Goal: Book appointment/travel/reservation

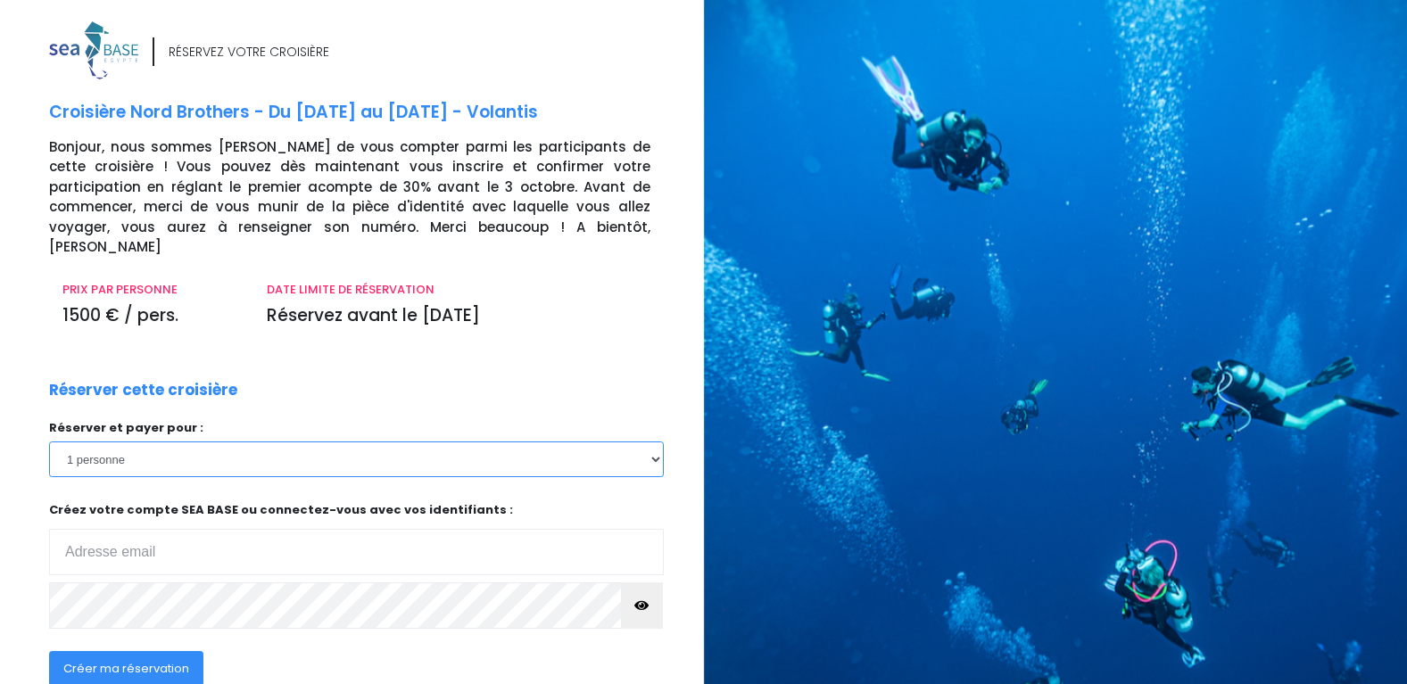
click at [196, 444] on select "1 personne 2 personnes" at bounding box center [356, 460] width 615 height 36
select select "2"
click at [49, 442] on select "1 personne 2 personnes" at bounding box center [356, 460] width 615 height 36
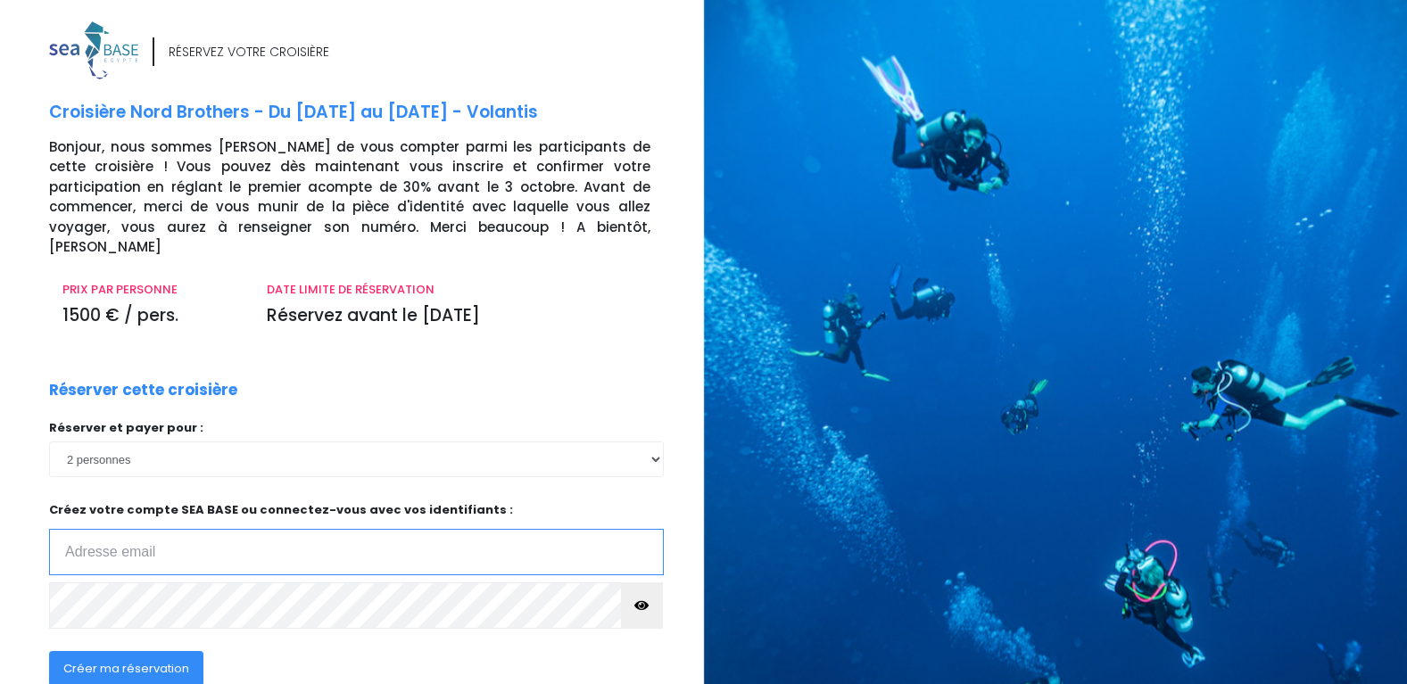
click at [276, 529] on input "email" at bounding box center [356, 552] width 615 height 46
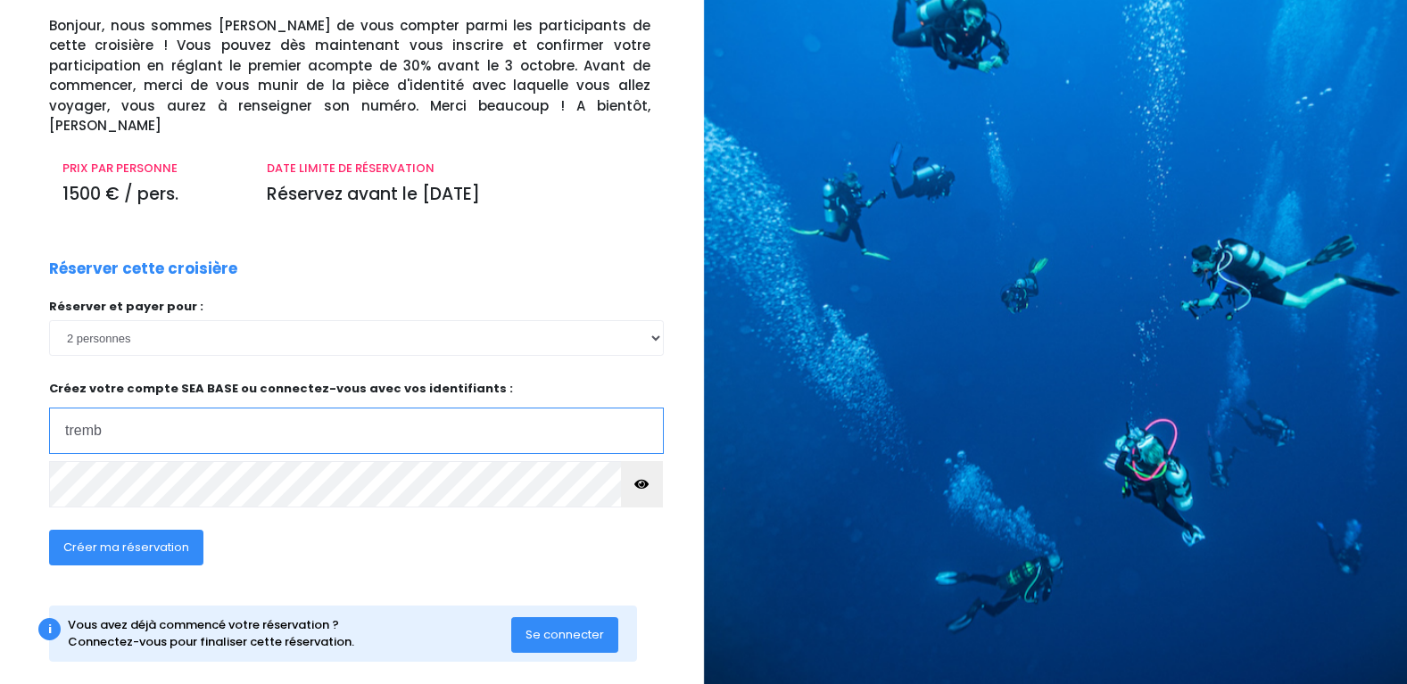
scroll to position [123, 0]
type input "t"
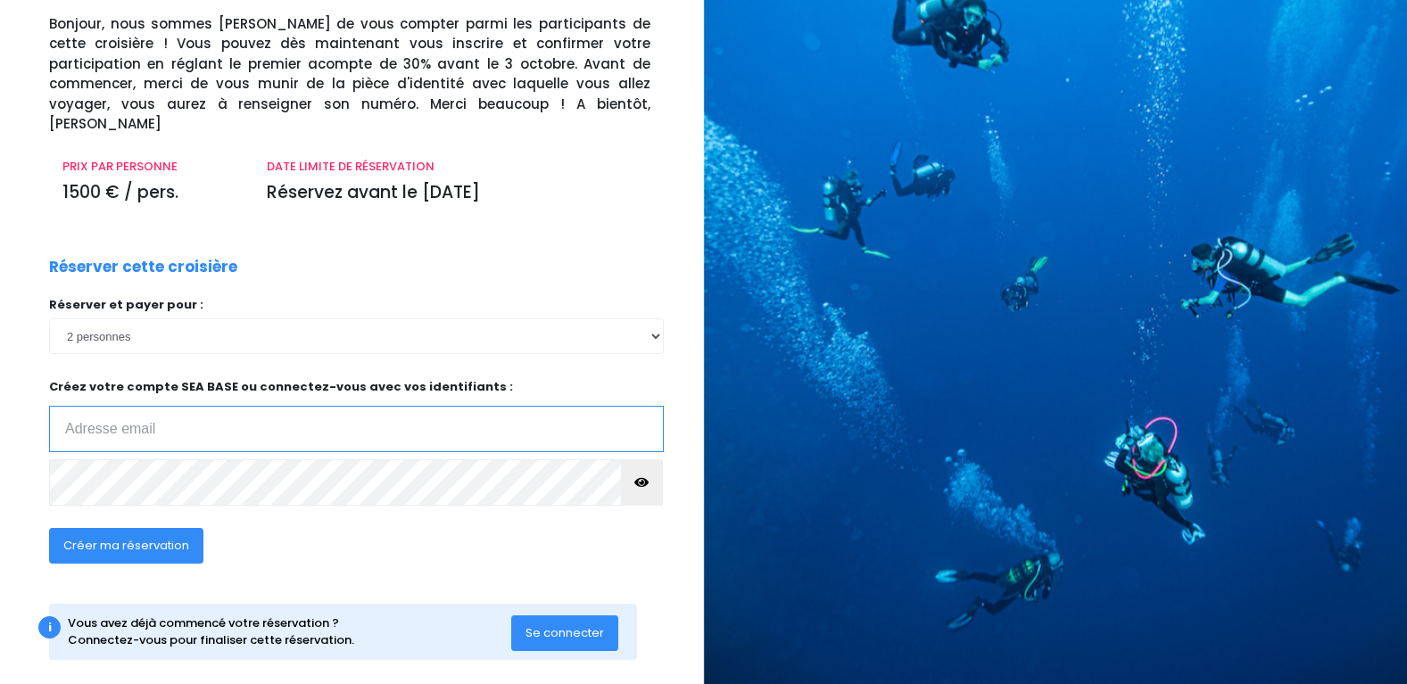
click at [282, 406] on input "email" at bounding box center [356, 429] width 615 height 46
type input "tremblais.emilie@orange.fr"
click at [135, 537] on span "Créer ma réservation" at bounding box center [126, 545] width 126 height 17
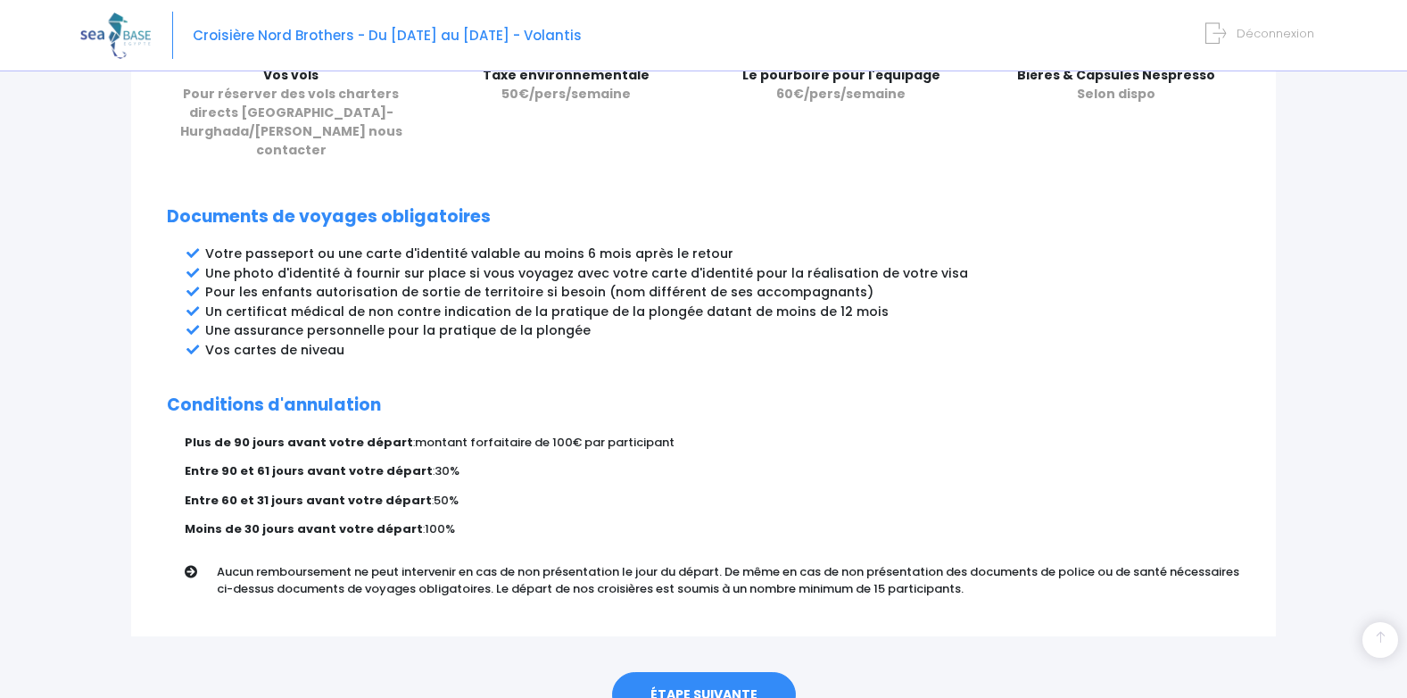
scroll to position [880, 0]
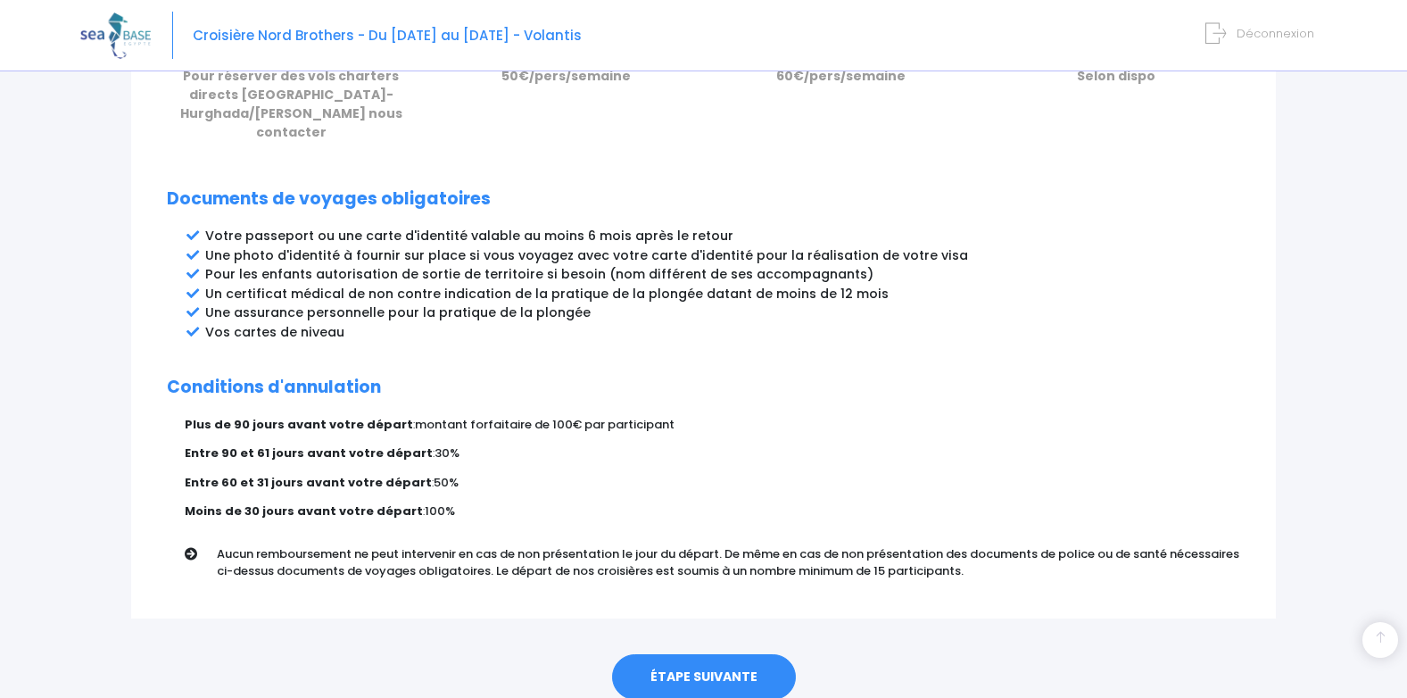
click at [753, 654] on link "ÉTAPE SUIVANTE" at bounding box center [704, 677] width 184 height 46
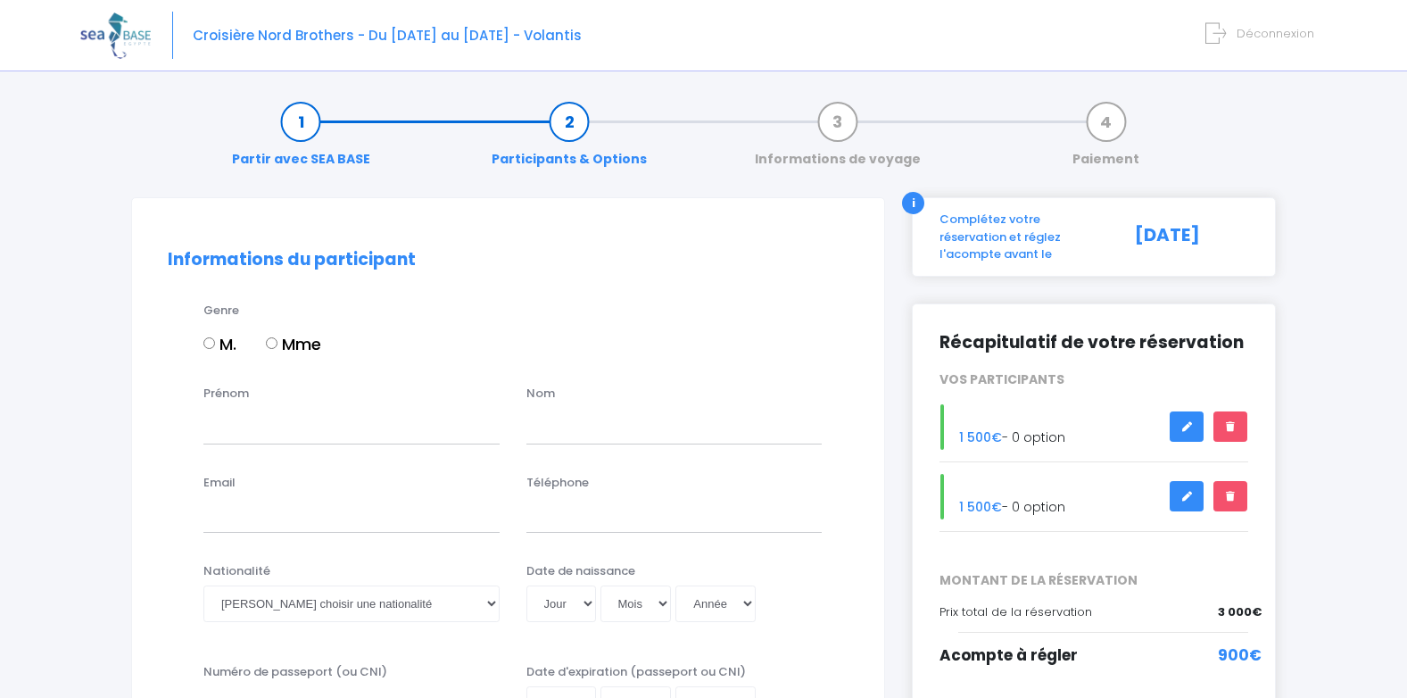
click at [274, 346] on input "Mme" at bounding box center [272, 343] width 12 height 12
radio input "true"
click at [262, 426] on input "Prénom" at bounding box center [351, 426] width 296 height 36
click at [210, 430] on input "emilie" at bounding box center [351, 426] width 296 height 36
type input "Emilie"
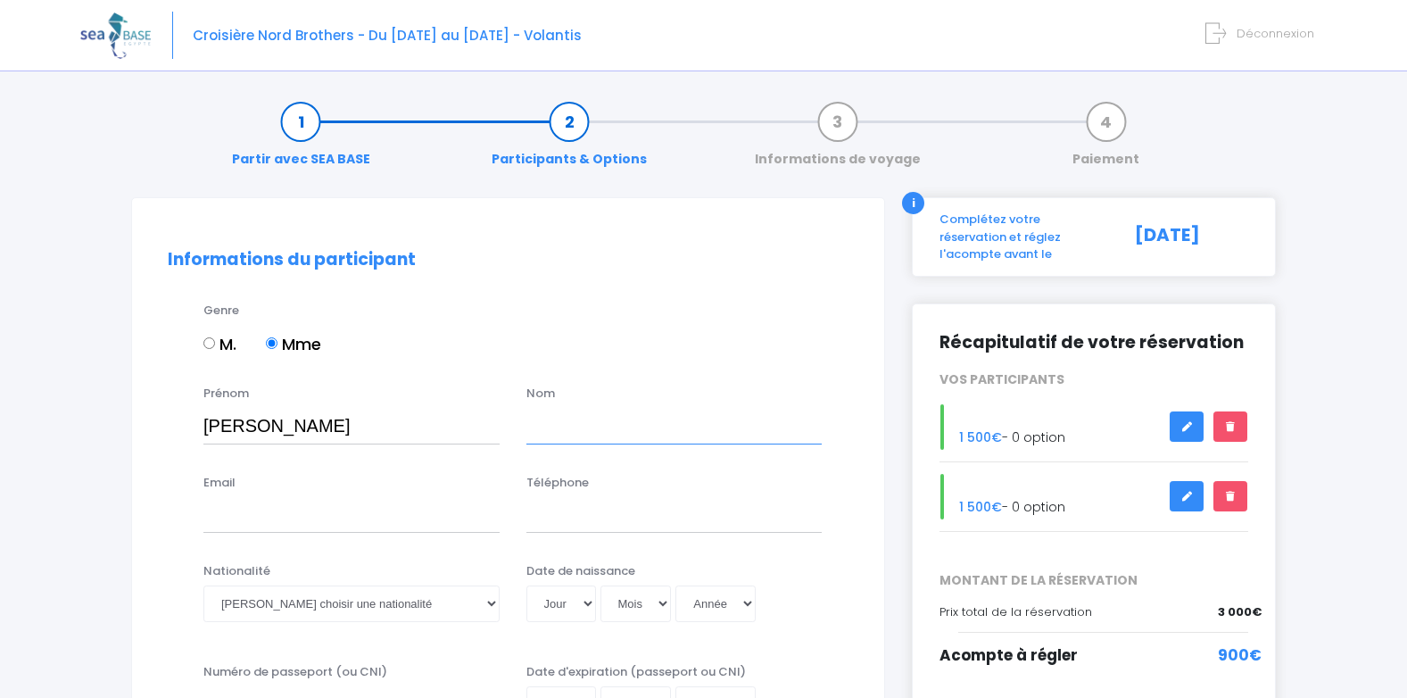
click at [568, 439] on input "text" at bounding box center [674, 426] width 296 height 36
type input "Tremblais"
click at [381, 517] on input "Email" at bounding box center [351, 515] width 296 height 36
type input "tremblais.emilie@orange.fr"
click at [623, 533] on input "Téléphone" at bounding box center [674, 515] width 296 height 36
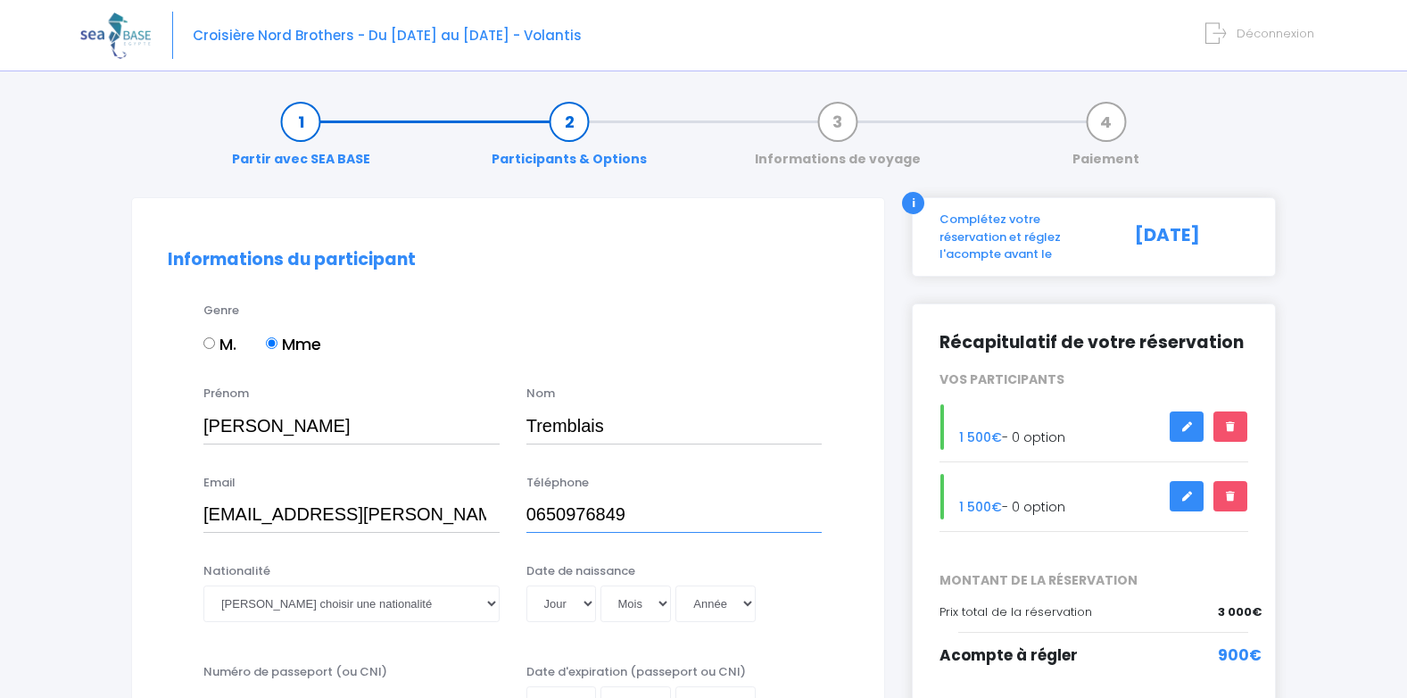
type input "0650976849"
click at [374, 608] on select "Veuillez choisir une nationalité Afghane Albanaise Algerienne Allemande America…" at bounding box center [351, 603] width 296 height 36
select select "Française"
click at [203, 585] on select "Veuillez choisir une nationalité Afghane Albanaise Algerienne Allemande America…" at bounding box center [351, 603] width 296 height 36
click at [561, 601] on select "Jour 01 02 03 04 05 06 07 08 09 10 11 12 13 14 15 16 17 18 19 20 21 22 23 24 25…" at bounding box center [561, 603] width 70 height 36
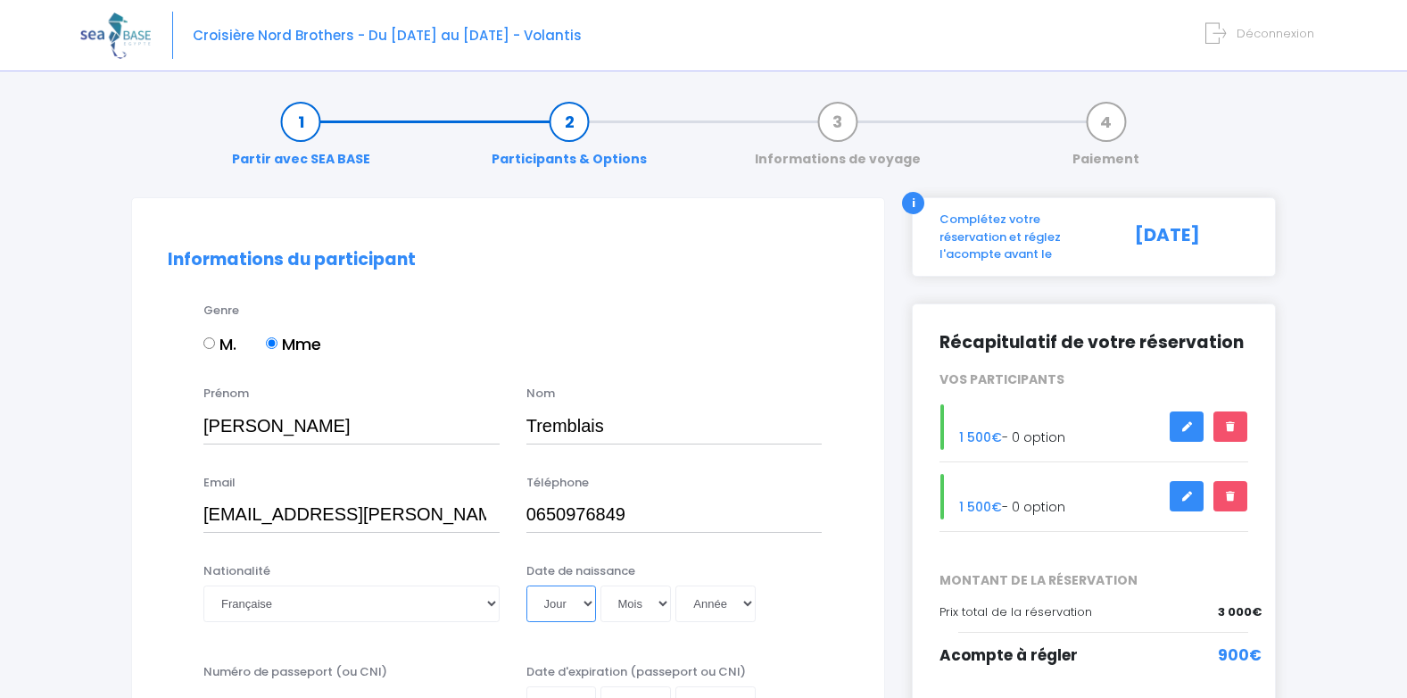
select select "05"
click at [526, 585] on select "Jour 01 02 03 04 05 06 07 08 09 10 11 12 13 14 15 16 17 18 19 20 21 22 23 24 25…" at bounding box center [561, 603] width 70 height 36
click at [637, 598] on select "Mois 01 02 03 04 05 06 07 08 09 10 11 12" at bounding box center [635, 603] width 71 height 36
select select "01"
click at [600, 585] on select "Mois 01 02 03 04 05 06 07 08 09 10 11 12" at bounding box center [635, 603] width 71 height 36
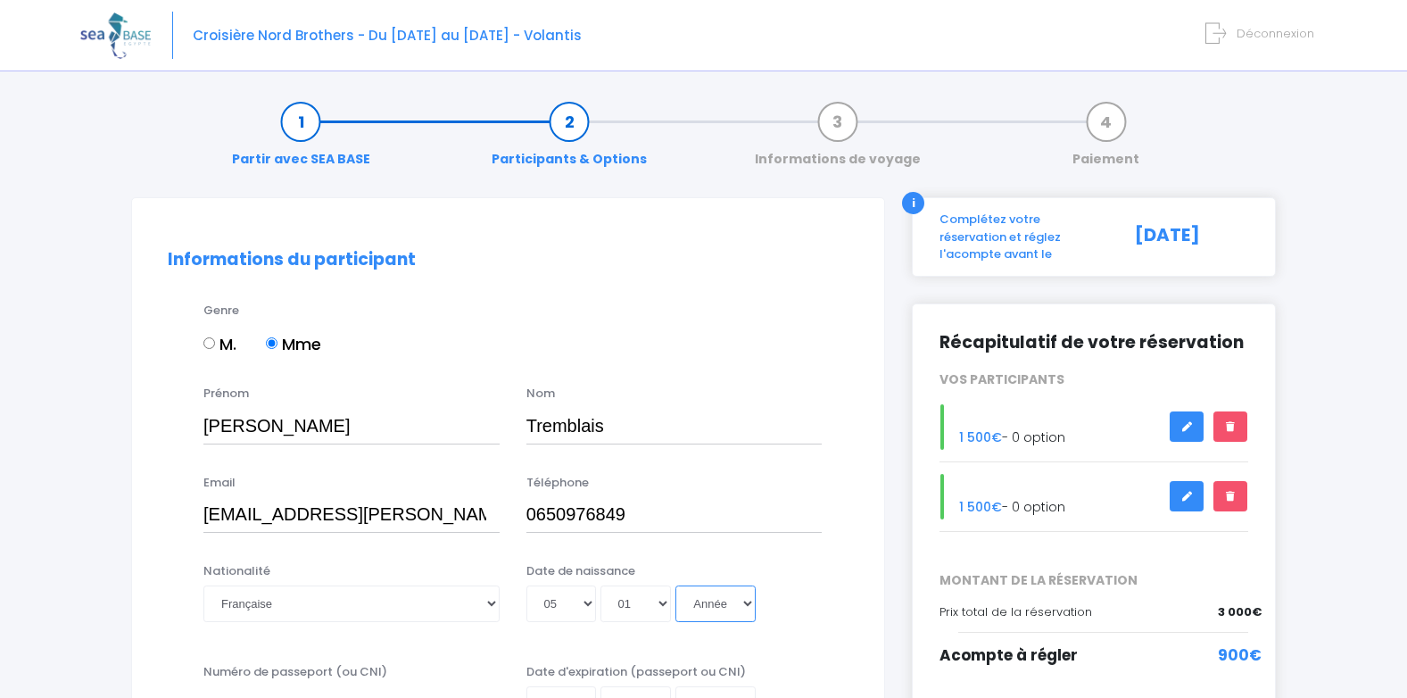
click at [712, 608] on select "Année 2045 2044 2043 2042 2041 2040 2039 2038 2037 2036 2035 2034 2033 2032 203…" at bounding box center [715, 603] width 80 height 36
select select "1986"
click at [675, 585] on select "Année 2045 2044 2043 2042 2041 2040 2039 2038 2037 2036 2035 2034 2033 2032 203…" at bounding box center [715, 603] width 80 height 36
type input "1986-01-05"
select select "1985"
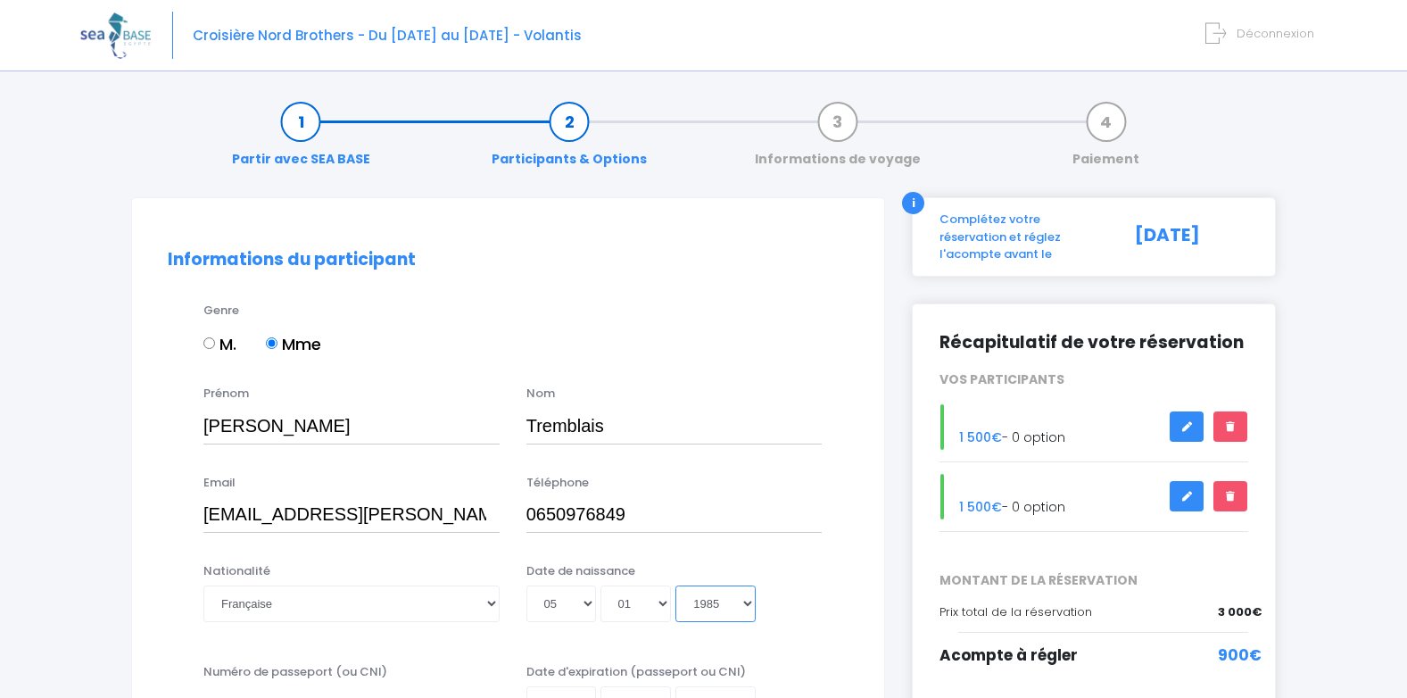
type input "1985-01-05"
select select "1986"
type input "1986-01-05"
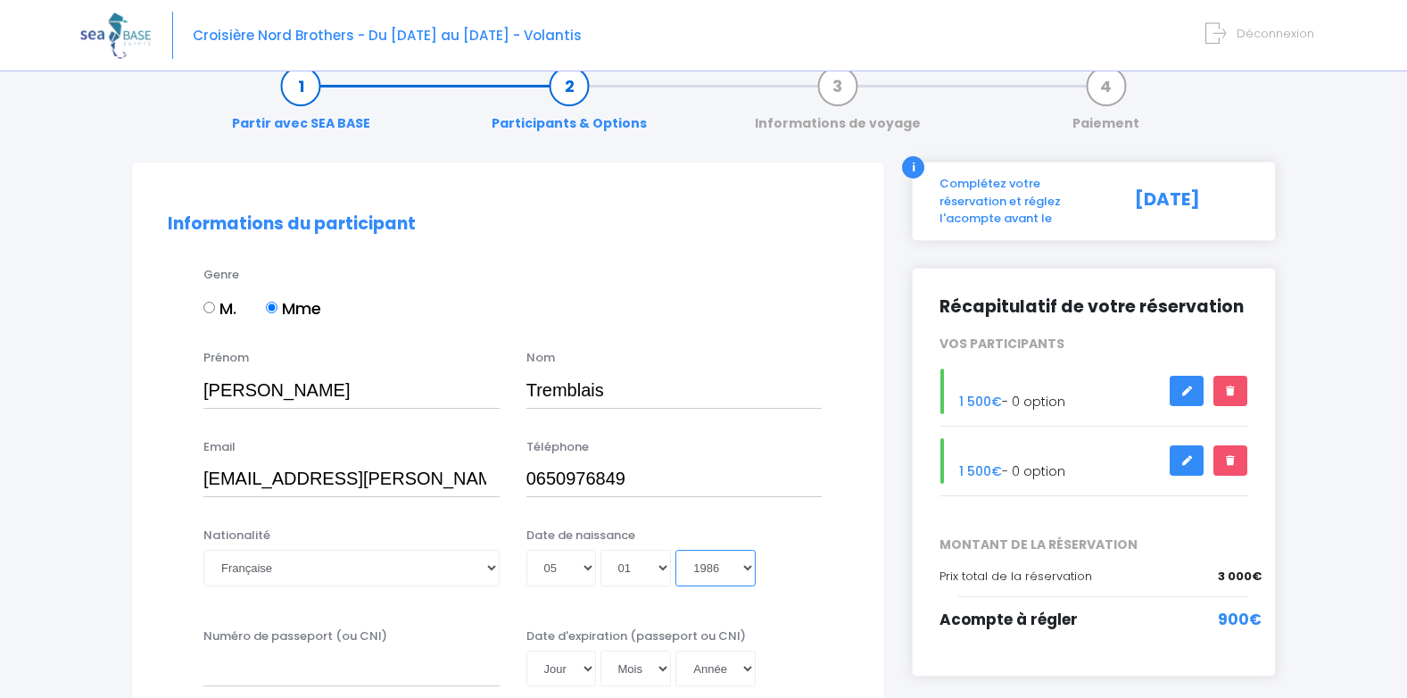
select select "1985"
type input "1985-01-05"
select select "1984"
type input "1984-01-05"
select select "1983"
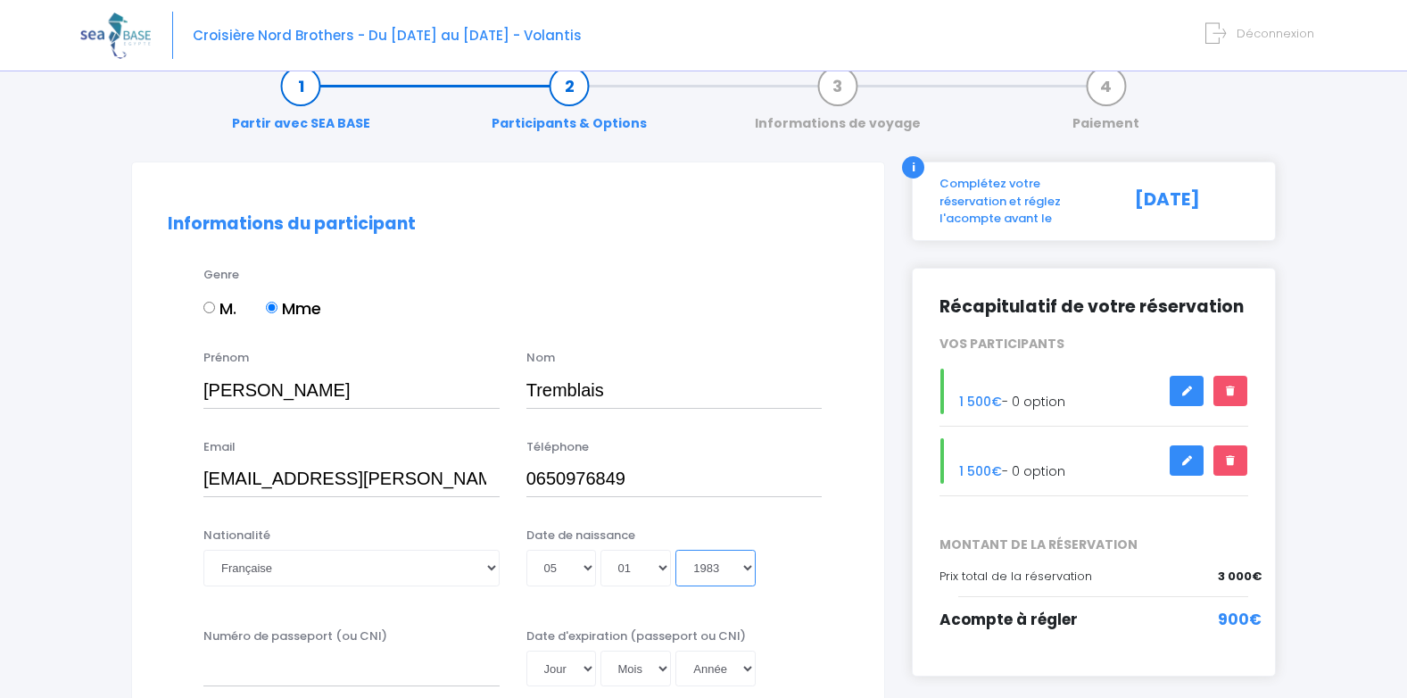
type input "1983-01-05"
select select "1984"
type input "1984-01-05"
select select "1985"
type input "1985-01-05"
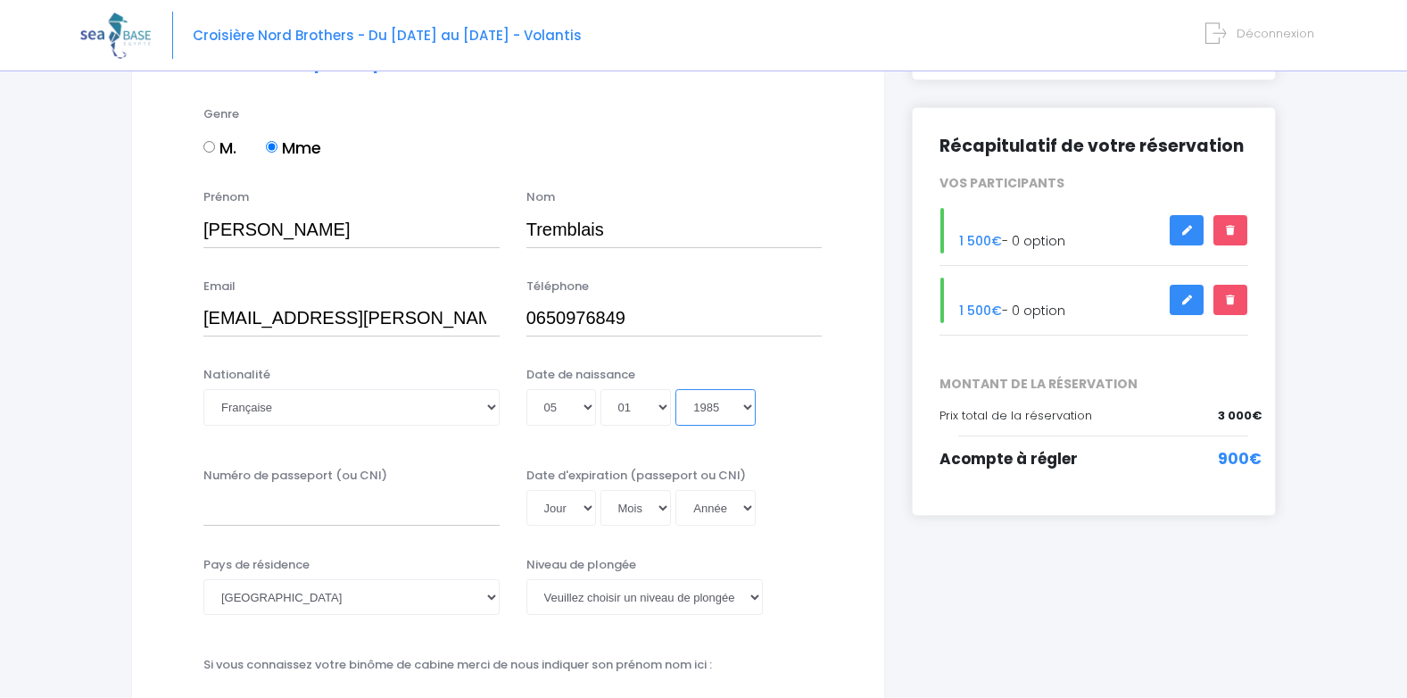
scroll to position [214, 0]
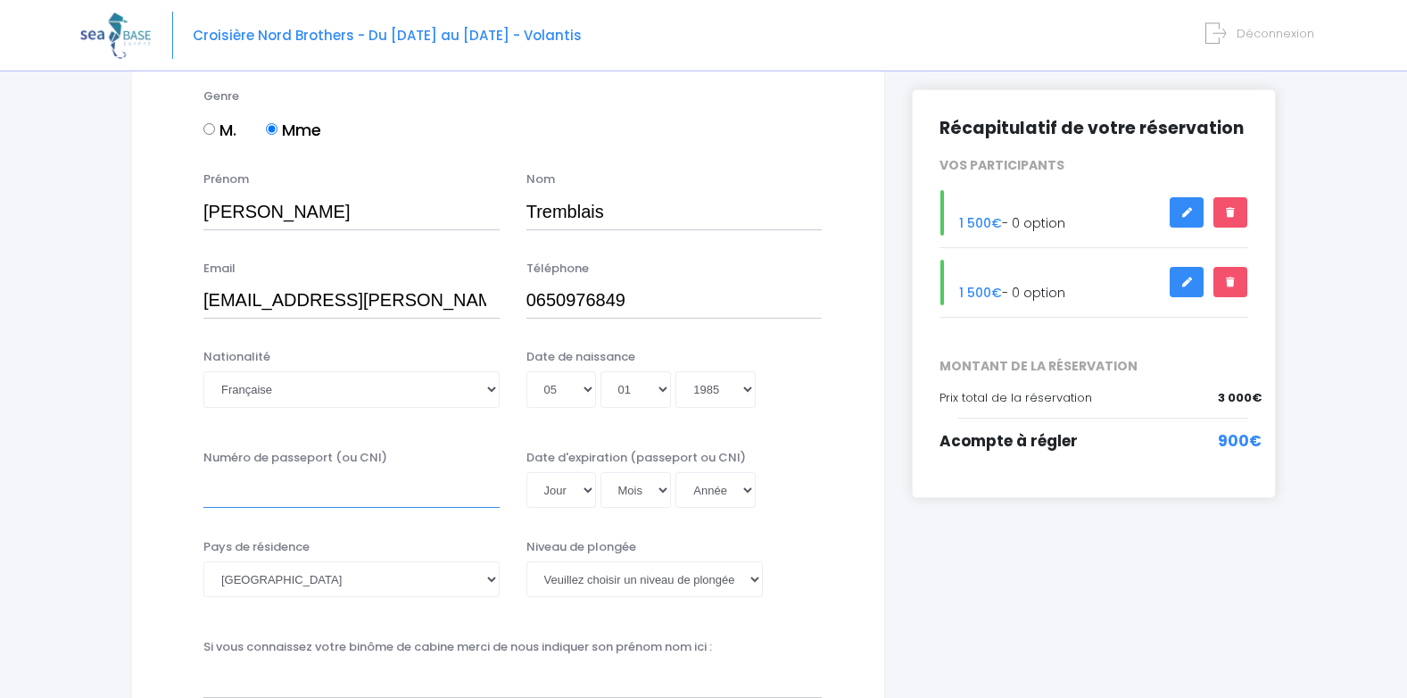
click at [366, 489] on input "Numéro de passeport (ou CNI)" at bounding box center [351, 490] width 296 height 36
type input "24KD18654"
click at [589, 486] on select "Jour 01 02 03 04 05 06 07 08 09 10 11 12 13 14 15 16 17 18 19 20 21 22 23 24 25…" at bounding box center [561, 490] width 70 height 36
select select "05"
click at [526, 472] on select "Jour 01 02 03 04 05 06 07 08 09 10 11 12 13 14 15 16 17 18 19 20 21 22 23 24 25…" at bounding box center [561, 490] width 70 height 36
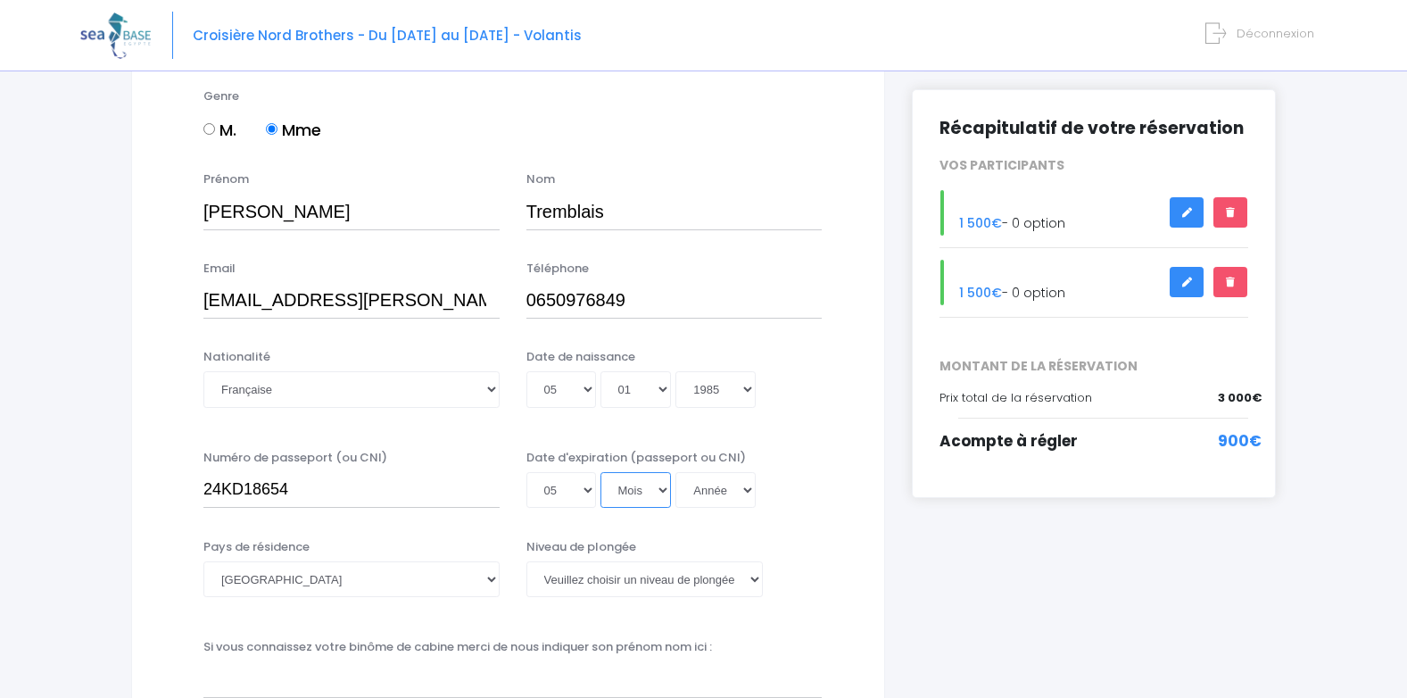
click at [634, 488] on select "Mois 01 02 03 04 05 06 07 08 09 10 11 12" at bounding box center [635, 490] width 71 height 36
select select "01"
click at [600, 472] on select "Mois 01 02 03 04 05 06 07 08 09 10 11 12" at bounding box center [635, 490] width 71 height 36
click at [714, 488] on select "Année 2045 2044 2043 2042 2041 2040 2039 2038 2037 2036 2035 2034 2033 2032 203…" at bounding box center [715, 490] width 80 height 36
select select "2035"
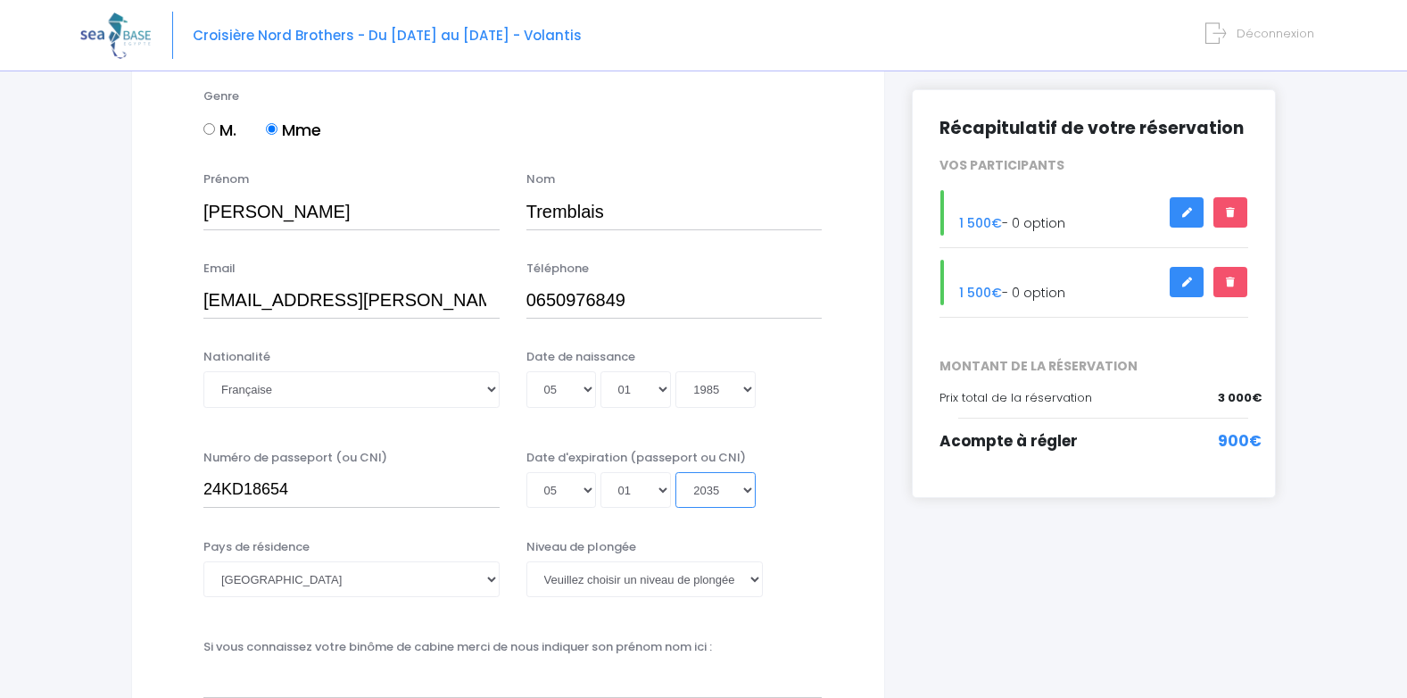
click at [675, 472] on select "Année 2045 2044 2043 2042 2041 2040 2039 2038 2037 2036 2035 2034 2033 2032 203…" at bounding box center [715, 490] width 80 height 36
type input "2035-01-05"
click at [596, 577] on select "Veuillez choisir un niveau de plongée Non plongeur Junior OW diver Adventure OW…" at bounding box center [644, 579] width 236 height 36
select select "N4"
click at [526, 561] on select "Veuillez choisir un niveau de plongée Non plongeur Junior OW diver Adventure OW…" at bounding box center [644, 579] width 236 height 36
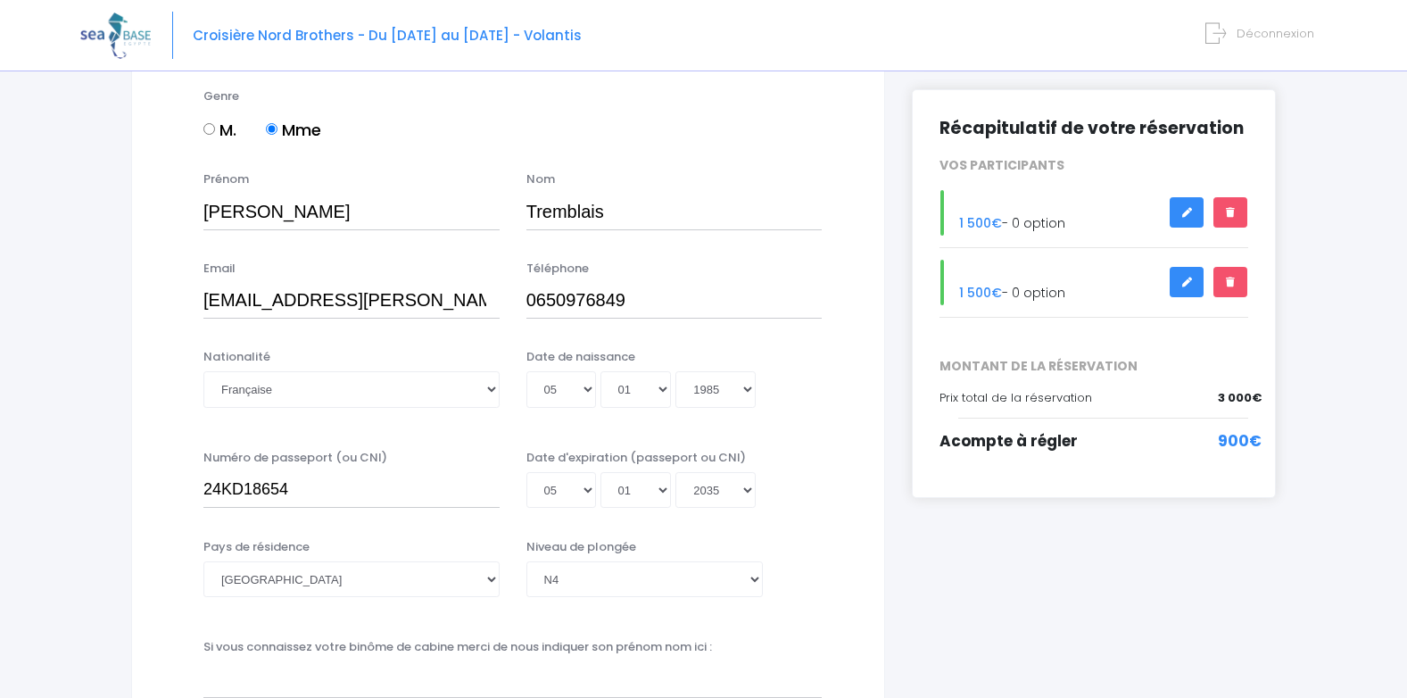
click at [784, 563] on div "Niveau de plongée Veuillez choisir un niveau de plongée Non plongeur Junior OW …" at bounding box center [674, 567] width 296 height 59
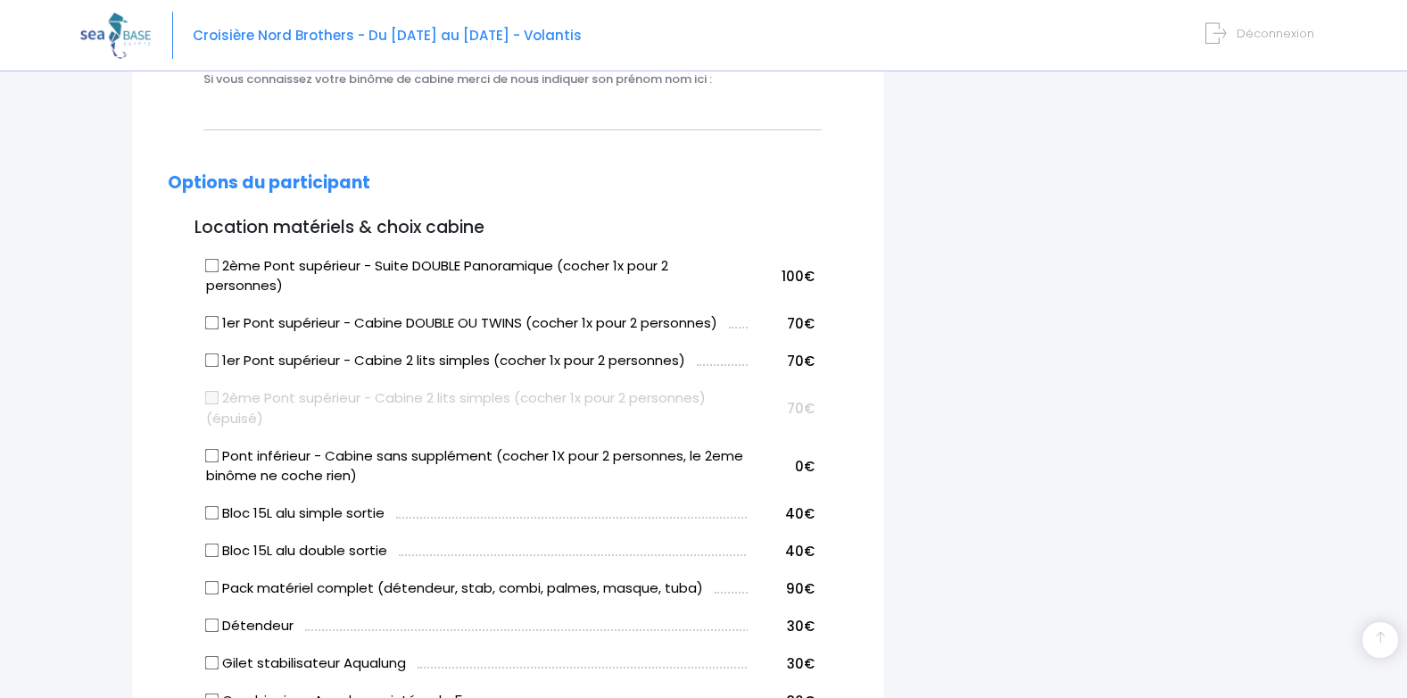
scroll to position [785, 0]
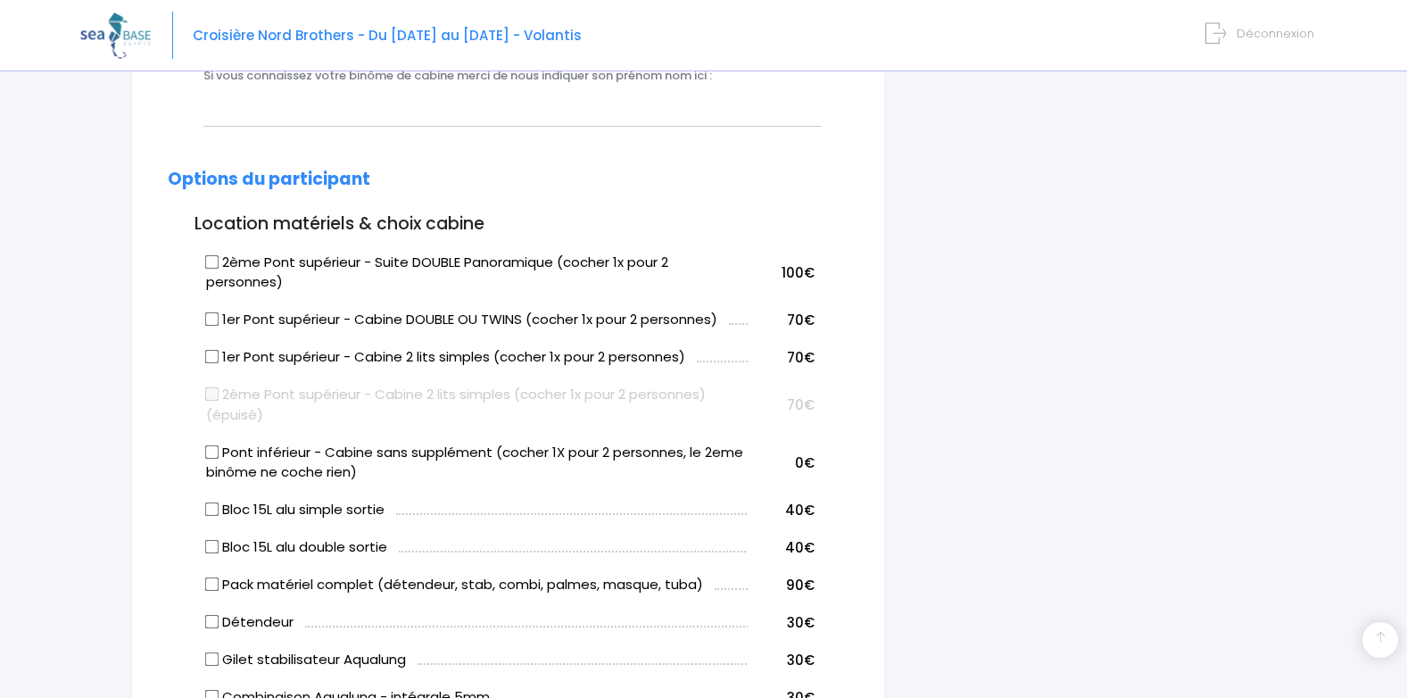
click at [215, 454] on input "Pont inférieur - Cabine sans supplément (cocher 1X pour 2 personnes, le 2eme bi…" at bounding box center [212, 451] width 14 height 14
checkbox input "true"
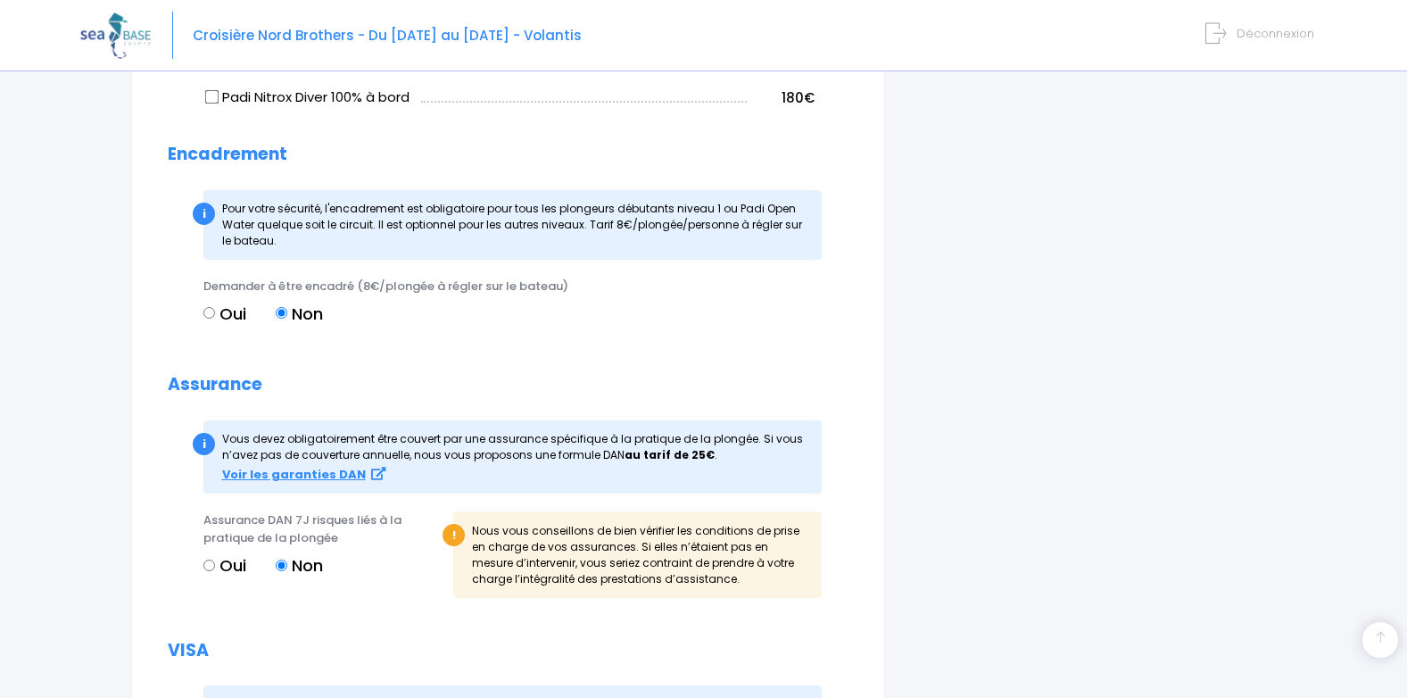
scroll to position [1808, 0]
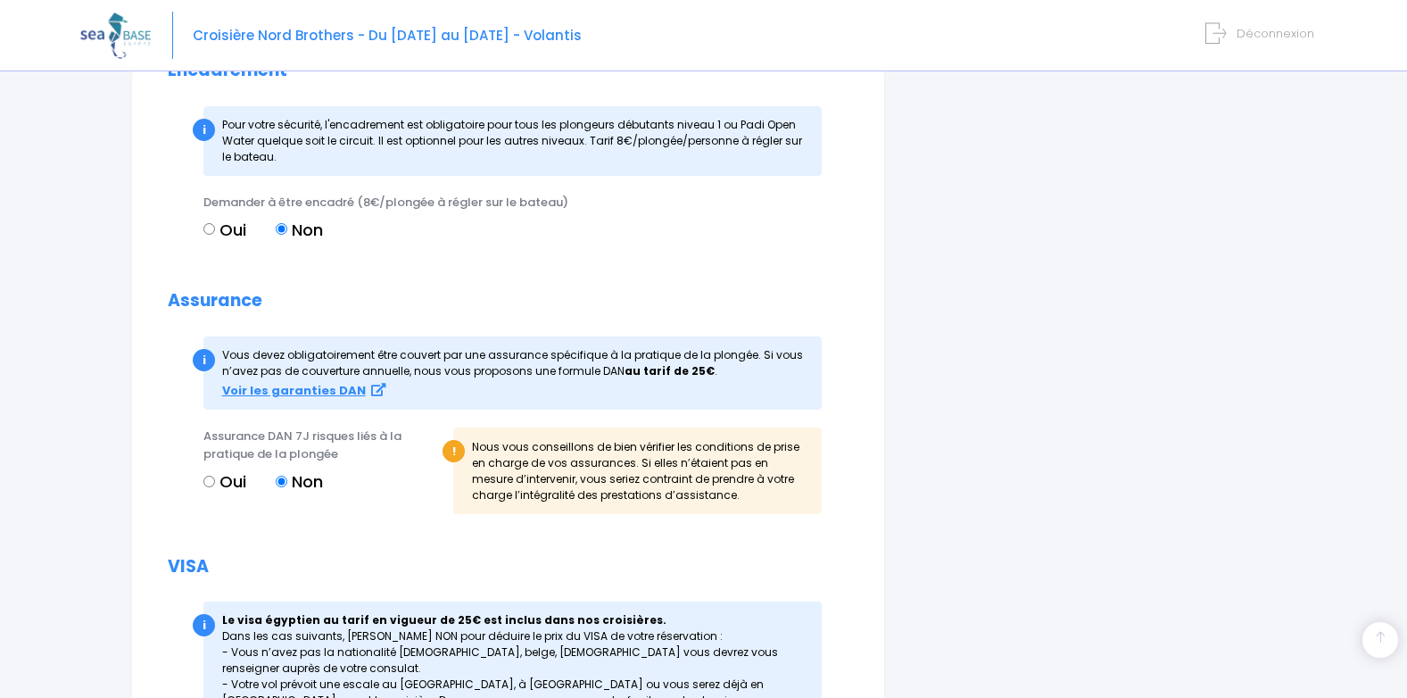
click at [208, 480] on input "Oui" at bounding box center [209, 482] width 12 height 12
radio input "true"
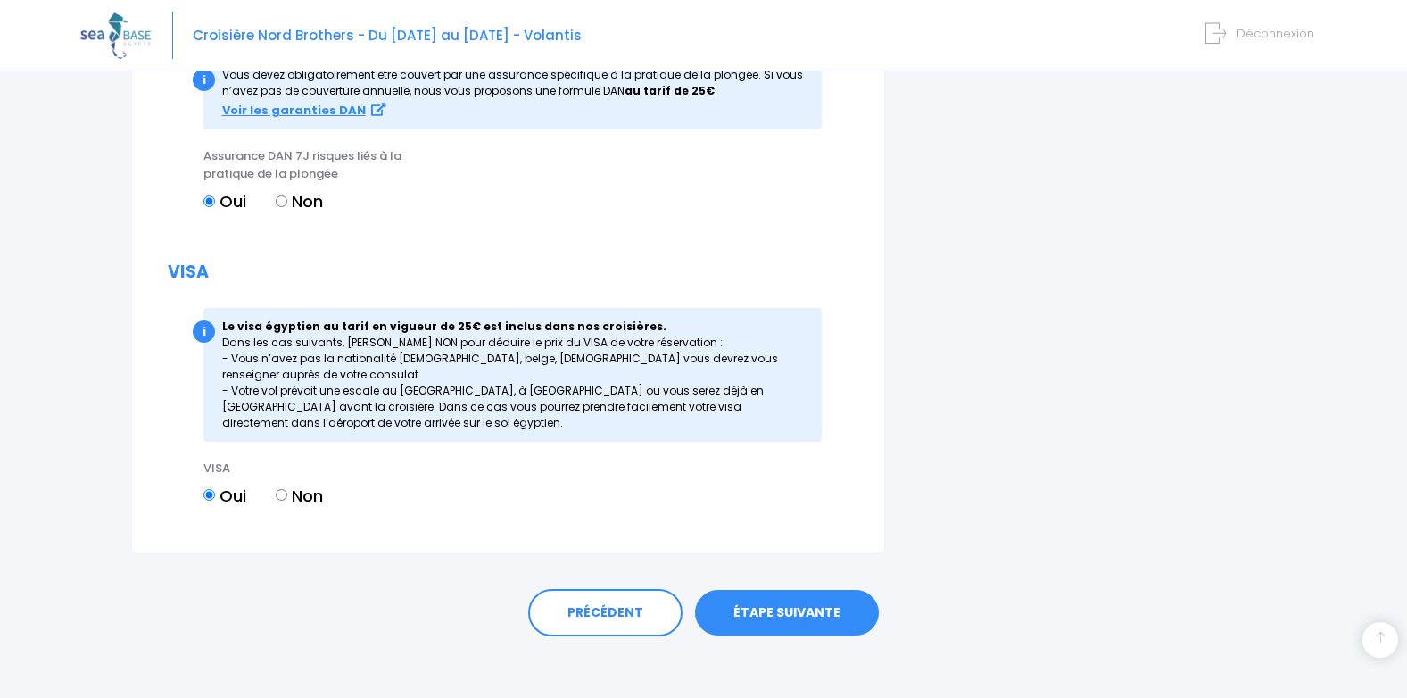
scroll to position [2098, 0]
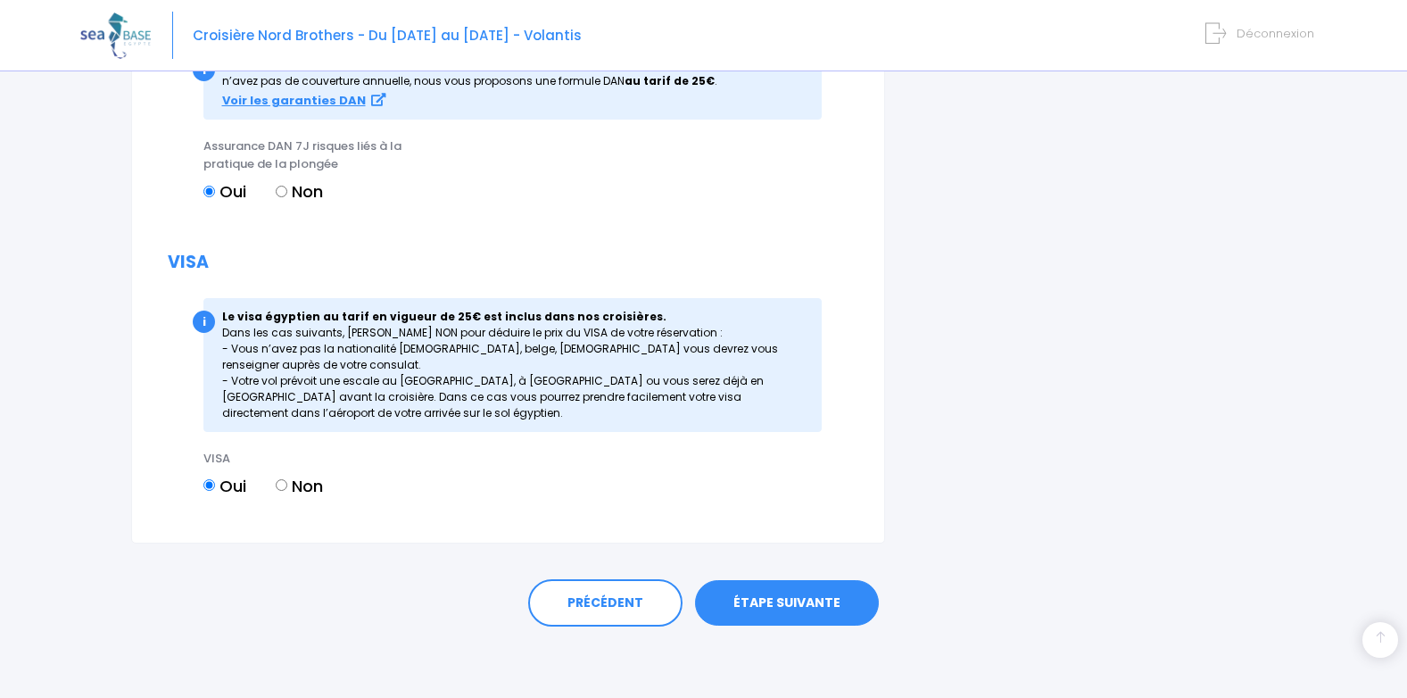
click at [815, 600] on link "ÉTAPE SUIVANTE" at bounding box center [787, 603] width 184 height 46
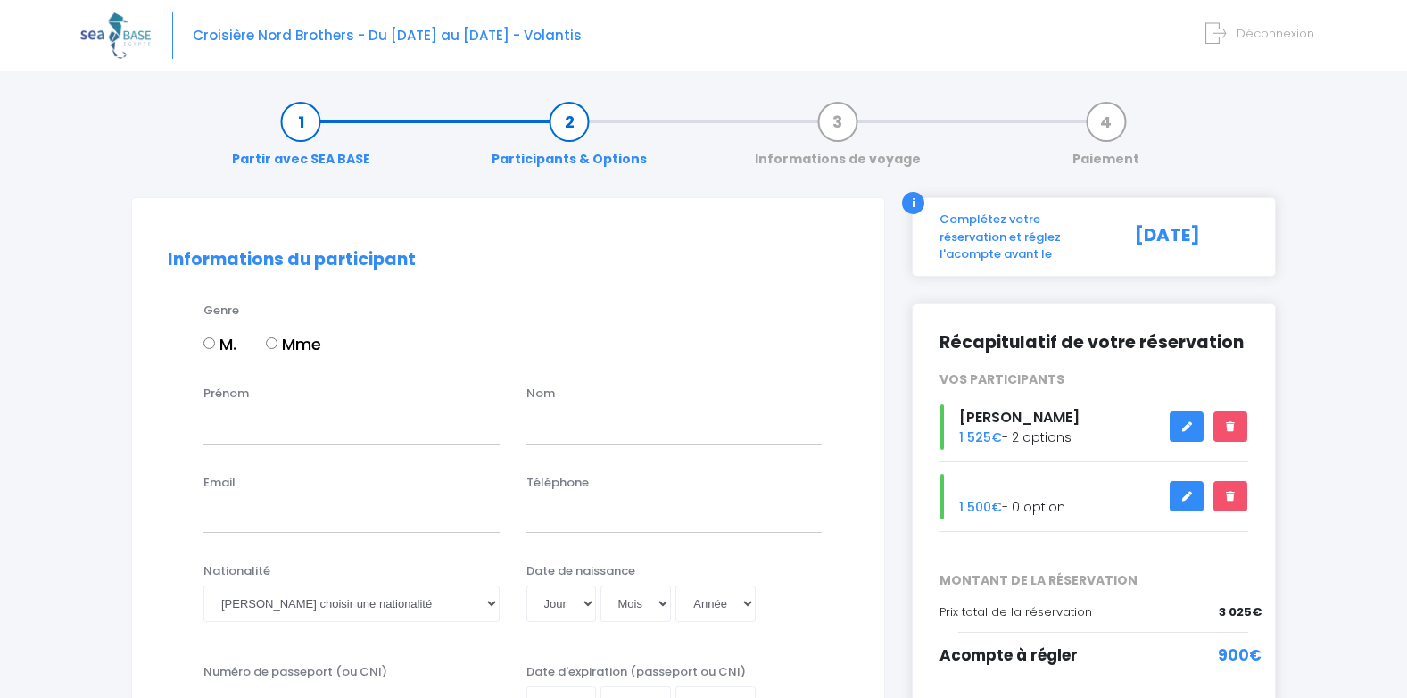
click at [217, 342] on label "M." at bounding box center [219, 344] width 33 height 24
click at [215, 342] on input "M." at bounding box center [209, 343] width 12 height 12
radio input "true"
click at [236, 443] on input "Prénom" at bounding box center [351, 426] width 296 height 36
type input "Christophe"
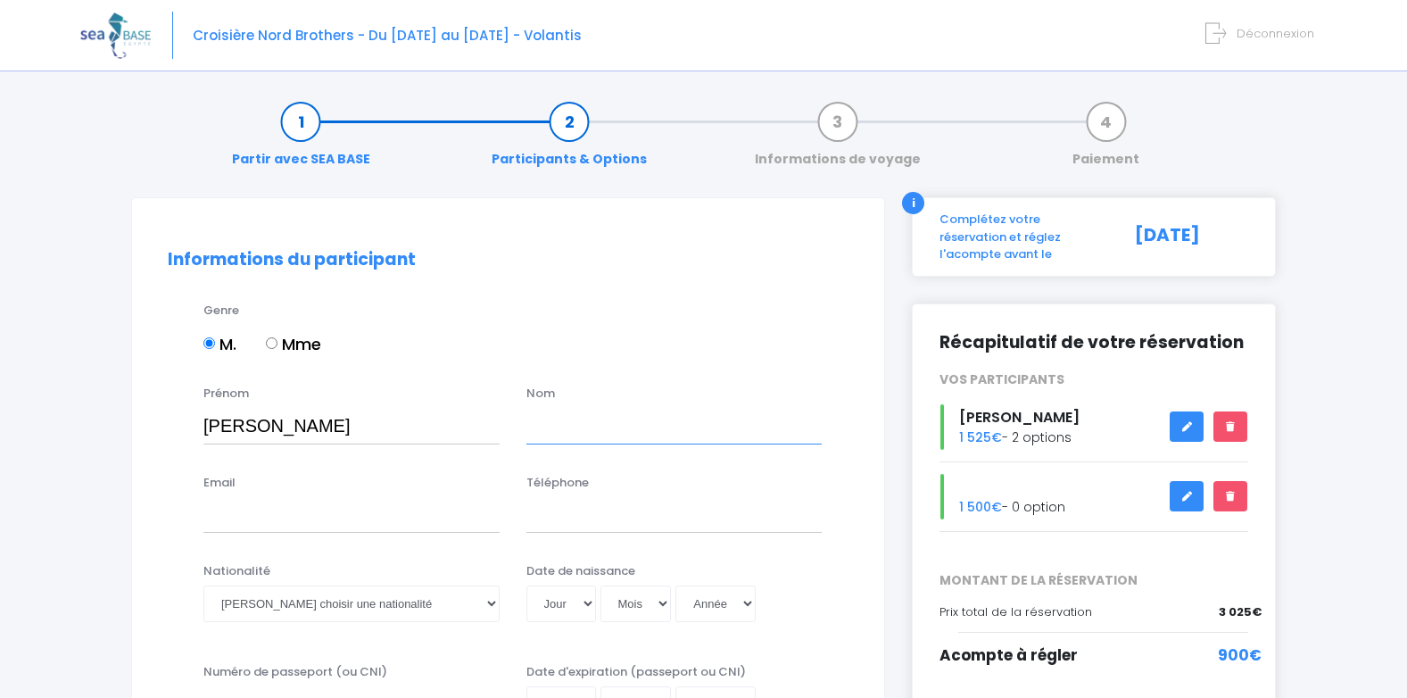
click at [551, 421] on input "text" at bounding box center [674, 426] width 296 height 36
type input "Roumiguier"
click at [232, 519] on input "Email" at bounding box center [351, 515] width 296 height 36
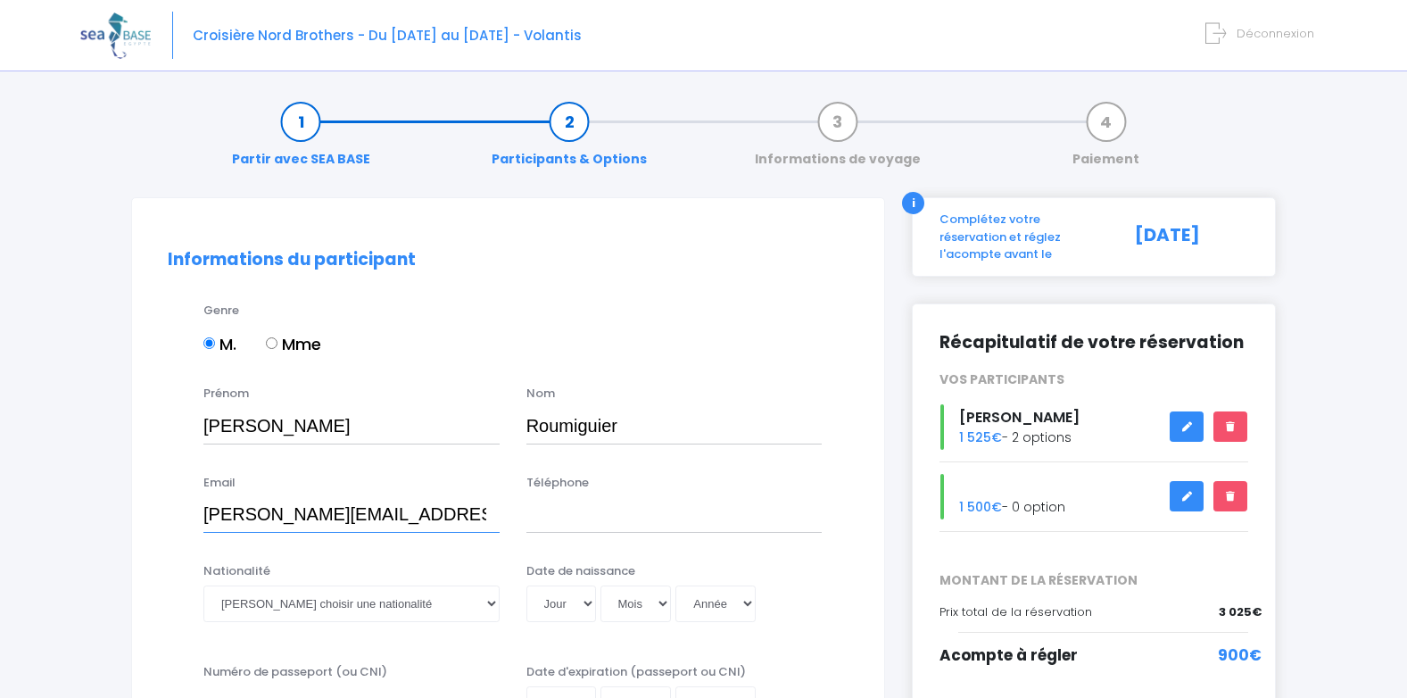
type input "christophe.roumiguier@gmail.com"
click at [560, 518] on input "Téléphone" at bounding box center [674, 515] width 296 height 36
type input "0610746819"
click at [391, 600] on select "Veuillez choisir une nationalité Afghane Albanaise Algerienne Allemande America…" at bounding box center [351, 603] width 296 height 36
select select "Française"
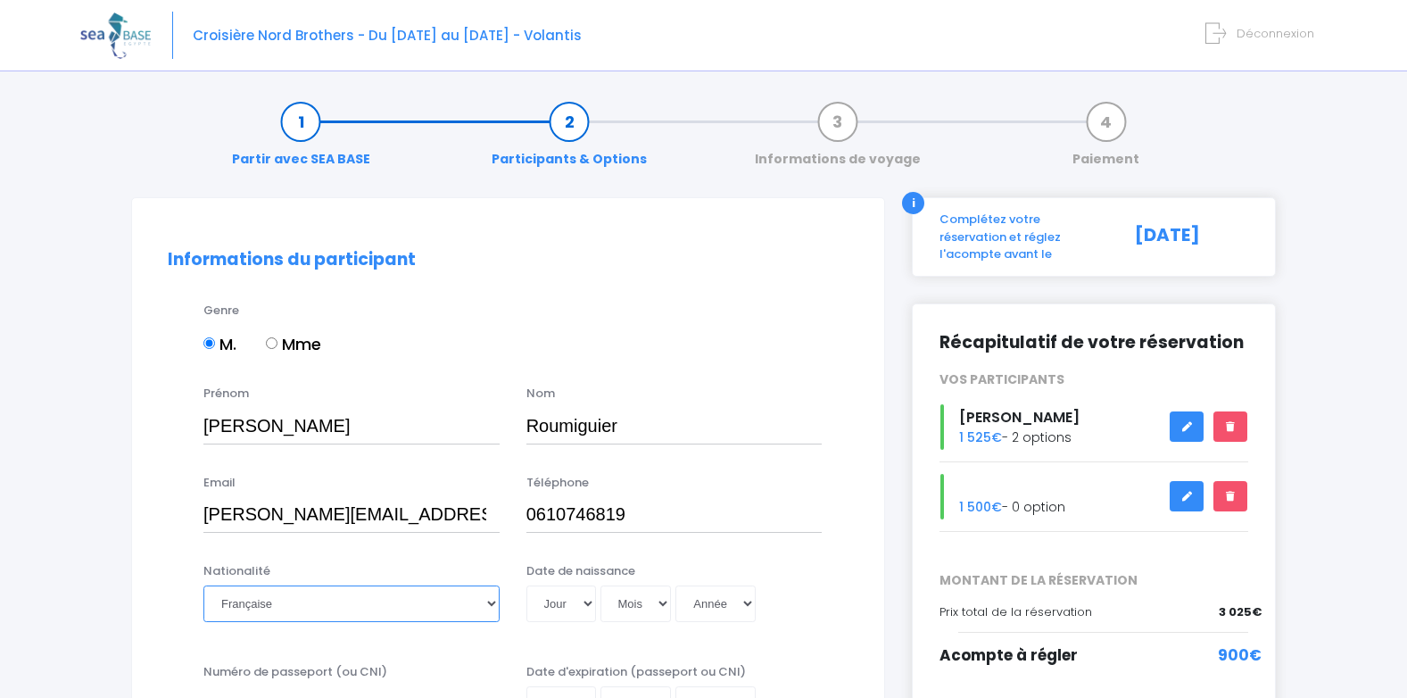
click at [391, 600] on select "Veuillez choisir une nationalité Afghane Albanaise Algerienne Allemande America…" at bounding box center [351, 603] width 296 height 36
click at [583, 608] on select "Jour 01 02 03 04 05 06 07 08 09 10 11 12 13 14 15 16 17 18 19 20 21 22 23 24 25…" at bounding box center [561, 603] width 70 height 36
select select "19"
click at [526, 585] on select "Jour 01 02 03 04 05 06 07 08 09 10 11 12 13 14 15 16 17 18 19 20 21 22 23 24 25…" at bounding box center [561, 603] width 70 height 36
click at [633, 595] on select "Mois 01 02 03 04 05 06 07 08 09 10 11 12" at bounding box center [635, 603] width 71 height 36
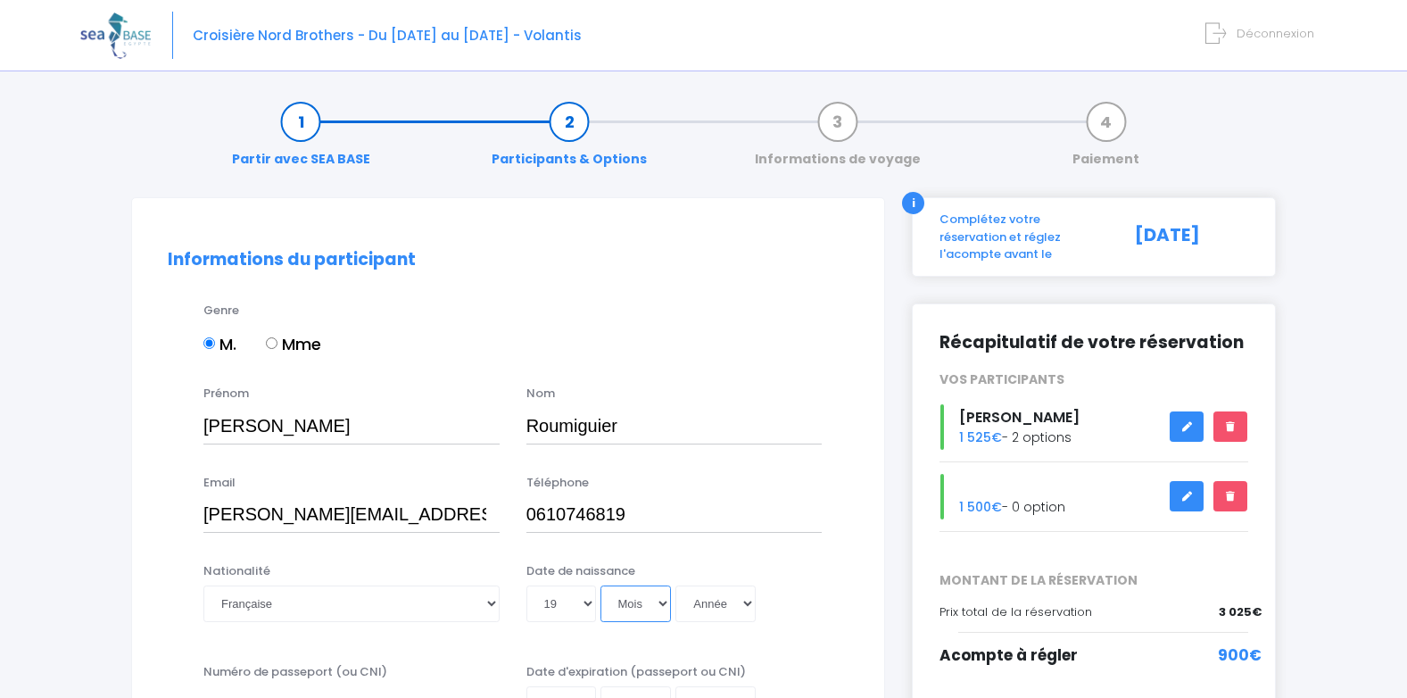
select select "10"
click at [600, 585] on select "Mois 01 02 03 04 05 06 07 08 09 10 11 12" at bounding box center [635, 603] width 71 height 36
click at [707, 598] on select "Année 2045 2044 2043 2042 2041 2040 2039 2038 2037 2036 2035 2034 2033 2032 203…" at bounding box center [715, 603] width 80 height 36
select select "1973"
click at [675, 585] on select "Année 2045 2044 2043 2042 2041 2040 2039 2038 2037 2036 2035 2034 2033 2032 203…" at bounding box center [715, 603] width 80 height 36
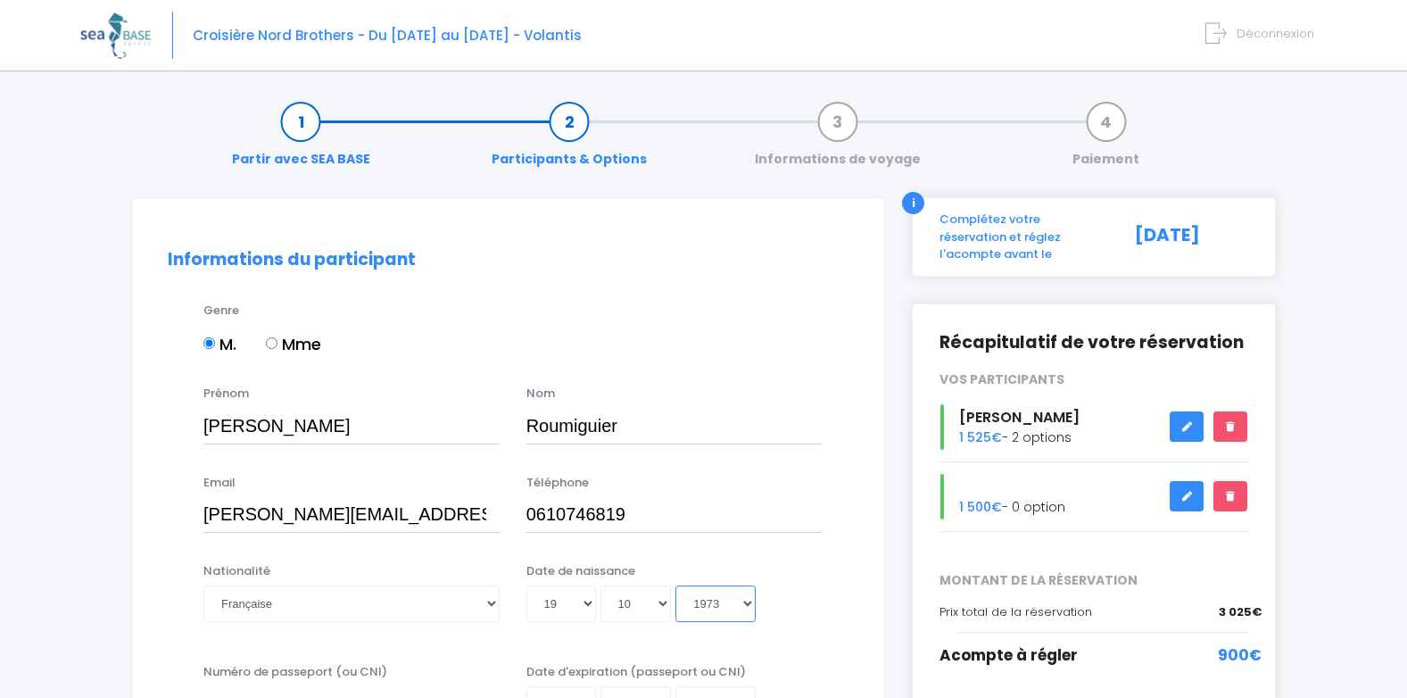
type input "1973-10-19"
click at [798, 592] on div "Jour 01 02 03 04 05 06 07 08 09 10 11 12 13 14 15 16 17 18 19 20 21 22 23 24 25…" at bounding box center [674, 603] width 296 height 36
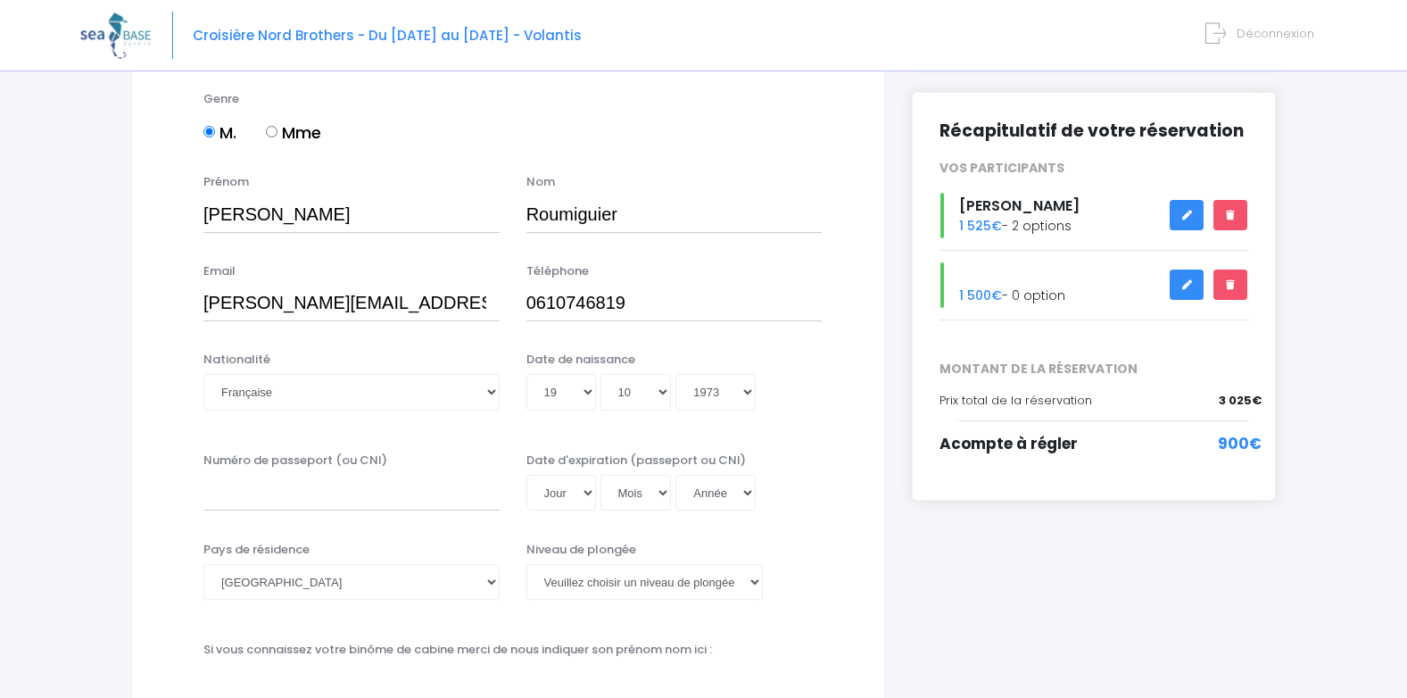
scroll to position [214, 0]
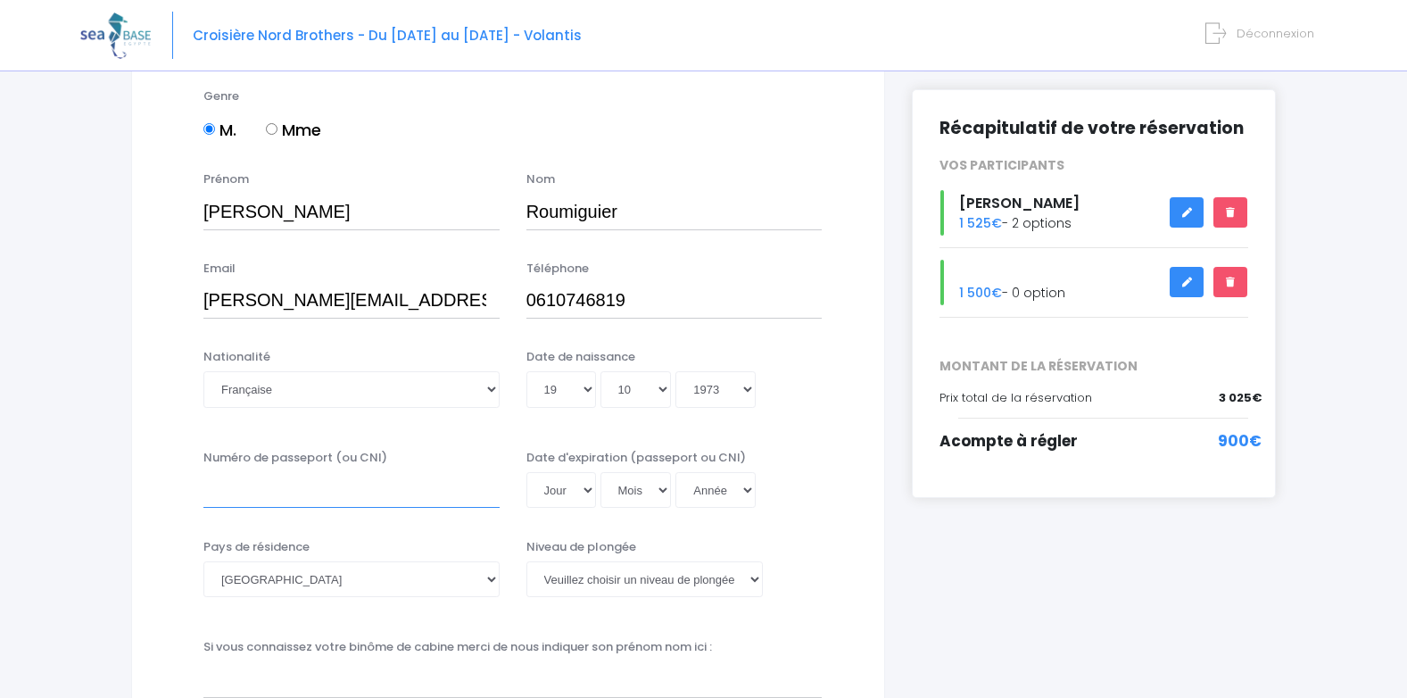
click at [328, 506] on input "Numéro de passeport (ou CNI)" at bounding box center [351, 490] width 296 height 36
type input "24KD01038"
click at [583, 494] on select "Jour 01 02 03 04 05 06 07 08 09 10 11 12 13 14 15 16 17 18 19 20 21 22 23 24 25…" at bounding box center [561, 490] width 70 height 36
select select "02"
click at [526, 472] on select "Jour 01 02 03 04 05 06 07 08 09 10 11 12 13 14 15 16 17 18 19 20 21 22 23 24 25…" at bounding box center [561, 490] width 70 height 36
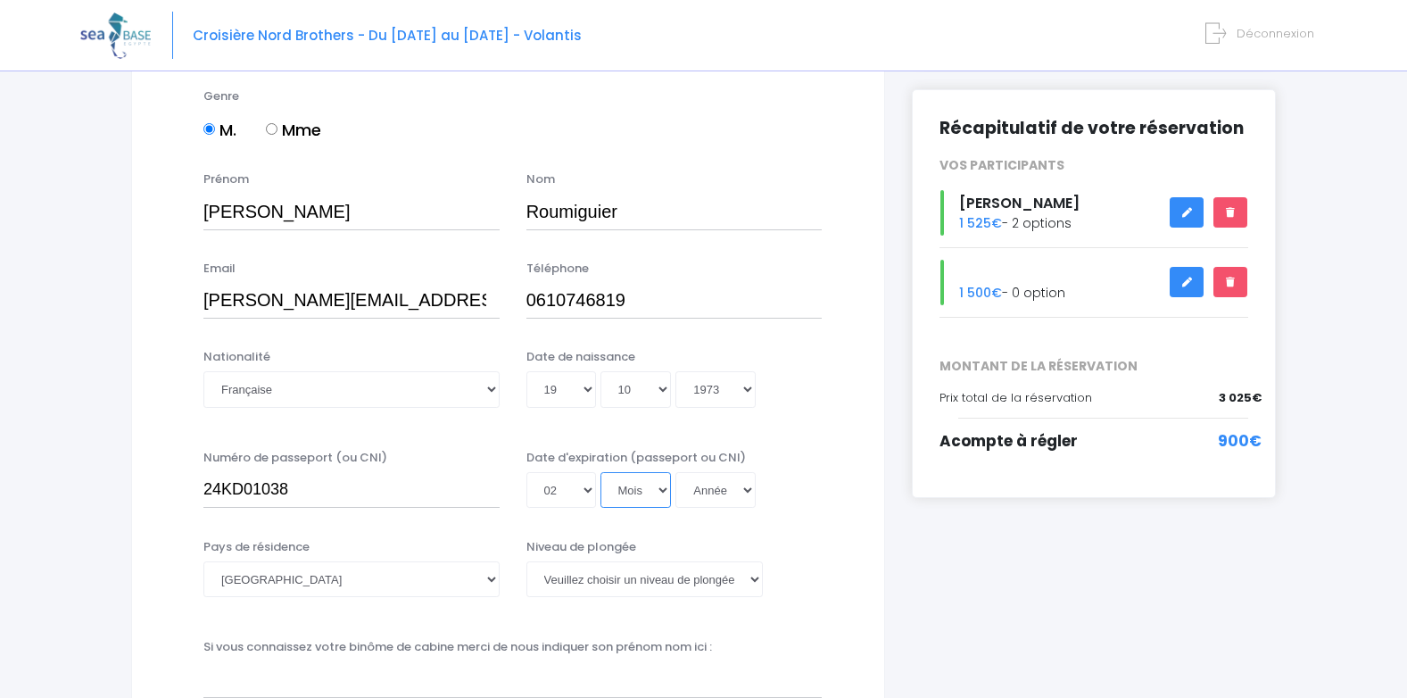
click at [626, 492] on select "Mois 01 02 03 04 05 06 07 08 09 10 11 12" at bounding box center [635, 490] width 71 height 36
select select "01"
click at [600, 472] on select "Mois 01 02 03 04 05 06 07 08 09 10 11 12" at bounding box center [635, 490] width 71 height 36
click at [713, 483] on select "Année 2045 2044 2043 2042 2041 2040 2039 2038 2037 2036 2035 2034 2033 2032 203…" at bounding box center [715, 490] width 80 height 36
select select "2035"
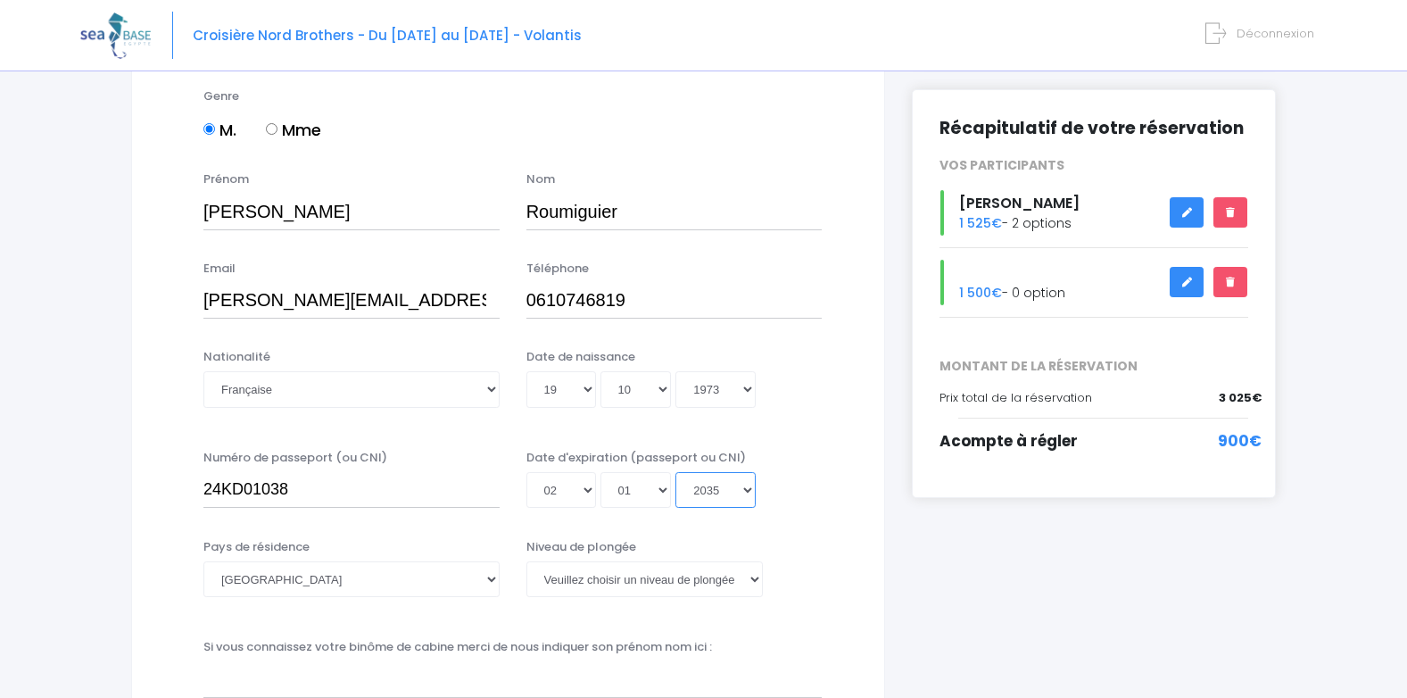
click at [675, 472] on select "Année 2045 2044 2043 2042 2041 2040 2039 2038 2037 2036 2035 2034 2033 2032 203…" at bounding box center [715, 490] width 80 height 36
type input "2035-01-02"
click at [740, 546] on div "Niveau de plongée Veuillez choisir un niveau de plongée Non plongeur Junior OW …" at bounding box center [674, 567] width 296 height 59
click at [609, 578] on select "Veuillez choisir un niveau de plongée Non plongeur Junior OW diver Adventure OW…" at bounding box center [644, 579] width 236 height 36
select select "N3"
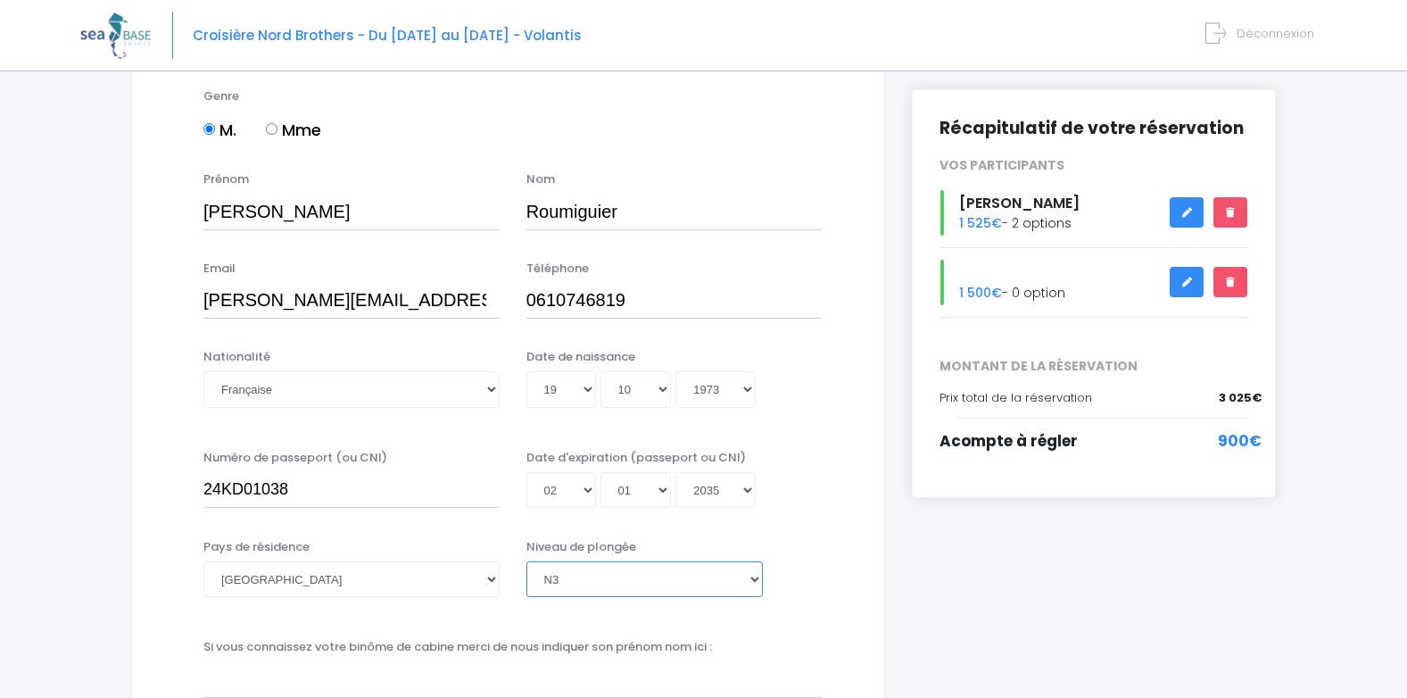
click at [526, 561] on select "Veuillez choisir un niveau de plongée Non plongeur Junior OW diver Adventure OW…" at bounding box center [644, 579] width 236 height 36
click at [845, 578] on div "Pays de résidence Afghanistan Afrique du Sud Albanie Algérie Allemagne Andorre …" at bounding box center [507, 579] width 707 height 82
click at [720, 577] on select "Veuillez choisir un niveau de plongée Non plongeur Junior OW diver Adventure OW…" at bounding box center [644, 579] width 236 height 36
click at [526, 561] on select "Veuillez choisir un niveau de plongée Non plongeur Junior OW diver Adventure OW…" at bounding box center [644, 579] width 236 height 36
click at [778, 538] on div "Niveau de plongée Veuillez choisir un niveau de plongée Non plongeur Junior OW …" at bounding box center [674, 567] width 296 height 59
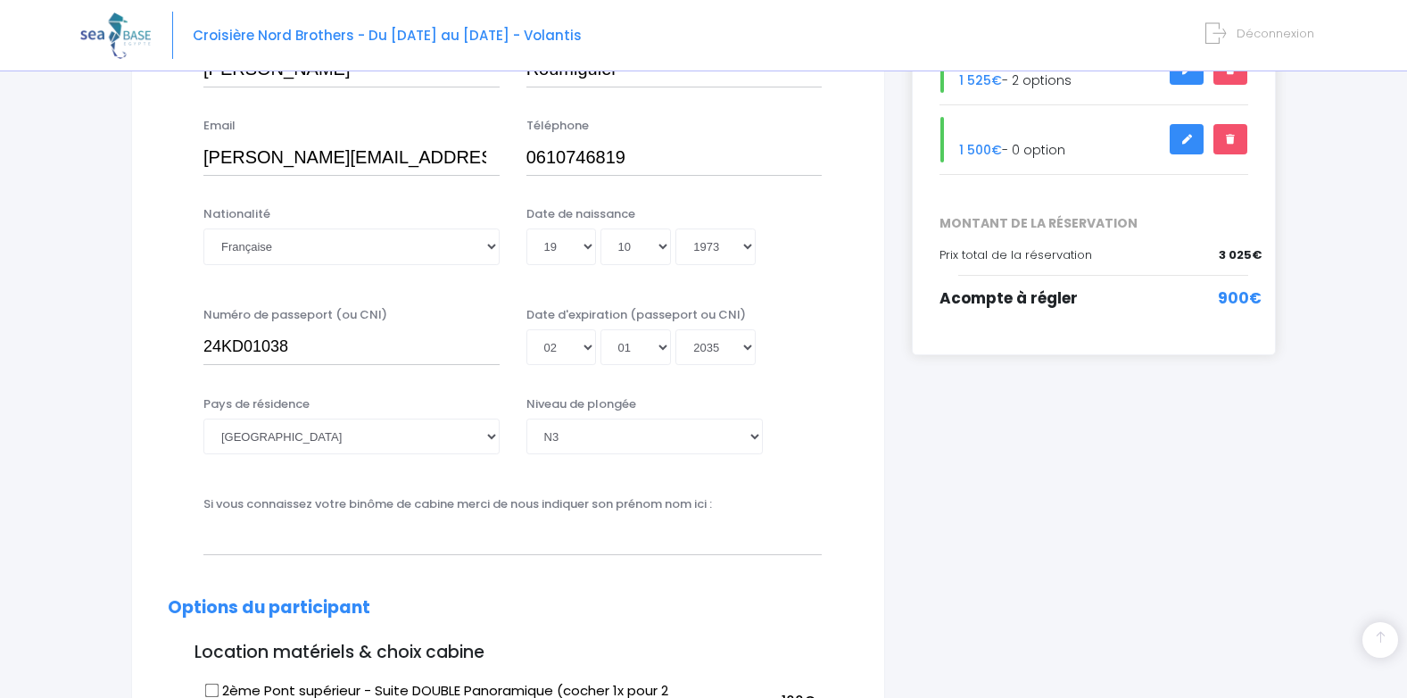
scroll to position [393, 0]
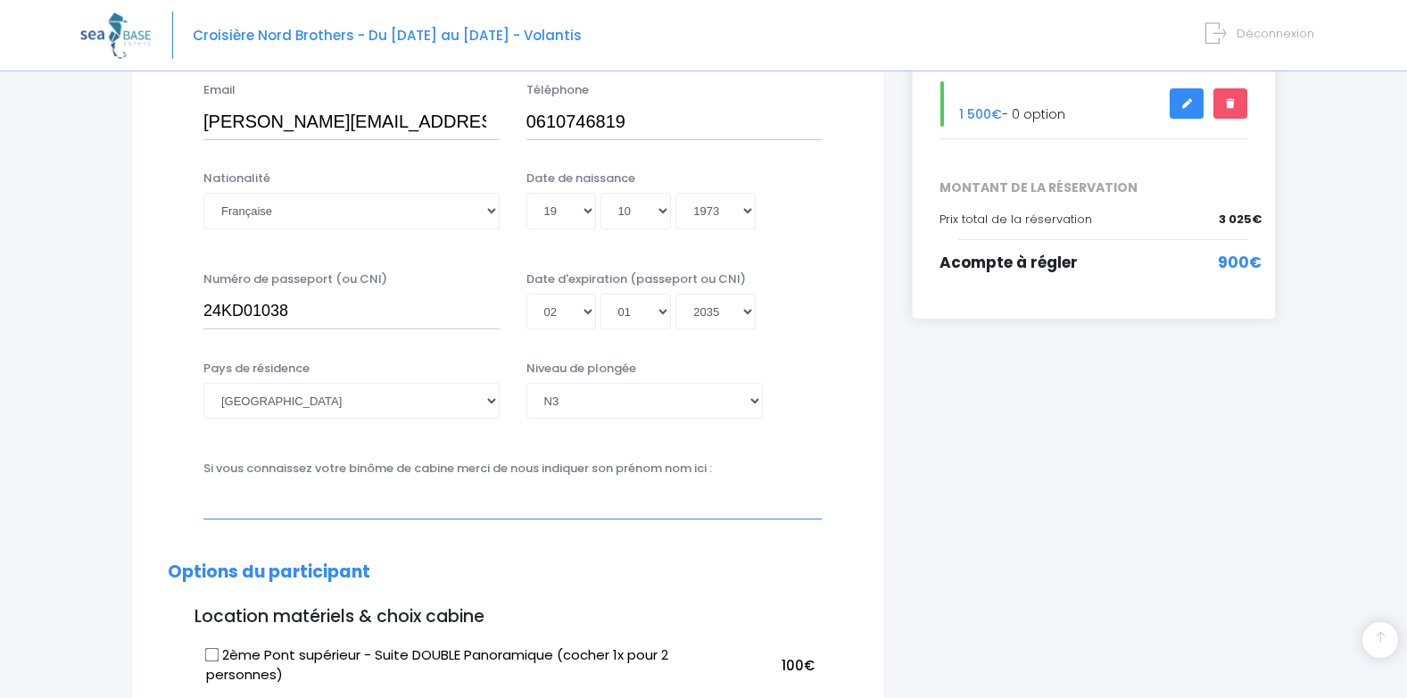
click at [637, 506] on input "text" at bounding box center [512, 501] width 618 height 36
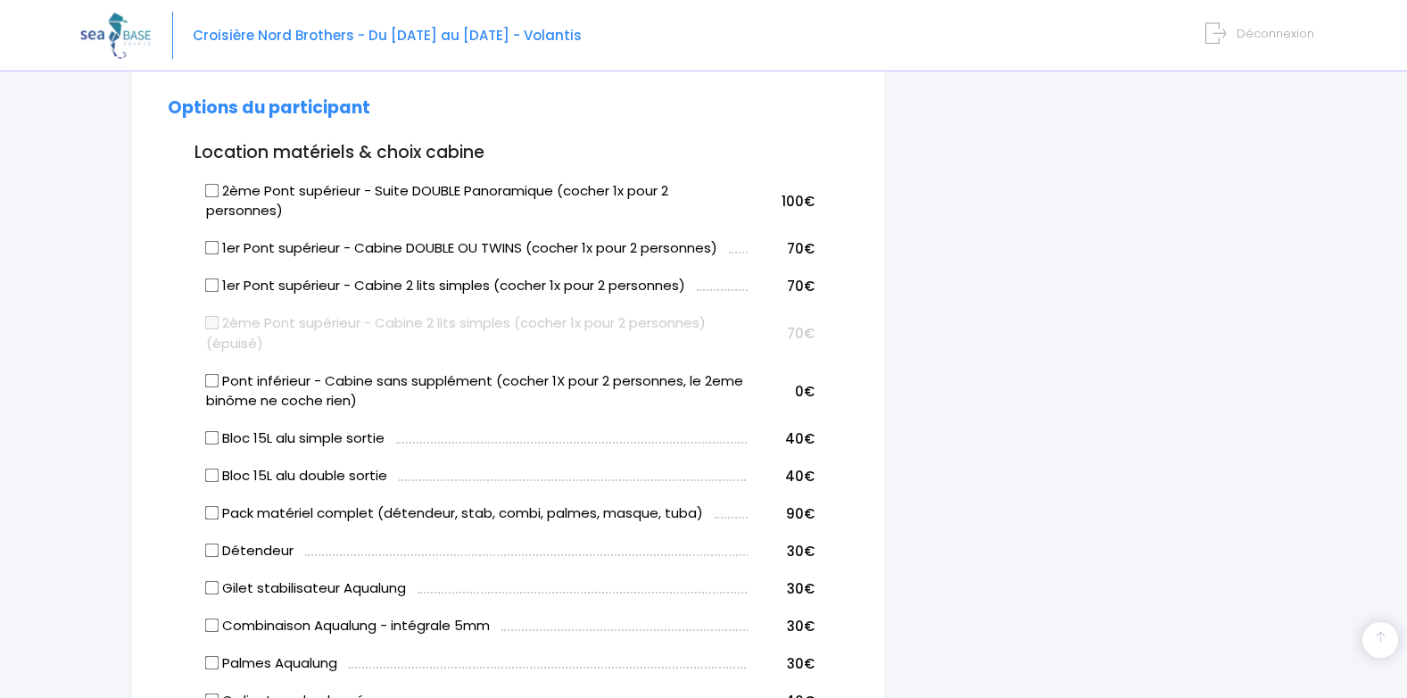
scroll to position [892, 0]
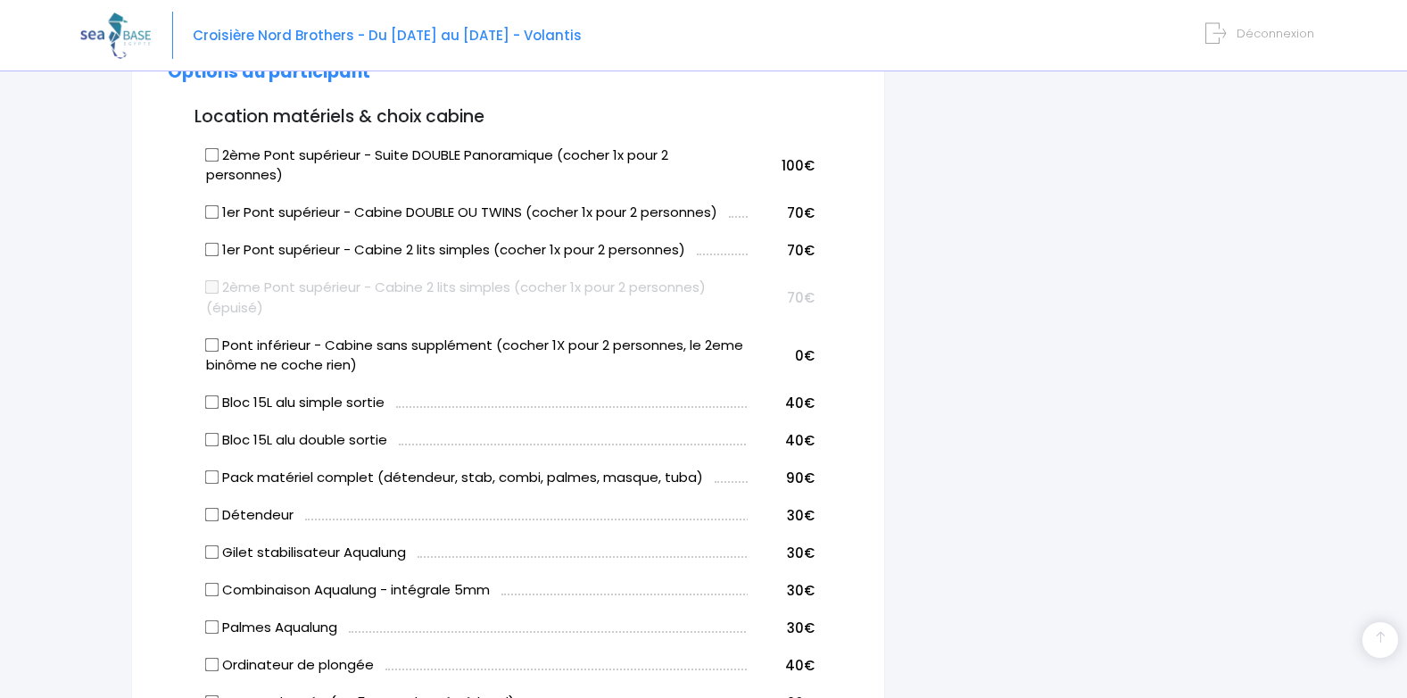
type input "[PERSON_NAME]"
click at [208, 404] on input "Bloc 15L alu simple sortie" at bounding box center [212, 402] width 14 height 14
checkbox input "true"
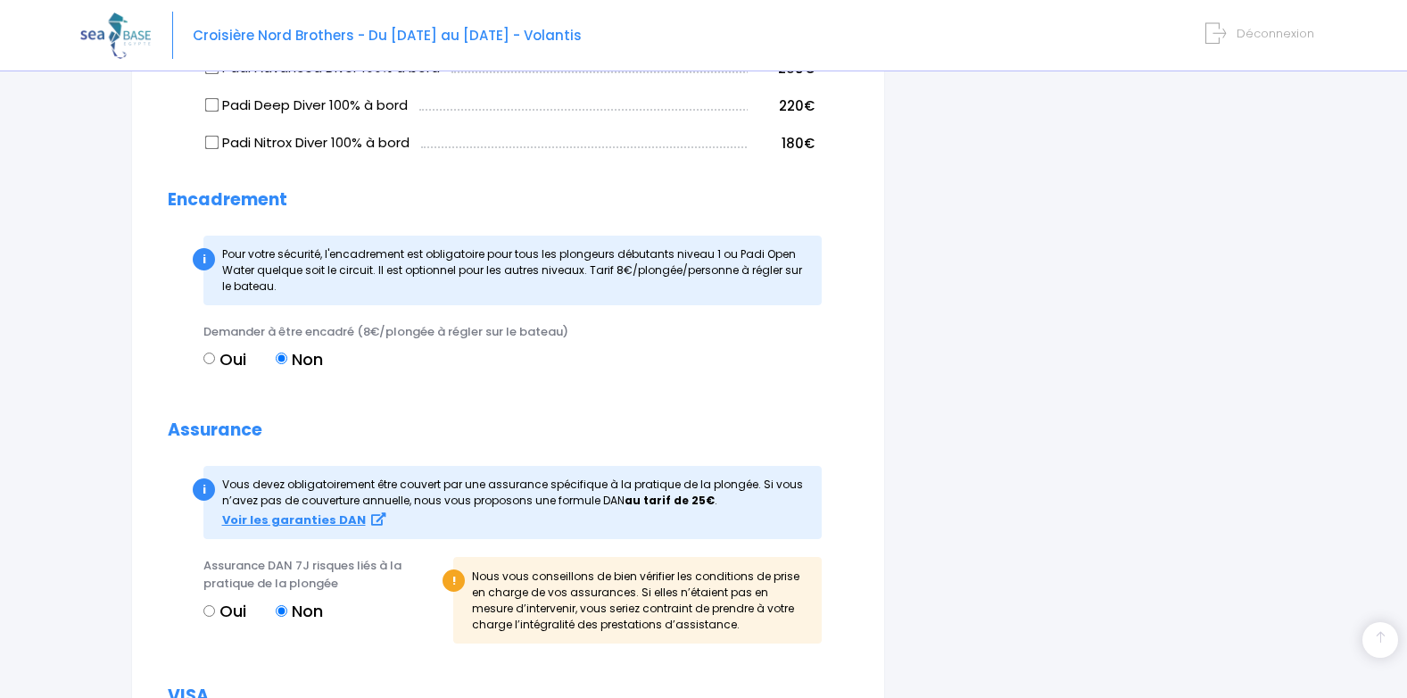
scroll to position [1713, 0]
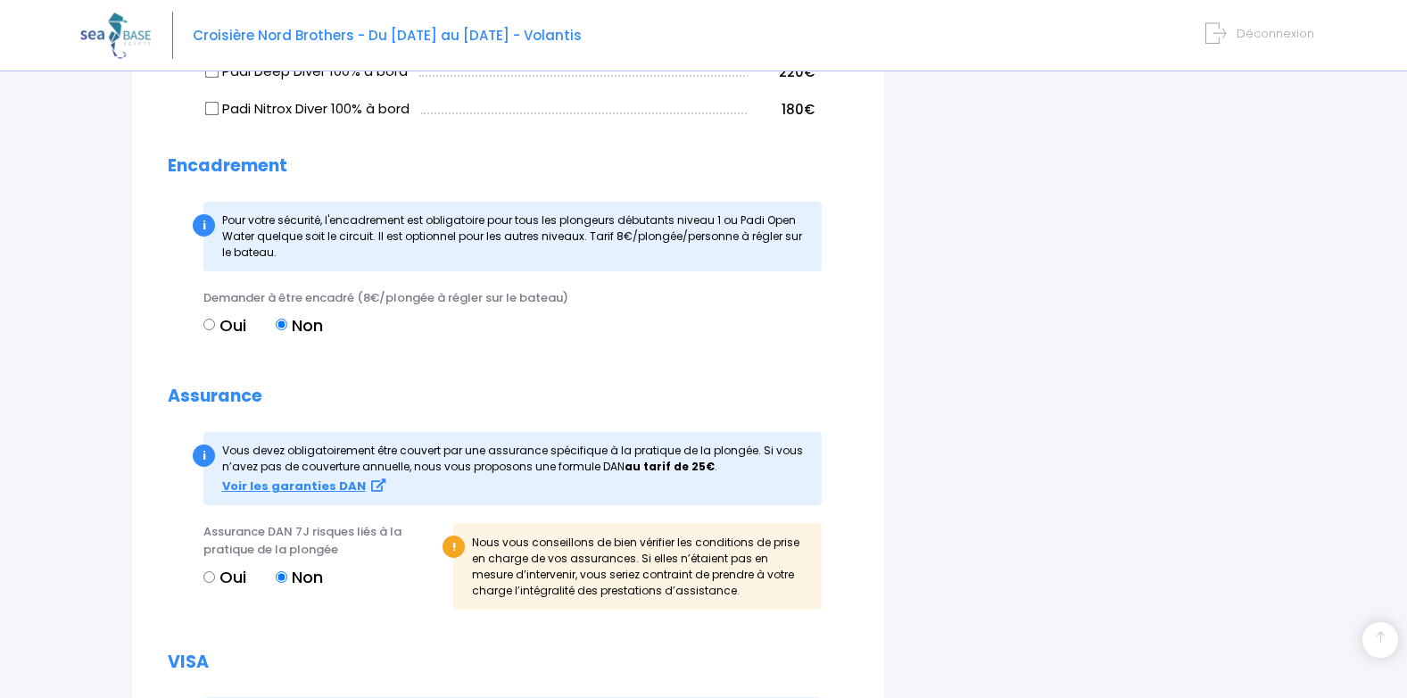
click at [213, 578] on input "Oui" at bounding box center [209, 577] width 12 height 12
radio input "true"
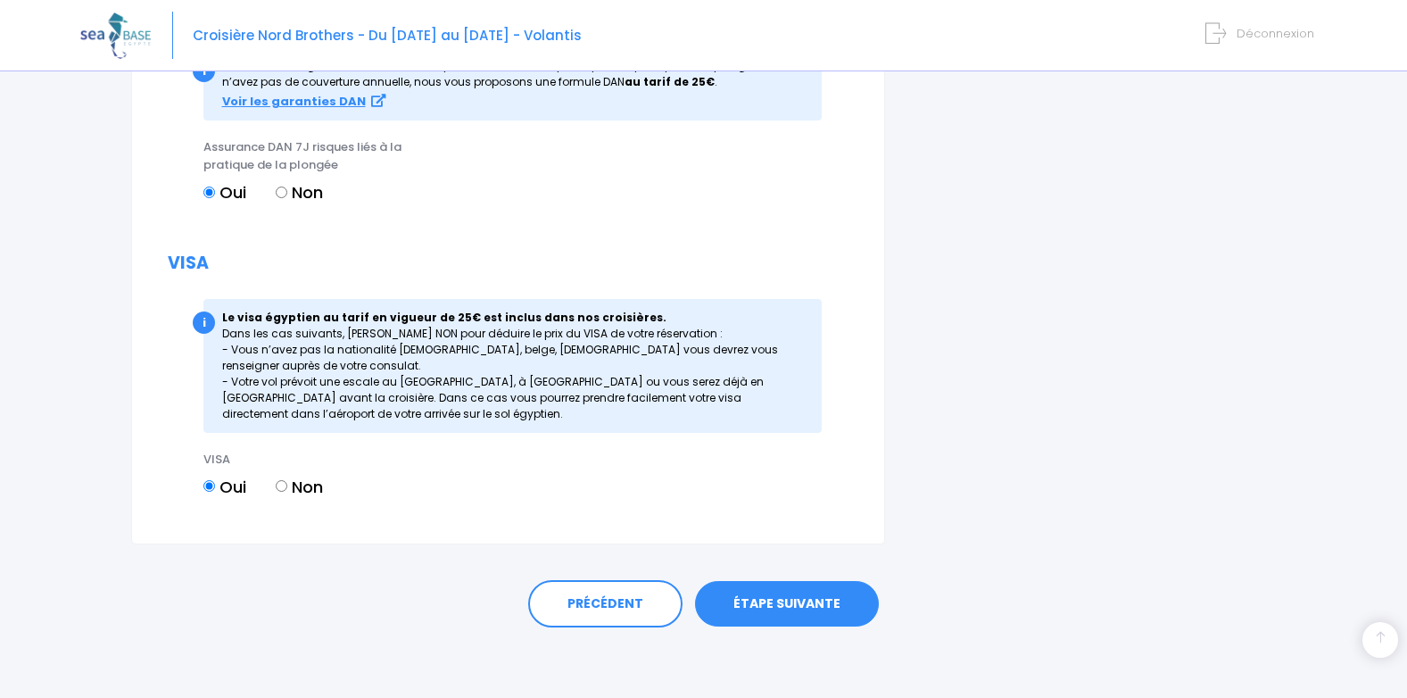
scroll to position [2098, 0]
click at [850, 616] on link "ÉTAPE SUIVANTE" at bounding box center [787, 603] width 184 height 46
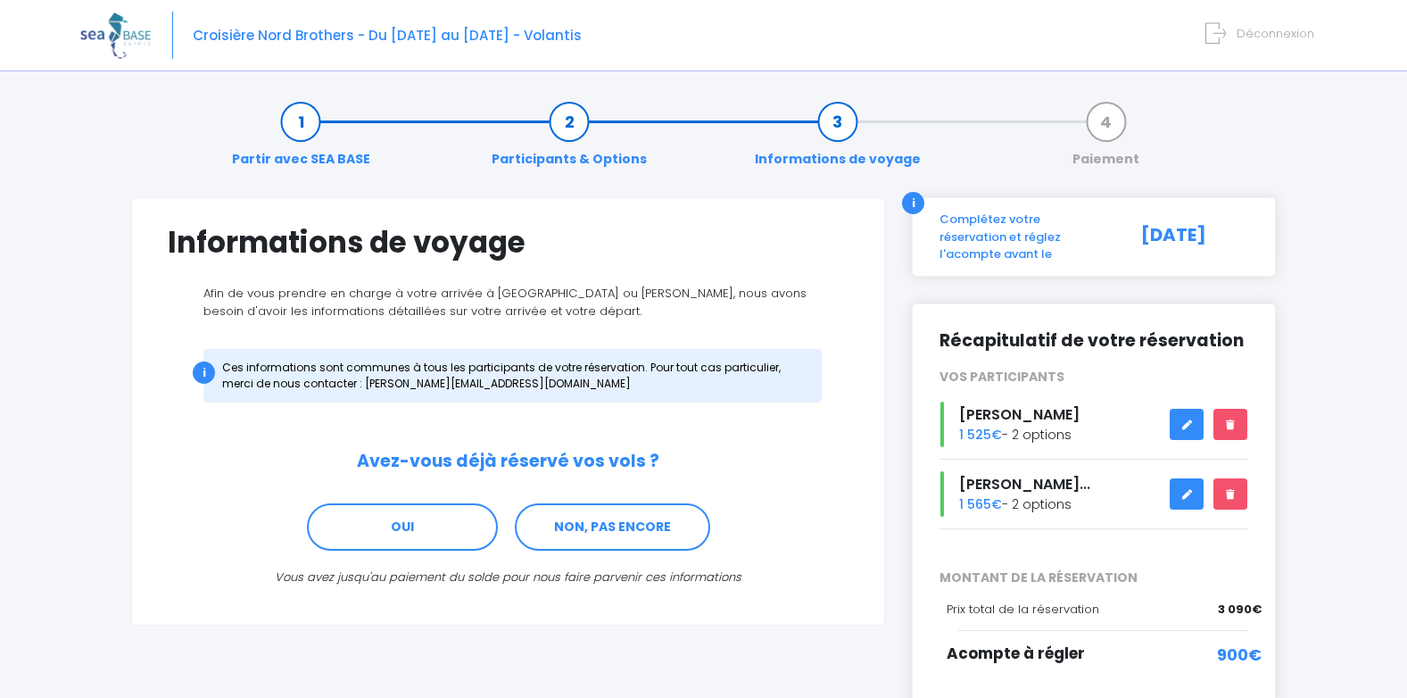
click at [1178, 409] on link at bounding box center [1187, 424] width 34 height 31
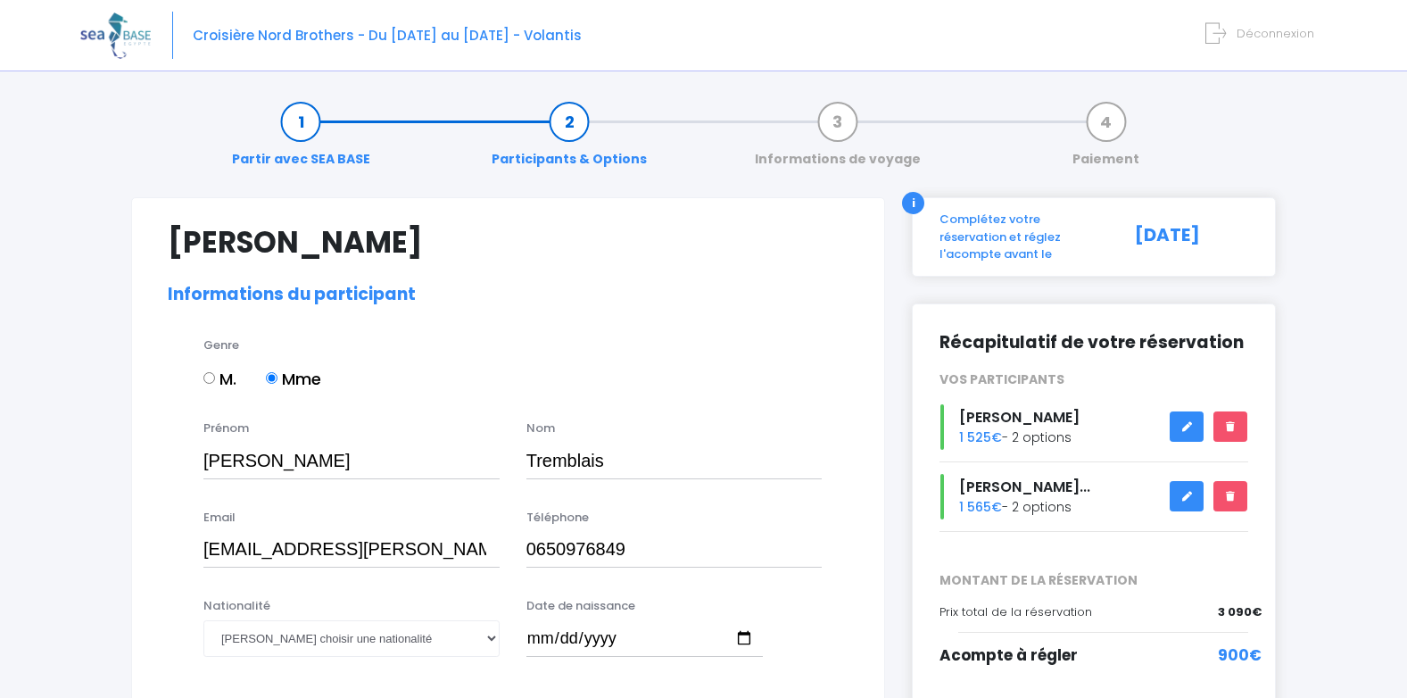
select select "N4"
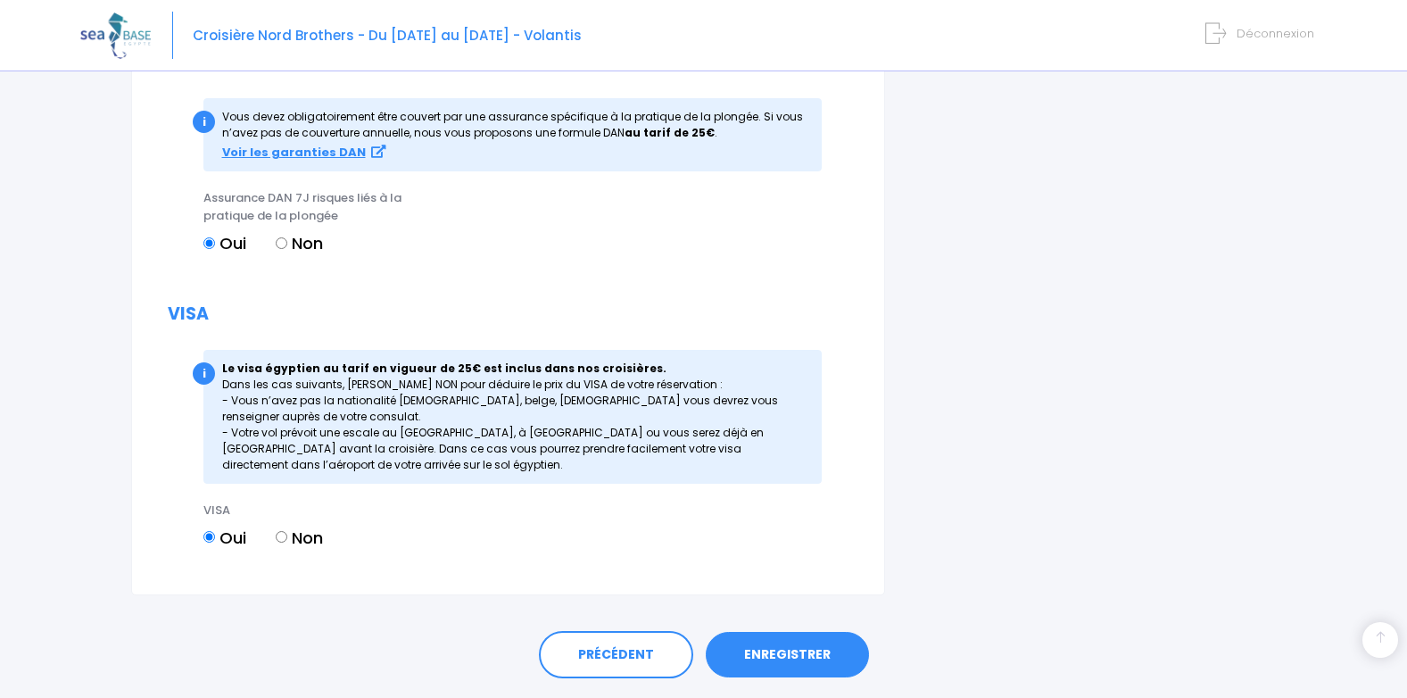
scroll to position [2133, 0]
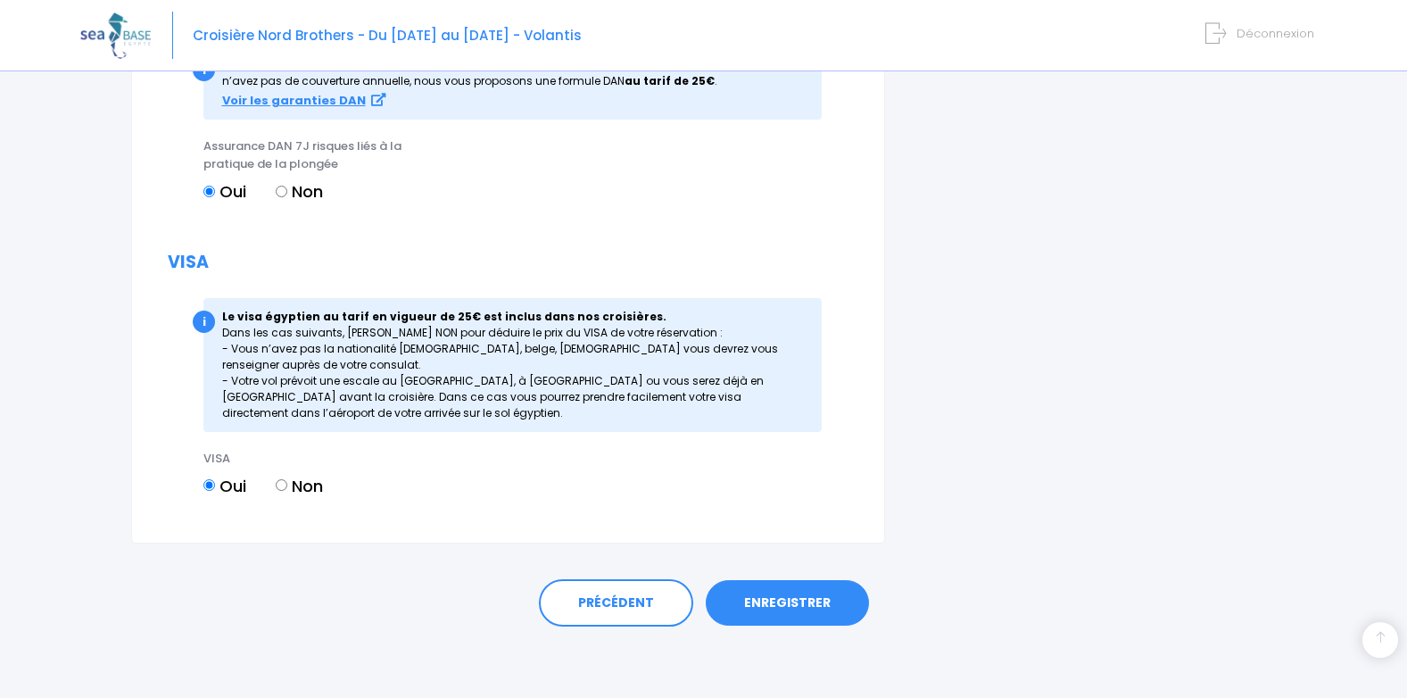
click at [822, 598] on link "ENREGISTRER" at bounding box center [787, 603] width 163 height 46
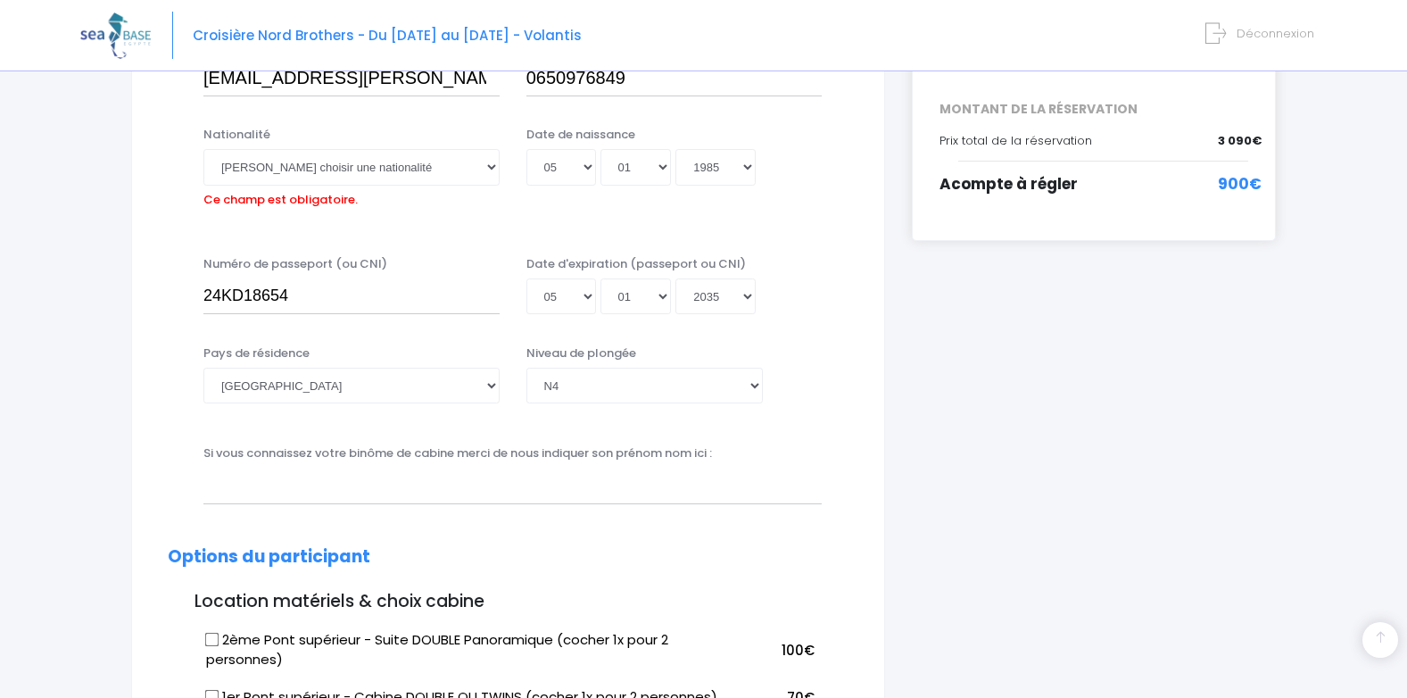
scroll to position [442, 0]
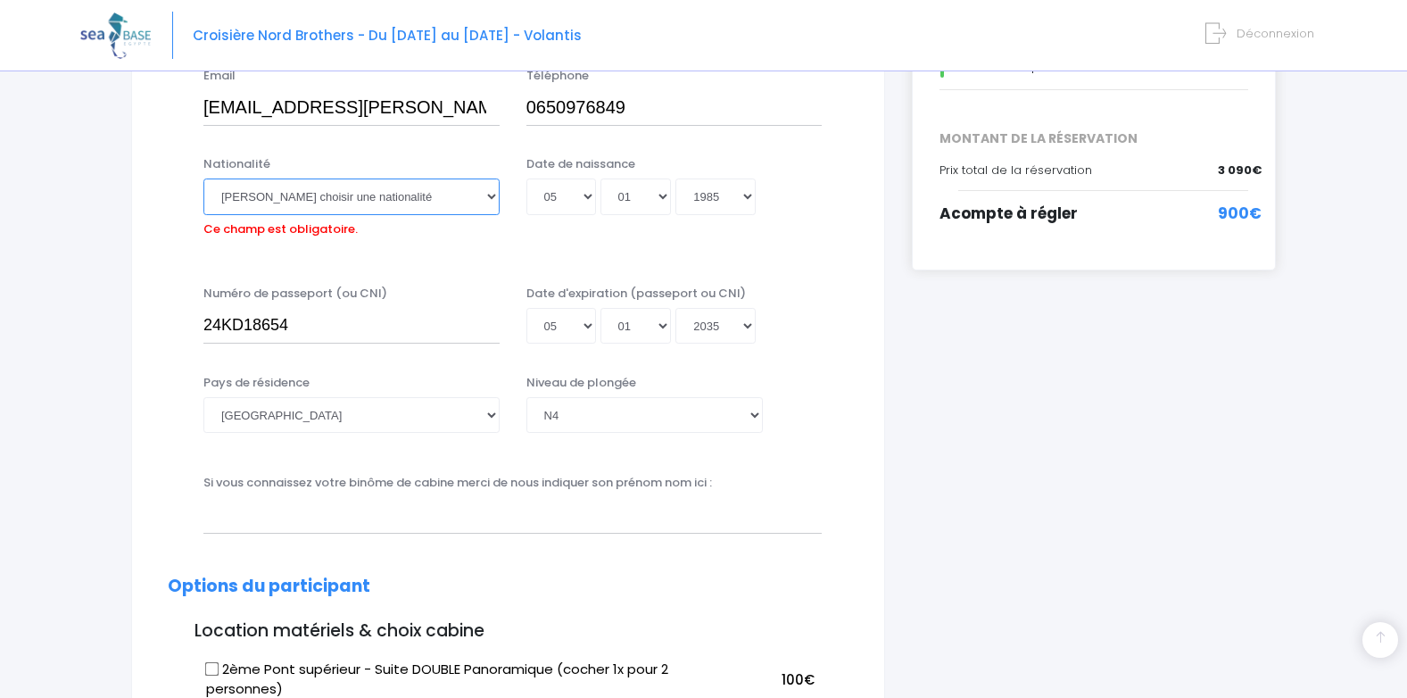
click at [410, 204] on select "Veuillez choisir une nationalité Afghane Albanaise Algerienne Allemande America…" at bounding box center [351, 196] width 296 height 36
select select "Française"
click at [203, 178] on select "Veuillez choisir une nationalité Afghane Albanaise Algerienne Allemande America…" at bounding box center [351, 196] width 296 height 36
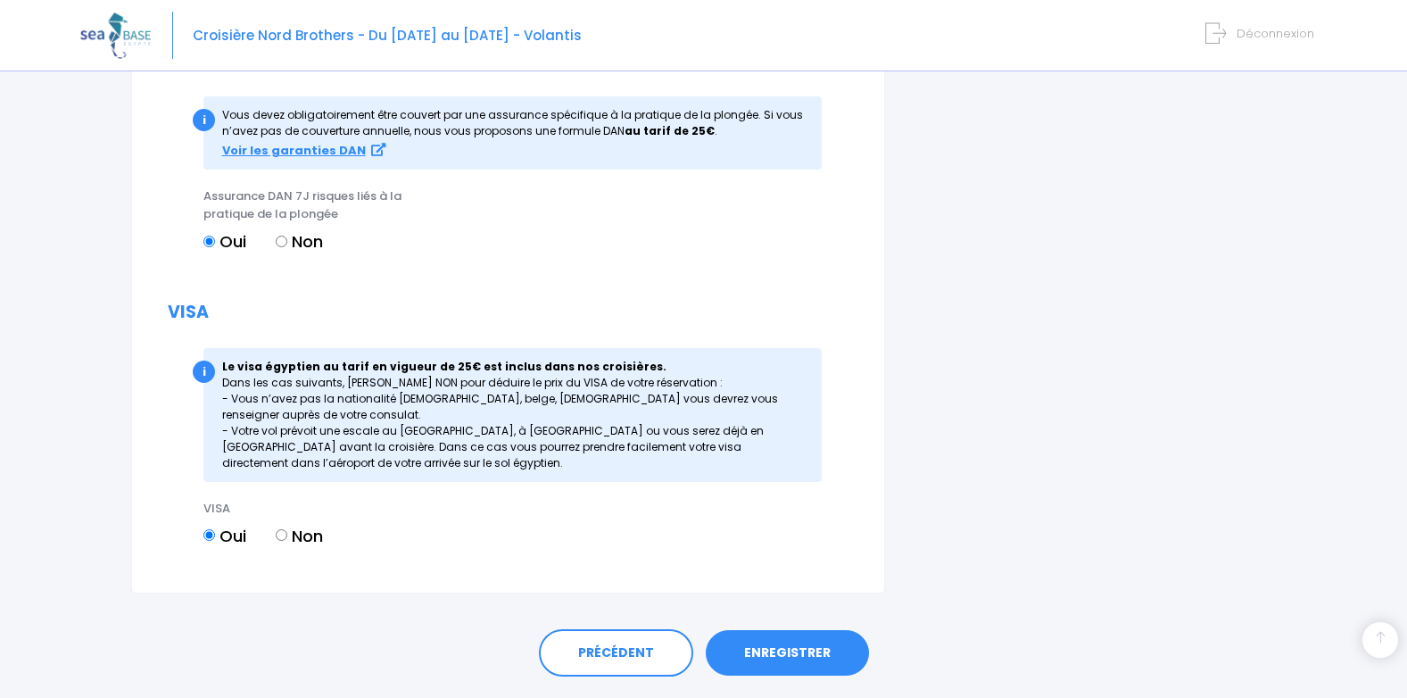
scroll to position [2133, 0]
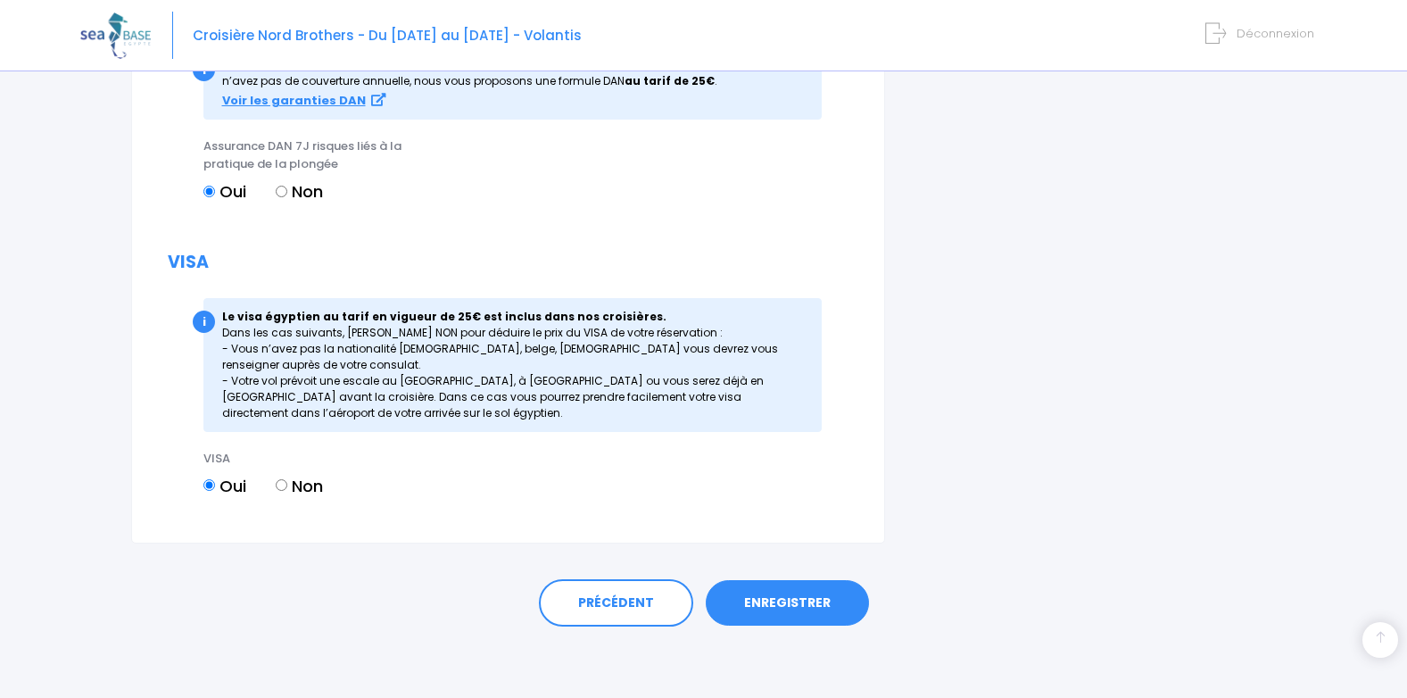
click at [836, 616] on link "ENREGISTRER" at bounding box center [787, 603] width 163 height 46
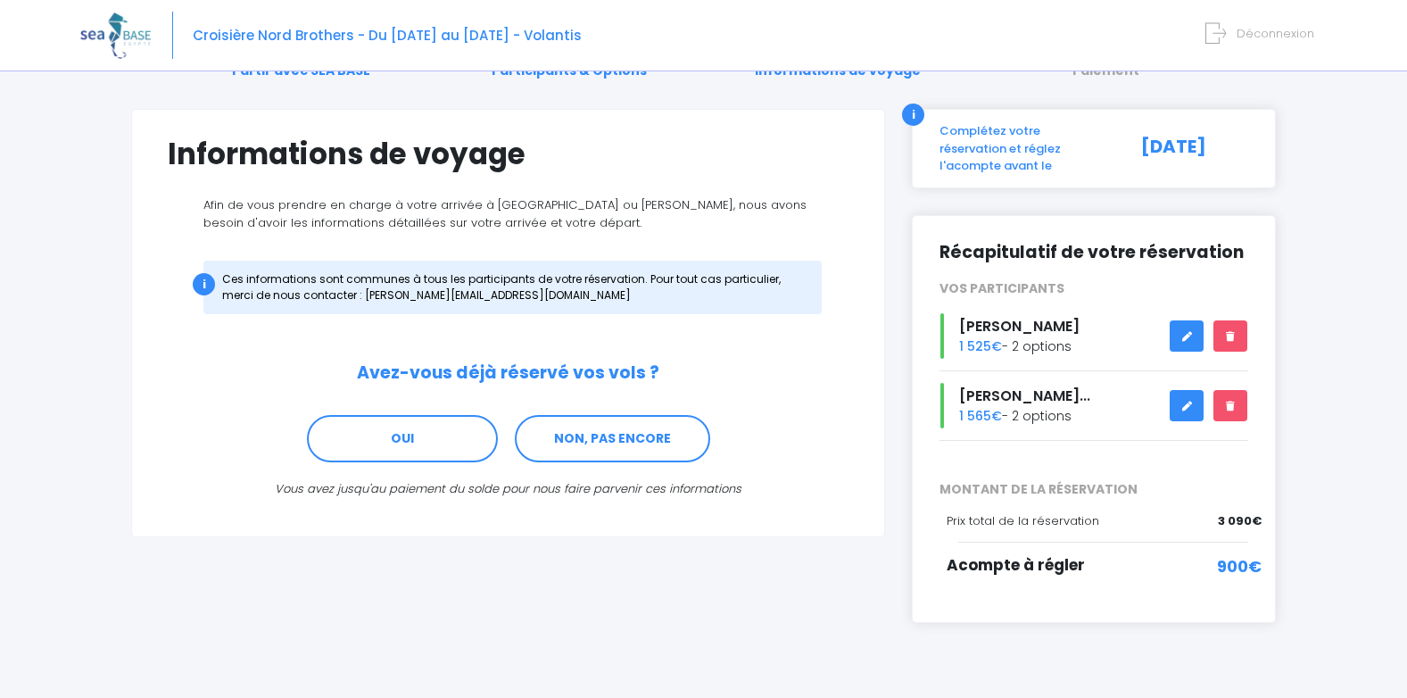
scroll to position [105, 0]
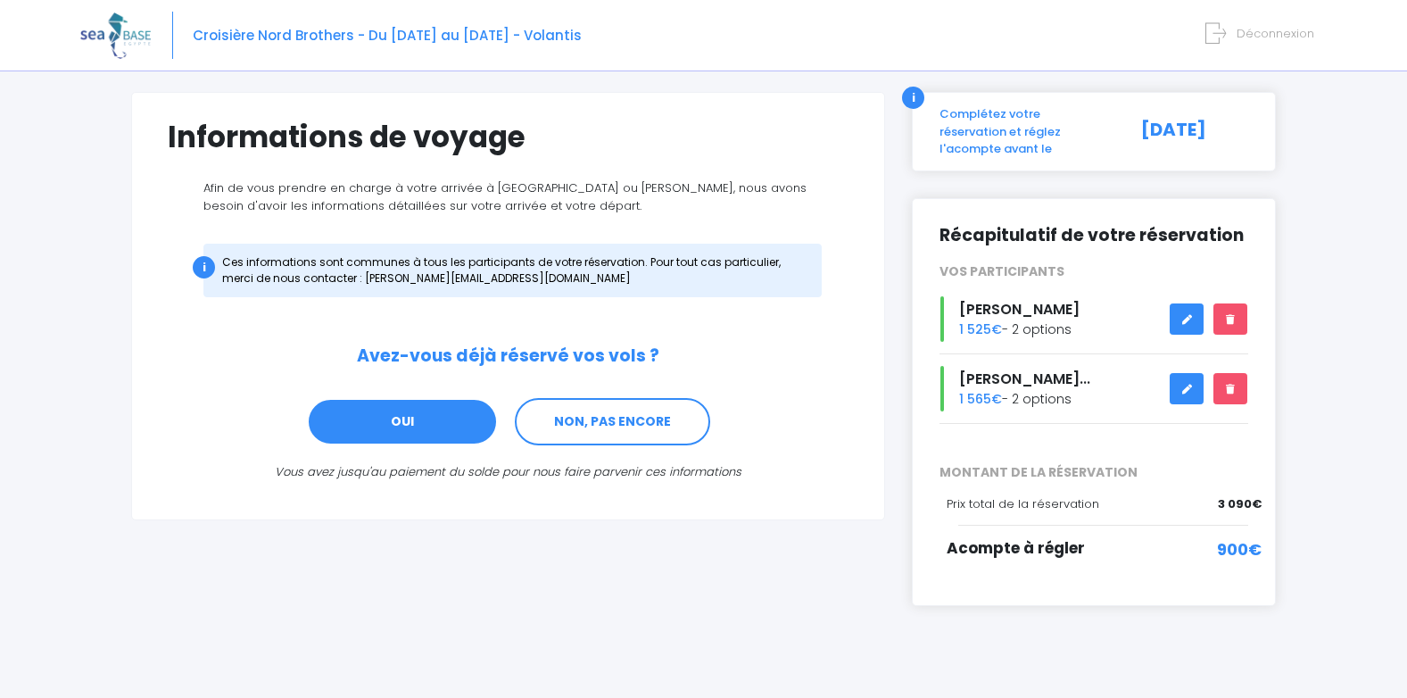
click at [385, 429] on link "OUI" at bounding box center [402, 422] width 191 height 48
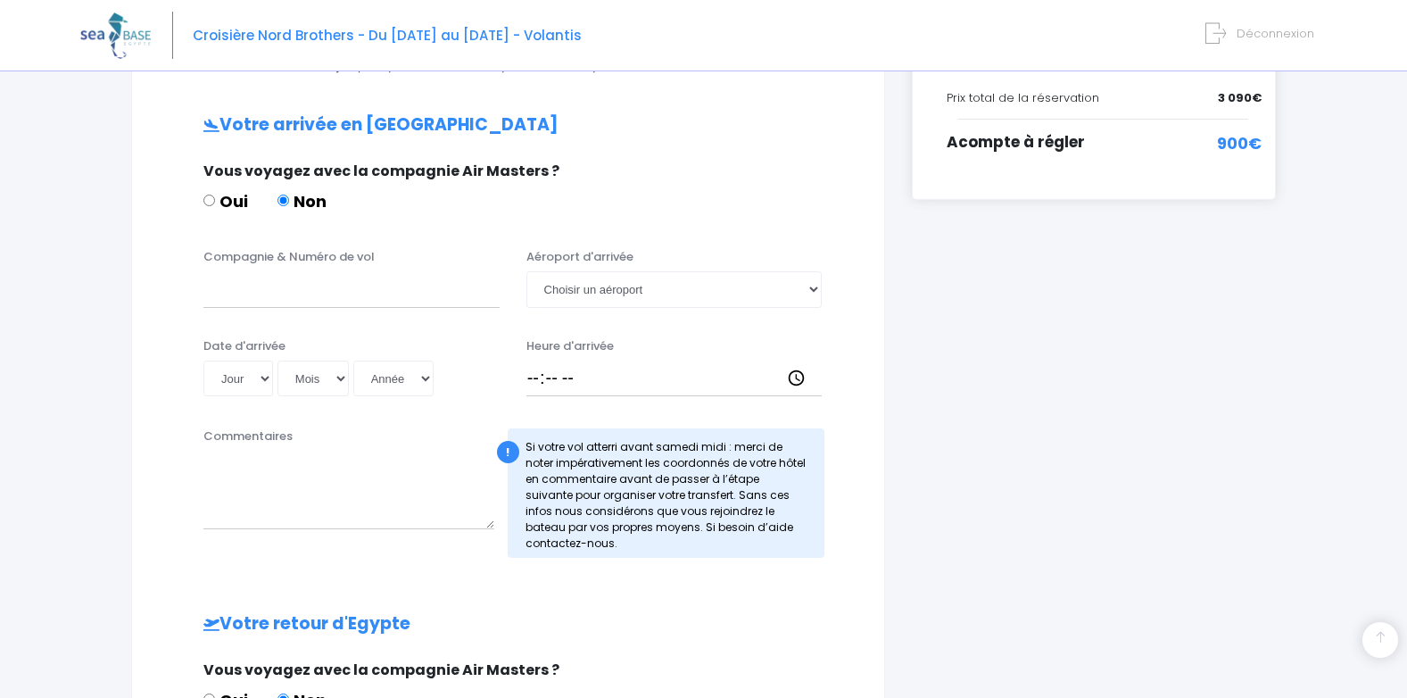
scroll to position [537, 0]
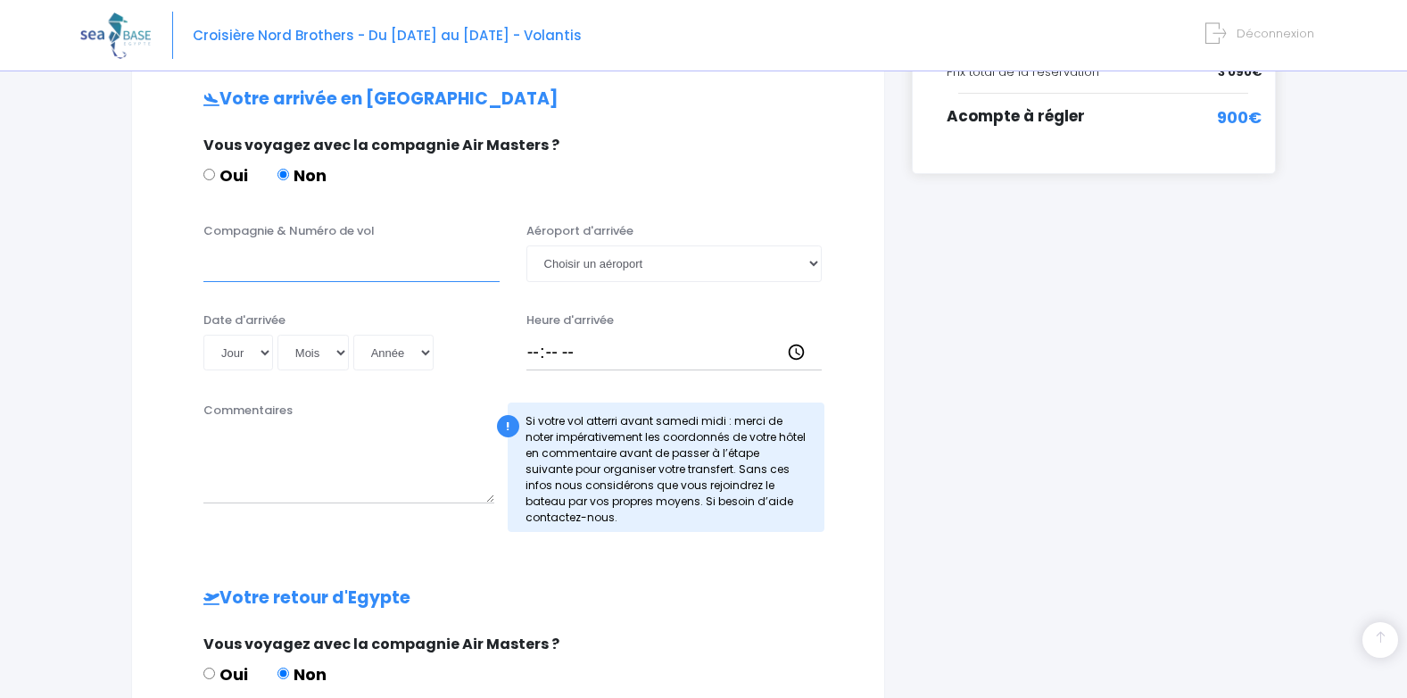
click at [276, 262] on input "Compagnie & Numéro de vol" at bounding box center [351, 263] width 296 height 36
type input "transavia"
click at [597, 270] on select "Choisir un aéroport Hurghada Marsa Alam" at bounding box center [674, 263] width 296 height 36
select select "Hurghada"
click at [526, 245] on select "Choisir un aéroport Hurghada Marsa Alam" at bounding box center [674, 263] width 296 height 36
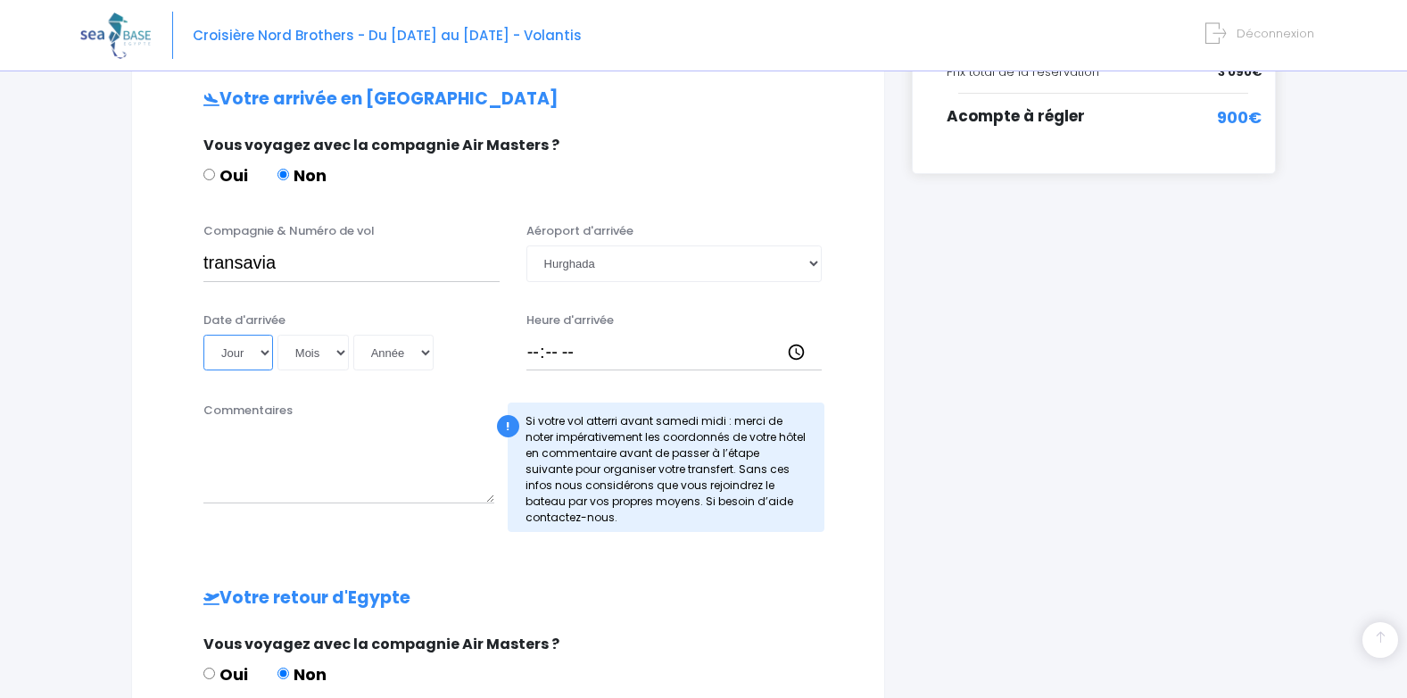
click at [265, 355] on select "Jour 01 02 03 04 05 06 07 08 09 10 11 12 13 14 15 16 17 18 19 20 21 22 23 24 25…" at bounding box center [238, 353] width 70 height 36
select select "16"
click at [203, 335] on select "Jour 01 02 03 04 05 06 07 08 09 10 11 12 13 14 15 16 17 18 19 20 21 22 23 24 25…" at bounding box center [238, 353] width 70 height 36
click at [304, 347] on select "Mois 01 02 03 04 05 06 07 08 09 10 11 12" at bounding box center [312, 353] width 71 height 36
select select "05"
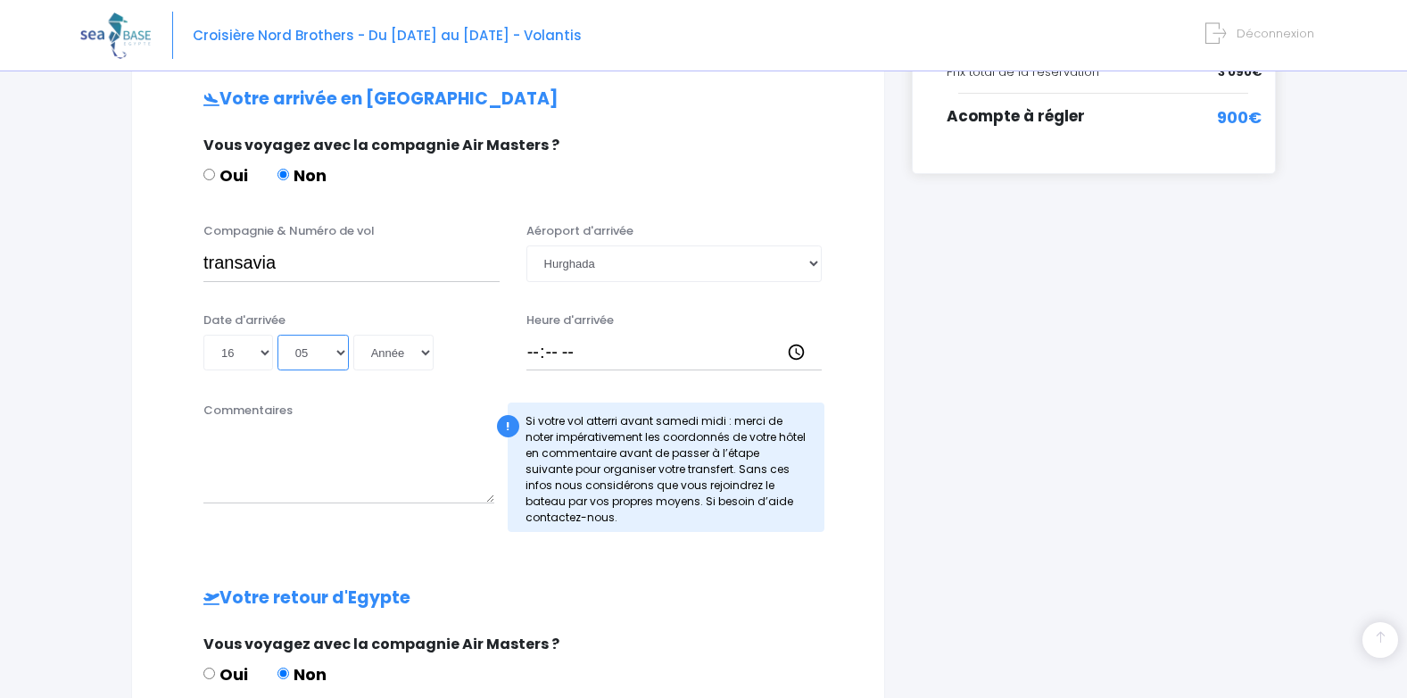
click at [277, 335] on select "Mois 01 02 03 04 05 06 07 08 09 10 11 12" at bounding box center [312, 353] width 71 height 36
click at [410, 346] on select "Année 2045 2044 2043 2042 2041 2040 2039 2038 2037 2036 2035 2034 2033 2032 203…" at bounding box center [393, 353] width 80 height 36
select select "2026"
click at [353, 335] on select "Année 2045 2044 2043 2042 2041 2040 2039 2038 2037 2036 2035 2034 2033 2032 203…" at bounding box center [393, 353] width 80 height 36
type input "2026-05-16"
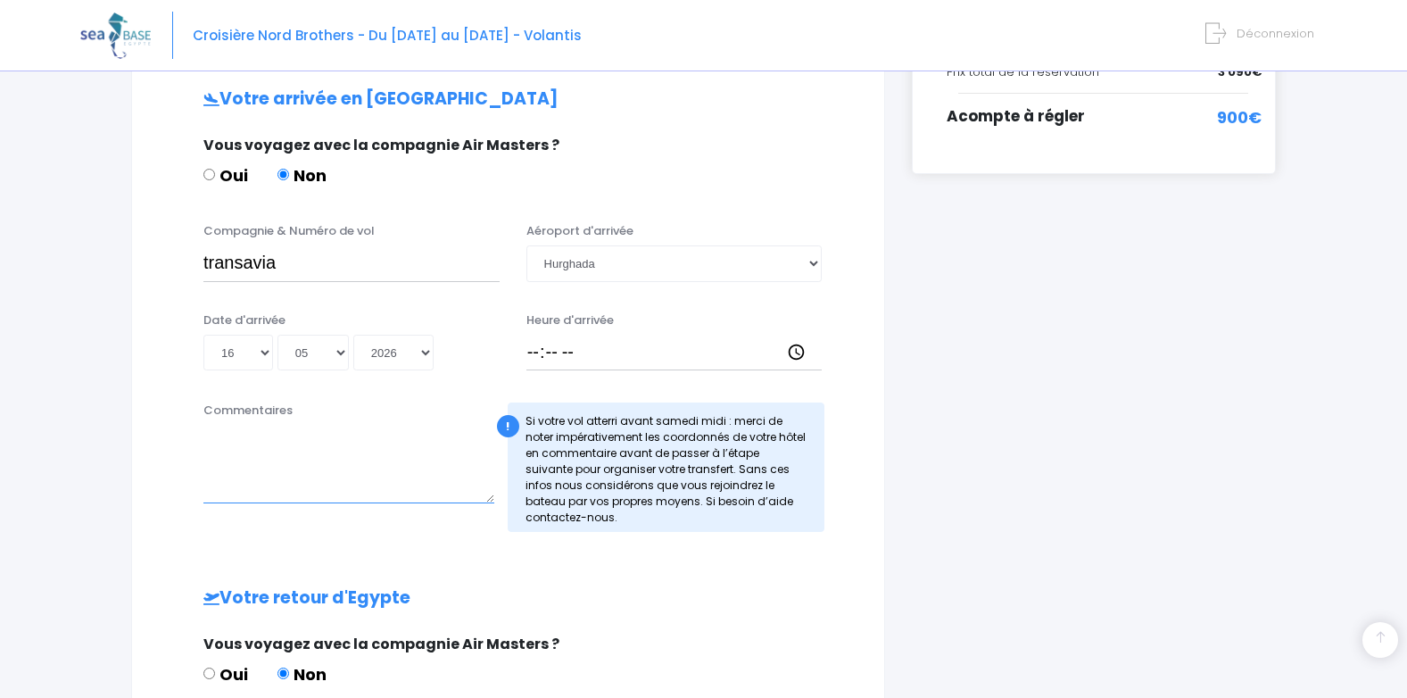
click at [432, 445] on textarea "Commentaires" at bounding box center [348, 464] width 291 height 79
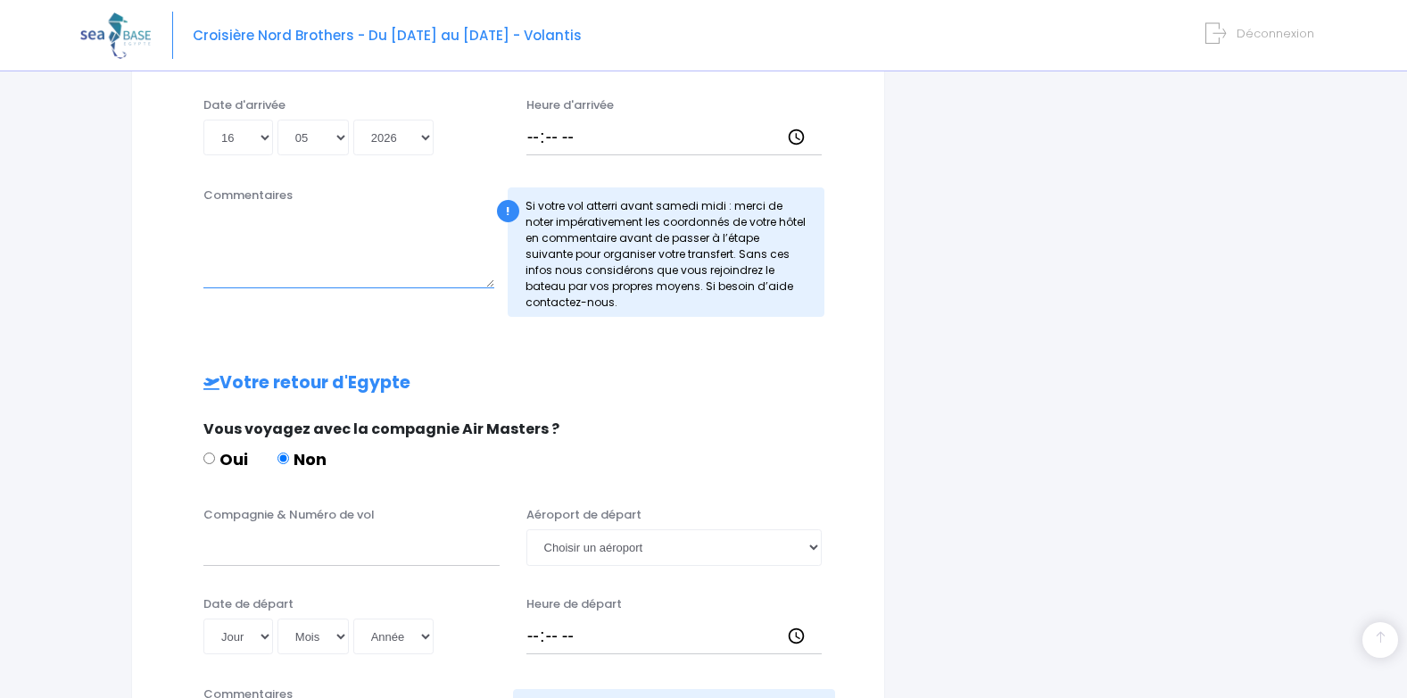
scroll to position [775, 0]
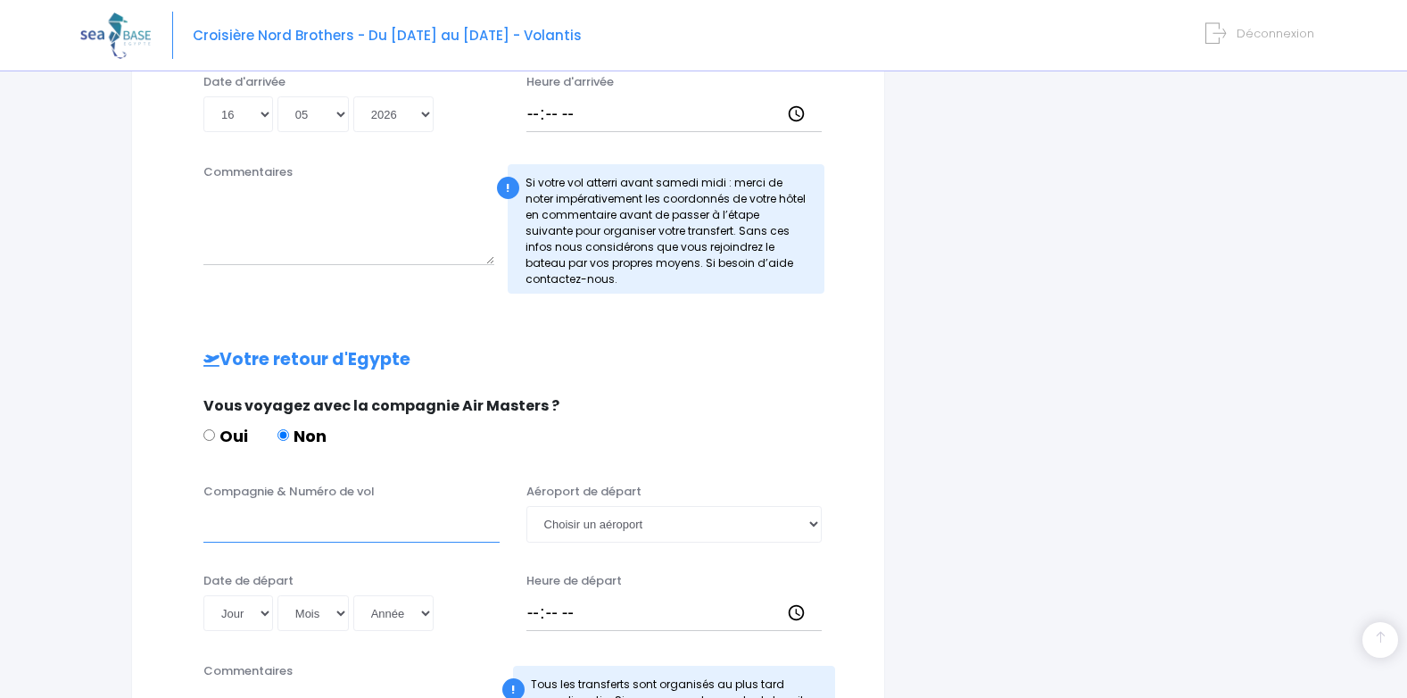
click at [265, 517] on input "Compagnie & Numéro de vol" at bounding box center [351, 524] width 296 height 36
type input "transavia"
click at [716, 535] on select "Choisir un aéroport Hurghada Marsa Alam" at bounding box center [674, 524] width 296 height 36
select select "Hurghada"
click at [526, 506] on select "Choisir un aéroport Hurghada Marsa Alam" at bounding box center [674, 524] width 296 height 36
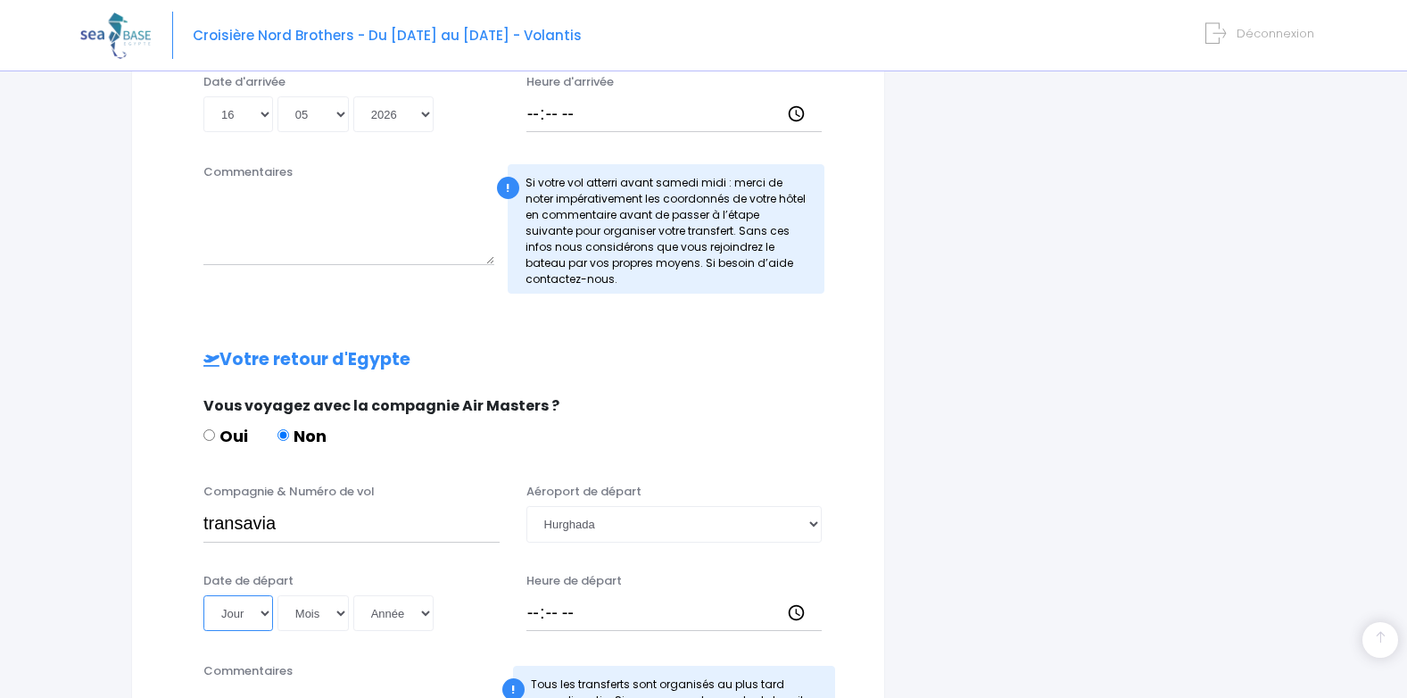
click at [265, 608] on select "Jour 01 02 03 04 05 06 07 08 09 10 11 12 13 14 15 16 17 18 19 20 21 22 23 24 25…" at bounding box center [238, 613] width 70 height 36
select select "23"
click at [203, 595] on select "Jour 01 02 03 04 05 06 07 08 09 10 11 12 13 14 15 16 17 18 19 20 21 22 23 24 25…" at bounding box center [238, 613] width 70 height 36
click at [305, 609] on select "Mois 01 02 03 04 05 06 07 08 09 10 11 12" at bounding box center [312, 613] width 71 height 36
select select "05"
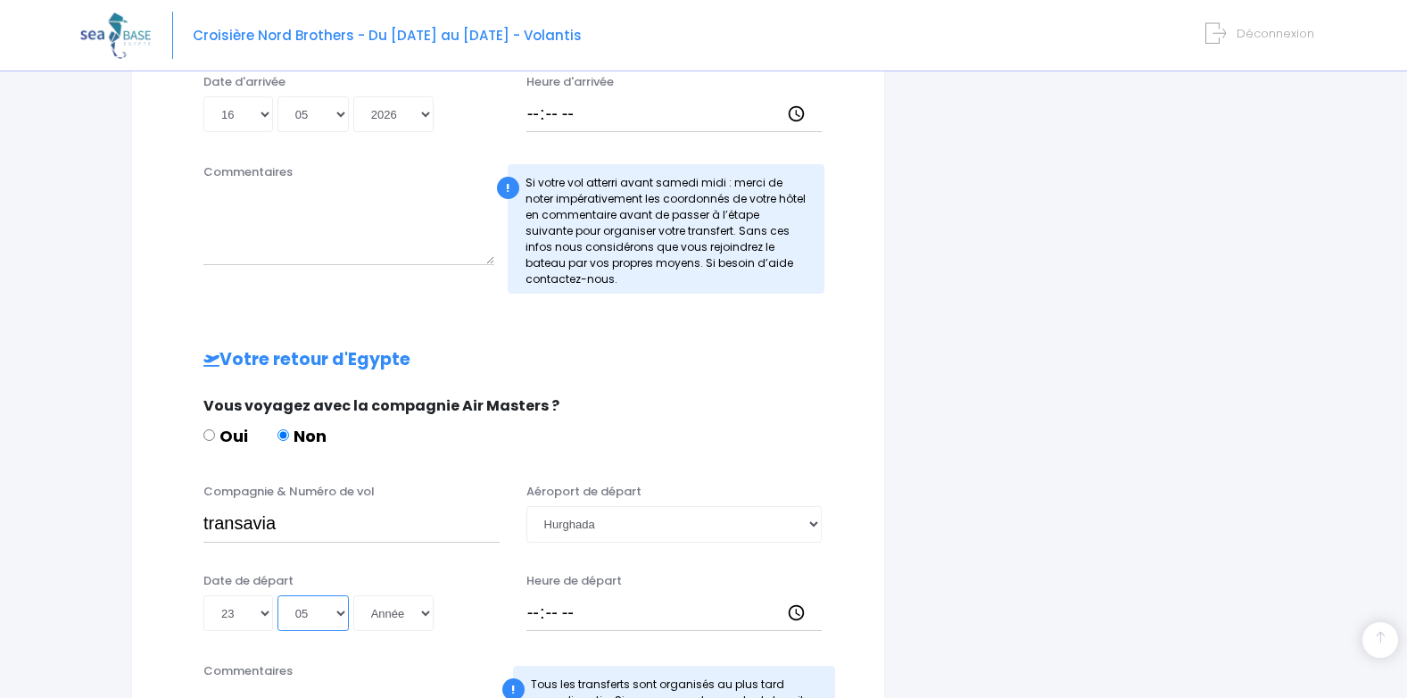
click at [277, 595] on select "Mois 01 02 03 04 05 06 07 08 09 10 11 12" at bounding box center [312, 613] width 71 height 36
click at [387, 609] on select "Année 2045 2044 2043 2042 2041 2040 2039 2038 2037 2036 2035 2034 2033 2032 203…" at bounding box center [393, 613] width 80 height 36
select select "2026"
click at [353, 595] on select "Année 2045 2044 2043 2042 2041 2040 2039 2038 2037 2036 2035 2034 2033 2032 203…" at bounding box center [393, 613] width 80 height 36
type input "2026-05-23"
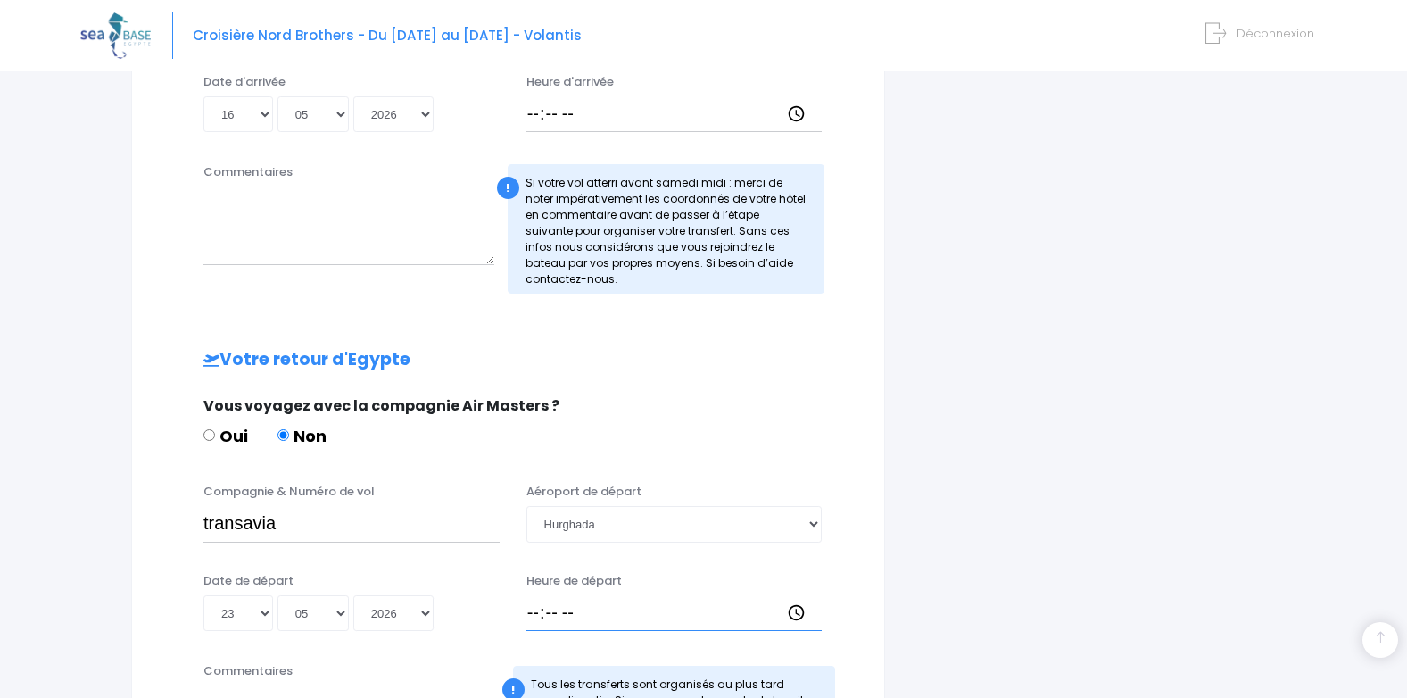
click at [534, 616] on input "Heure de départ" at bounding box center [674, 613] width 296 height 36
type input "13:40"
click at [931, 558] on div "i Complétez votre réservation et réglez l'acompte avant le 03/10/2025 Récapitul…" at bounding box center [1093, 121] width 391 height 1399
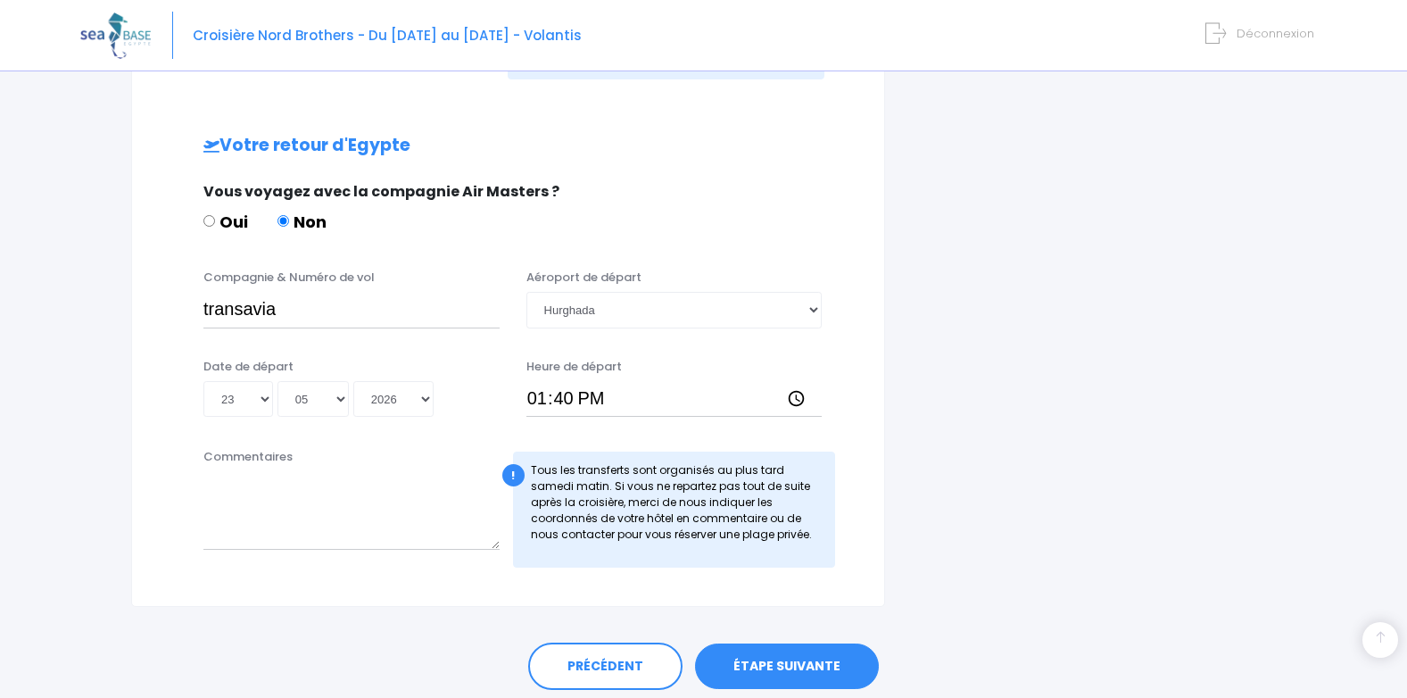
scroll to position [1025, 0]
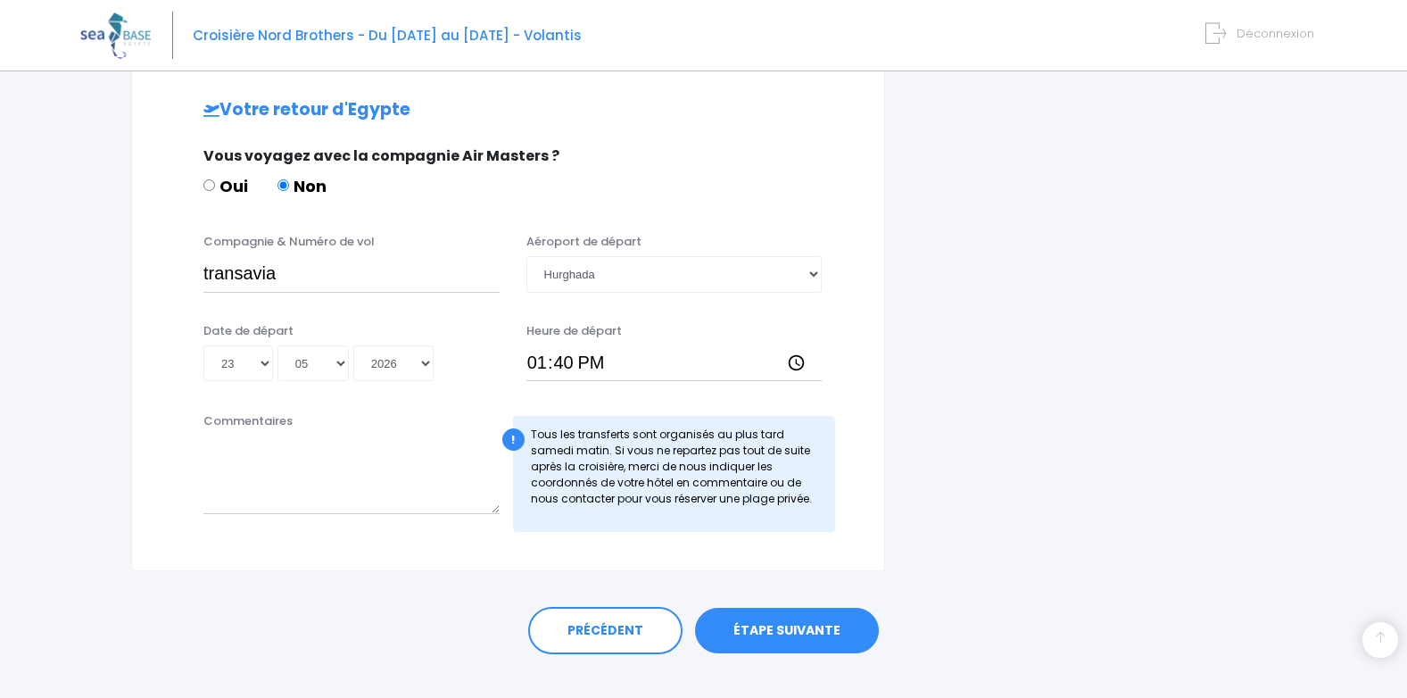
click at [735, 633] on link "ÉTAPE SUIVANTE" at bounding box center [787, 631] width 184 height 46
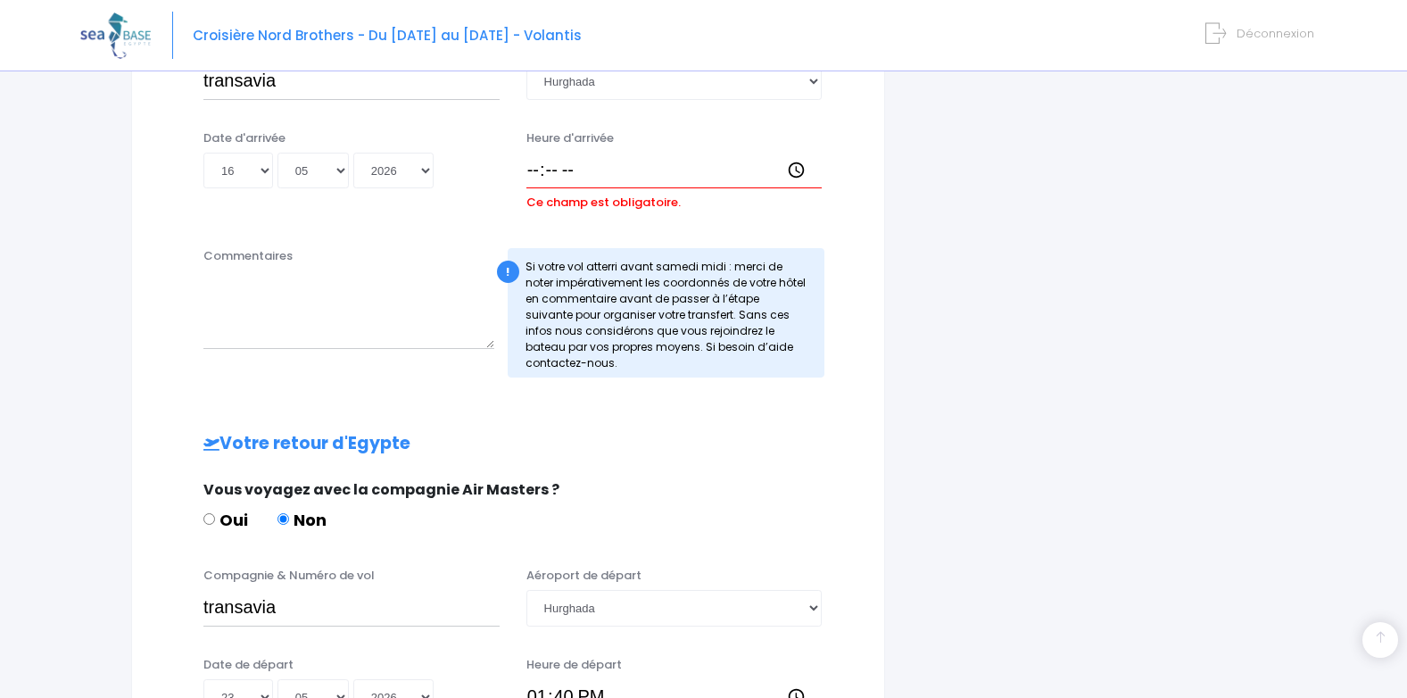
scroll to position [693, 0]
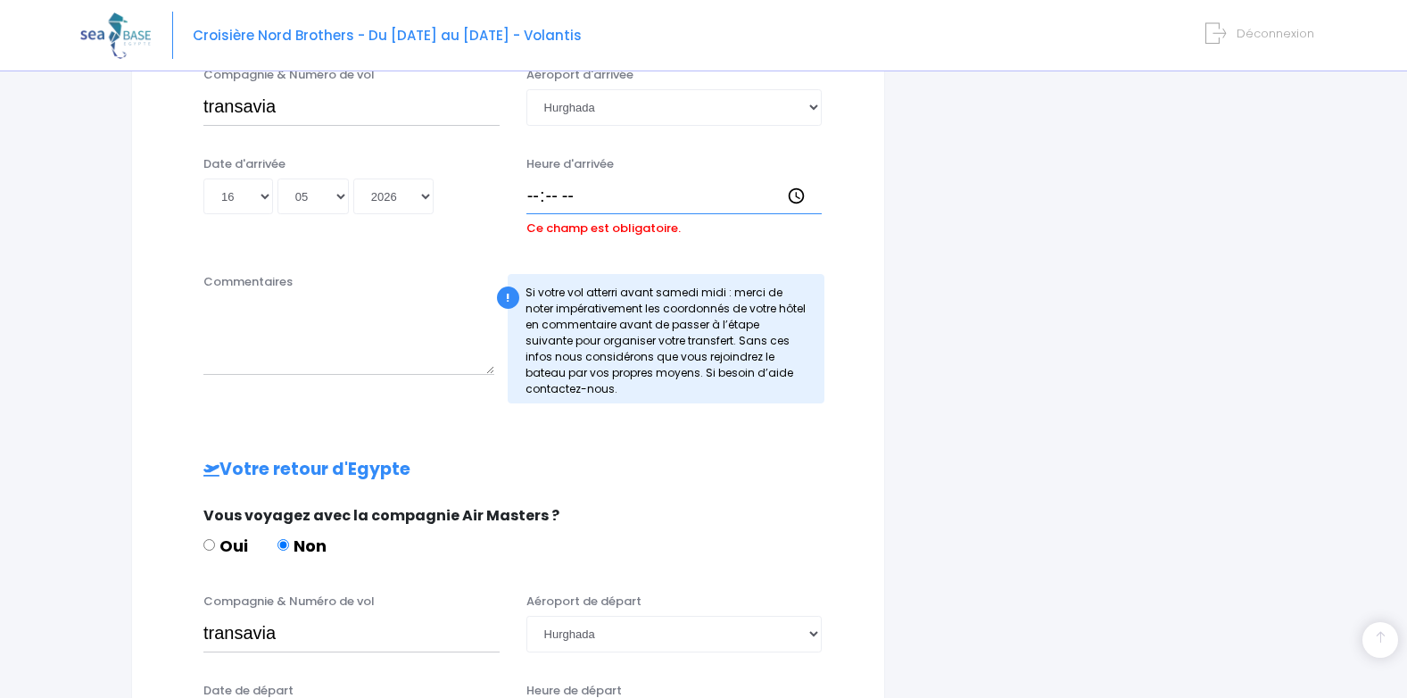
click at [535, 198] on input "Heure d'arrivée" at bounding box center [674, 196] width 296 height 36
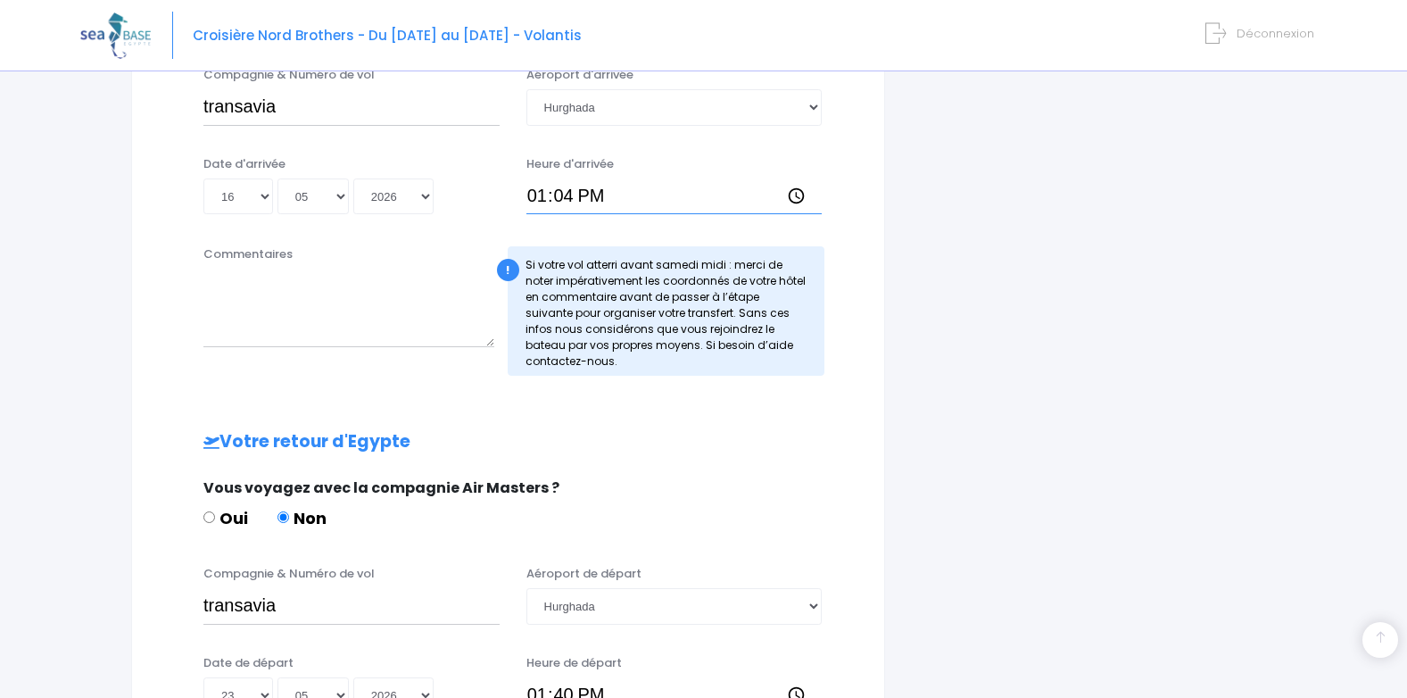
type input "13:45"
click at [418, 120] on input "transavia" at bounding box center [351, 107] width 296 height 36
type input "transavia TO8048"
click at [345, 604] on input "transavia" at bounding box center [351, 606] width 296 height 36
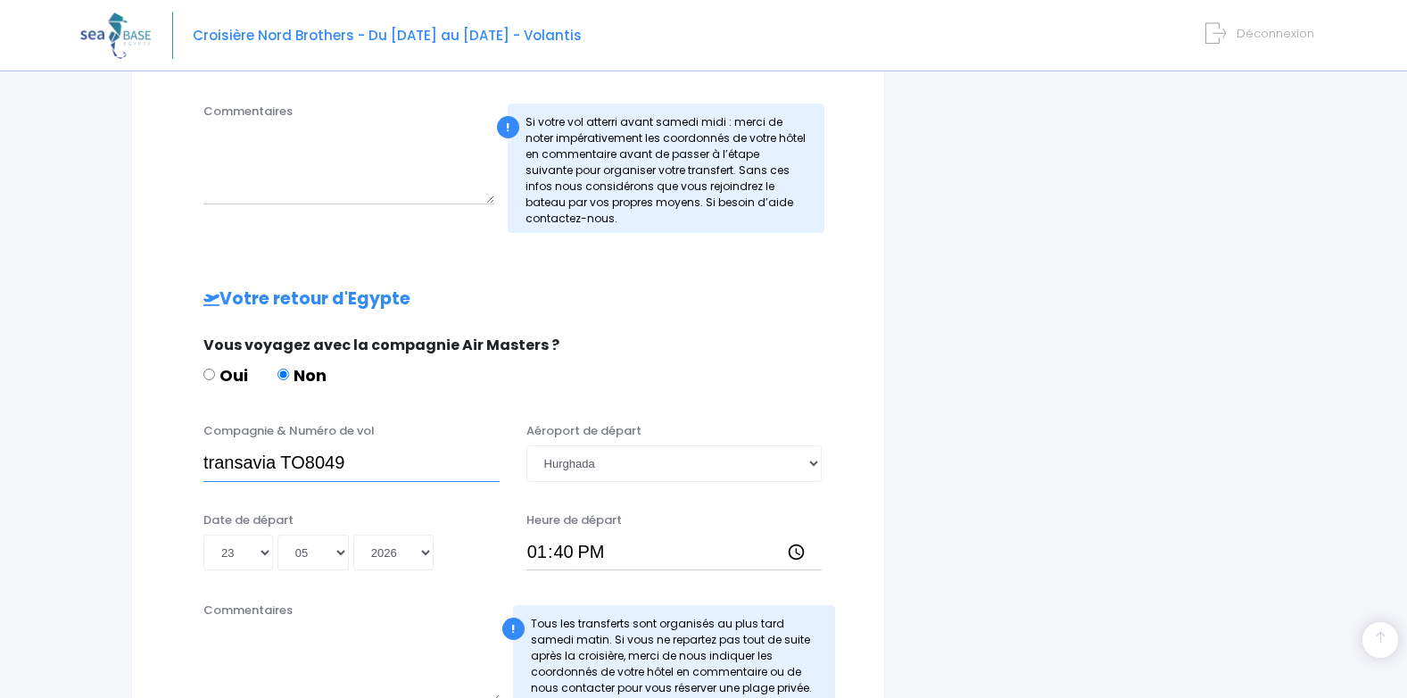
scroll to position [872, 0]
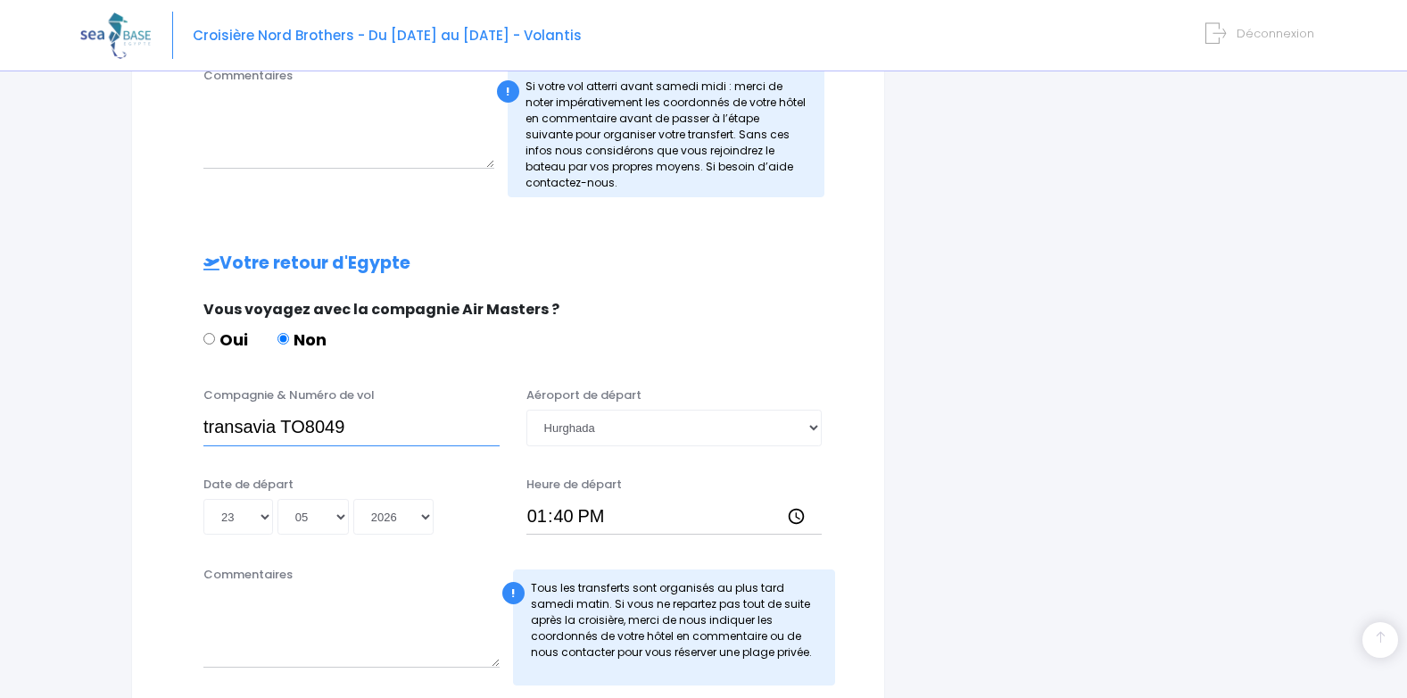
type input "transavia TO8049"
click at [544, 509] on input "13:40" at bounding box center [674, 517] width 296 height 36
type input "14:40"
click at [948, 542] on div "i Complétez votre réservation et réglez l'acompte avant le 03/10/2025 Récapitul…" at bounding box center [1093, 25] width 391 height 1399
click at [326, 634] on textarea "Commentaires" at bounding box center [351, 628] width 296 height 79
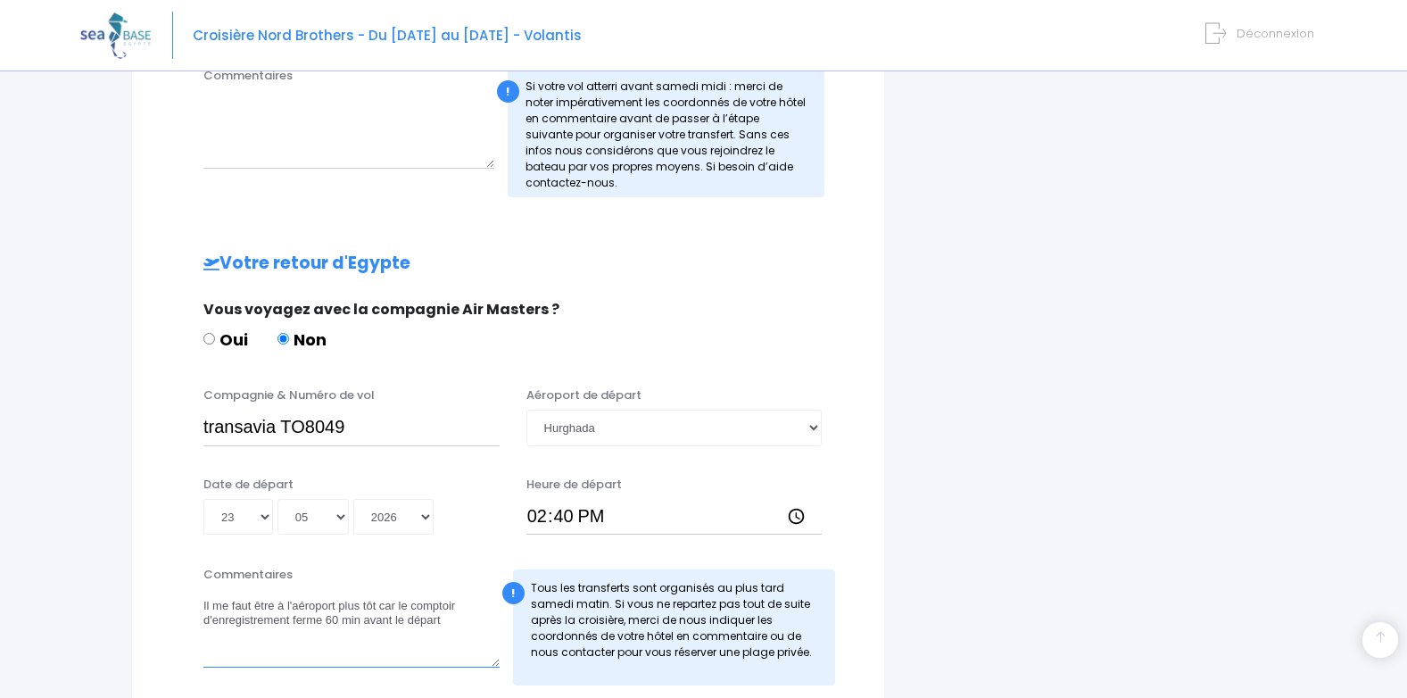
click at [227, 608] on textarea "Il me faut être à l'aéroport plus tôt car le comptoir d'enregistrement ferme 60…" at bounding box center [351, 628] width 296 height 79
type textarea "Il nous faut être à l'aéroport plus tôt car le comptoir d'enregistrement ferme …"
click at [991, 548] on div "i Complétez votre réservation et réglez l'acompte avant le 03/10/2025 Récapitul…" at bounding box center [1093, 25] width 391 height 1399
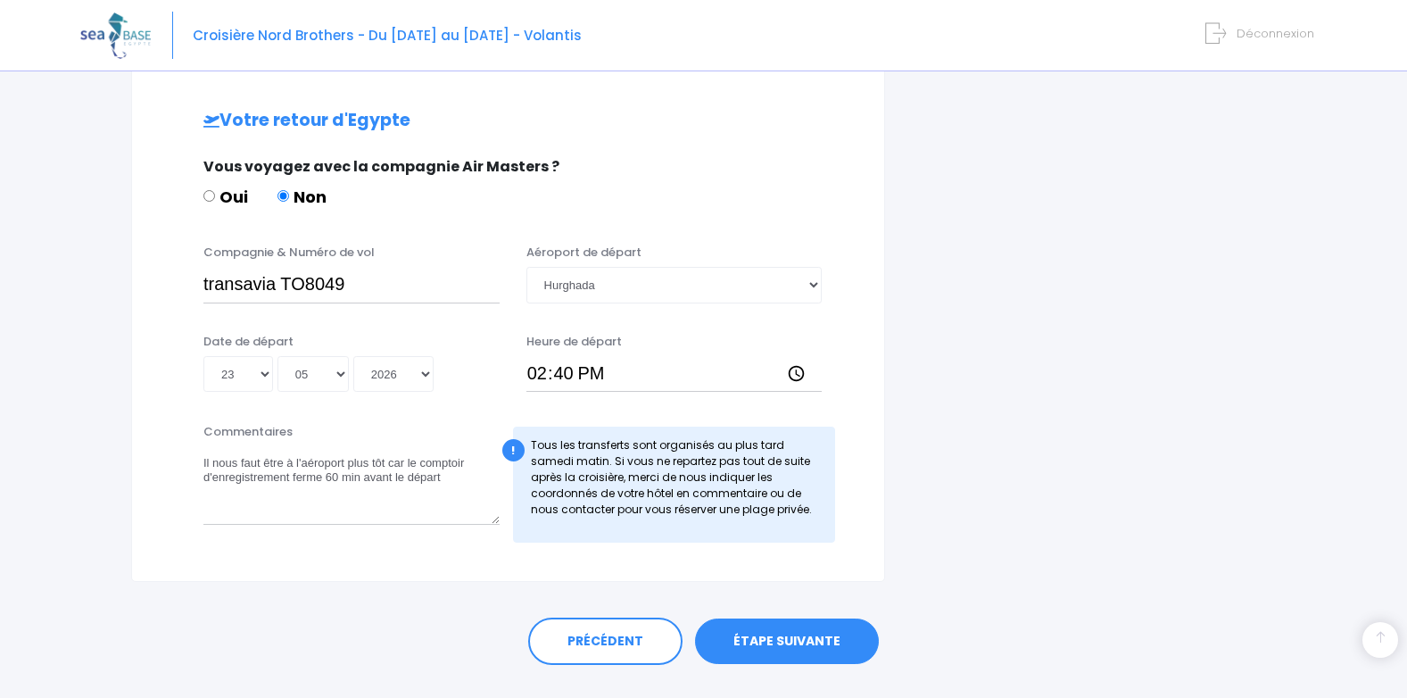
scroll to position [1053, 0]
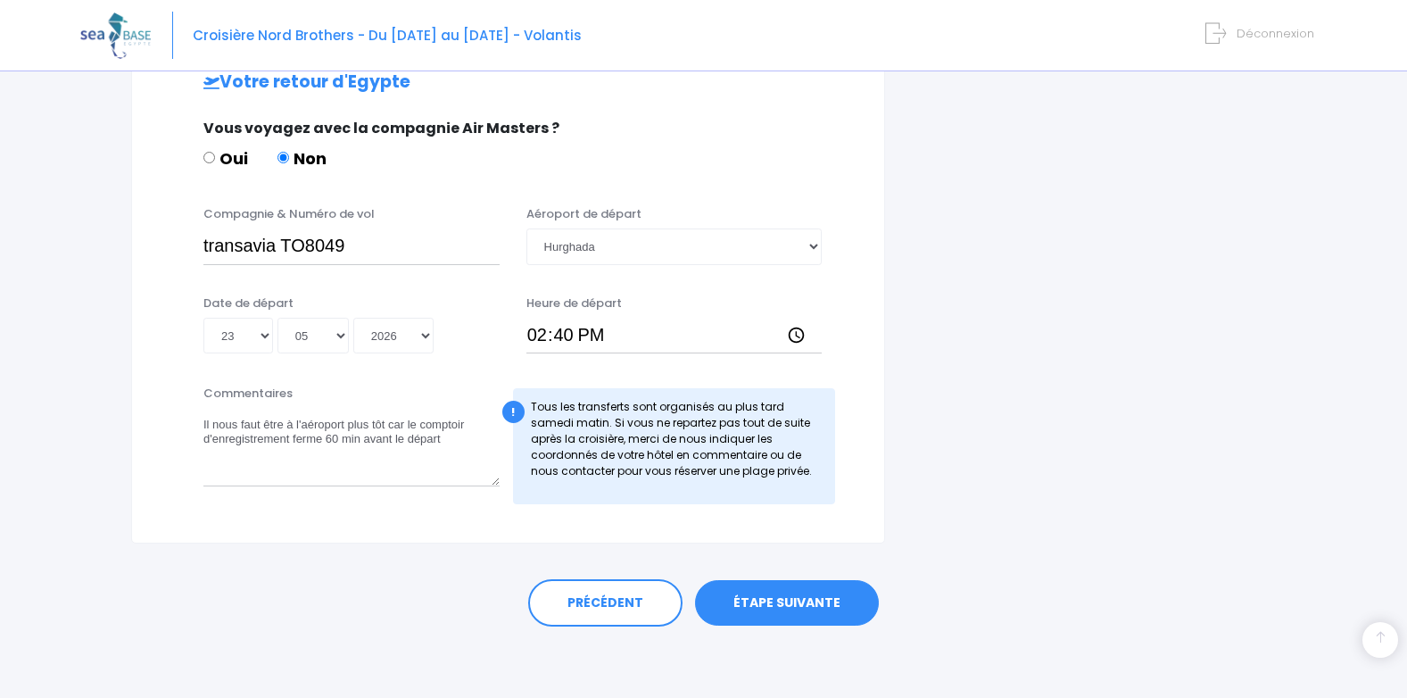
click at [817, 591] on link "ÉTAPE SUIVANTE" at bounding box center [787, 603] width 184 height 46
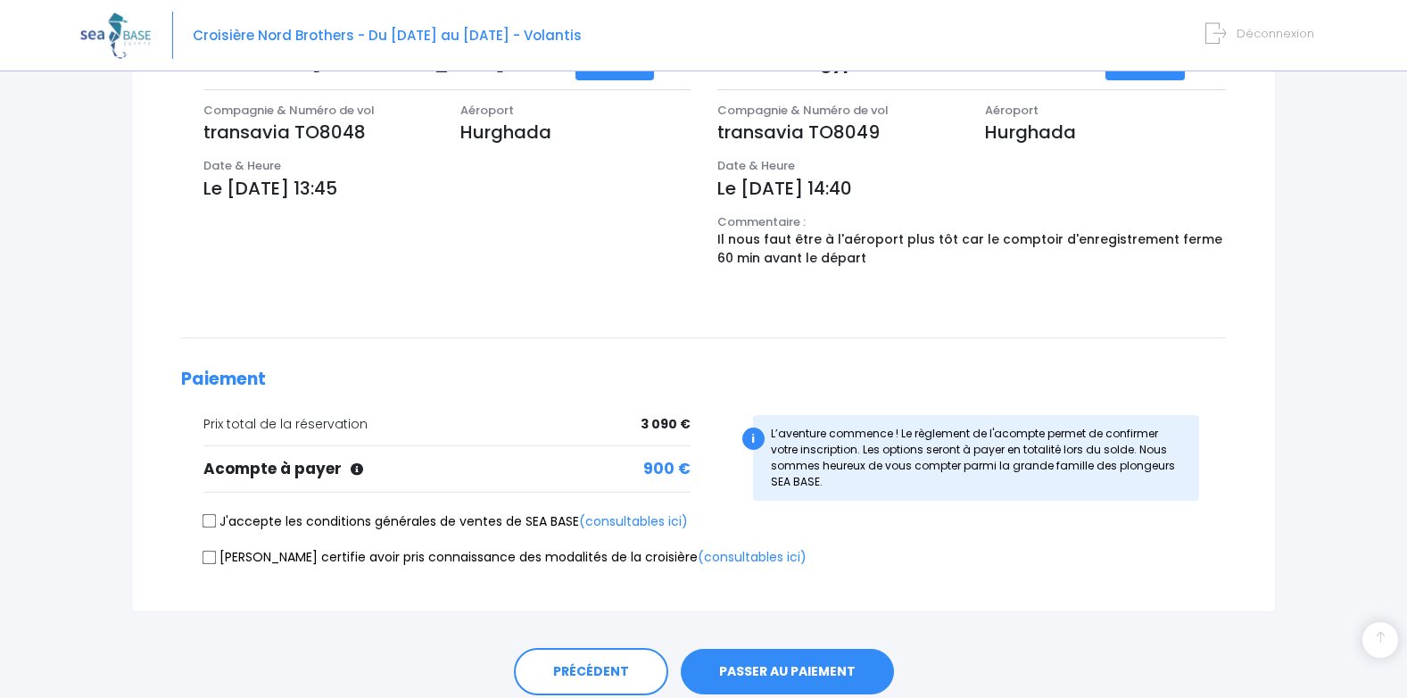
scroll to position [607, 0]
click at [698, 552] on link "(consultables ici)" at bounding box center [752, 556] width 109 height 18
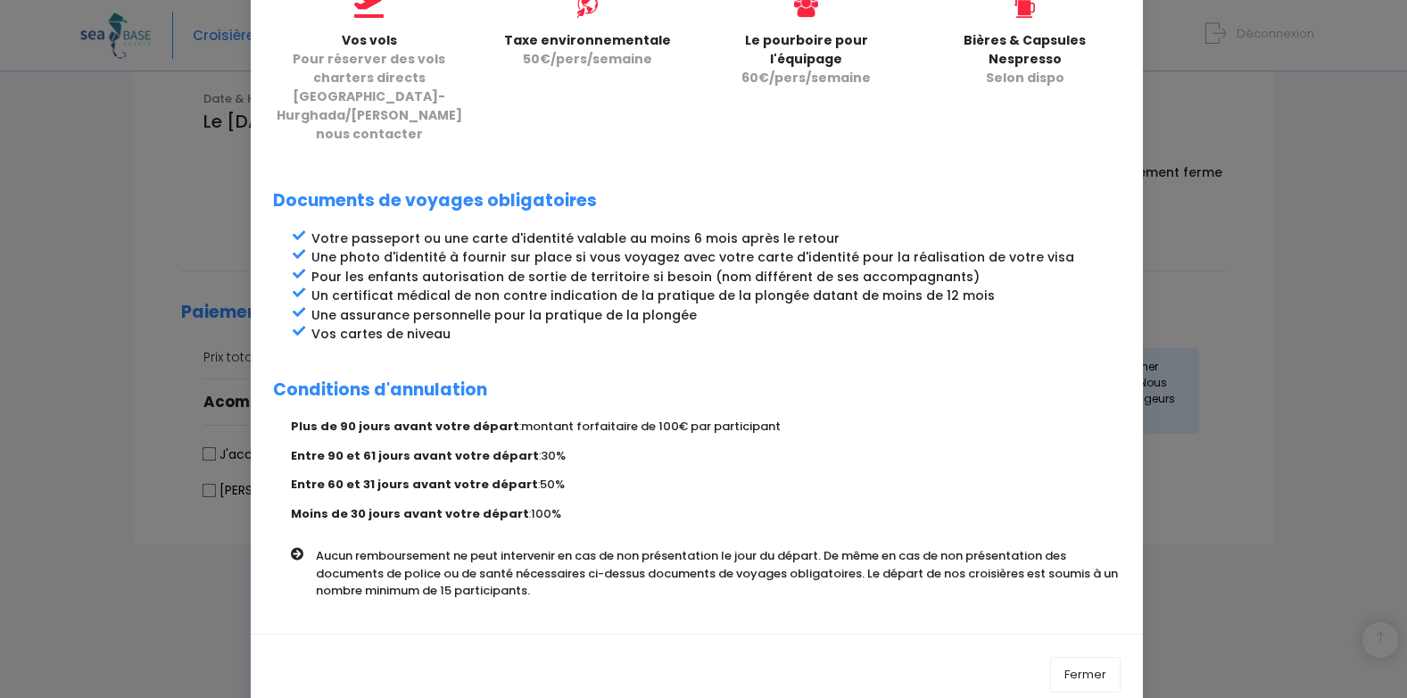
scroll to position [674, 0]
click at [1093, 657] on button "Fermer" at bounding box center [1085, 675] width 70 height 36
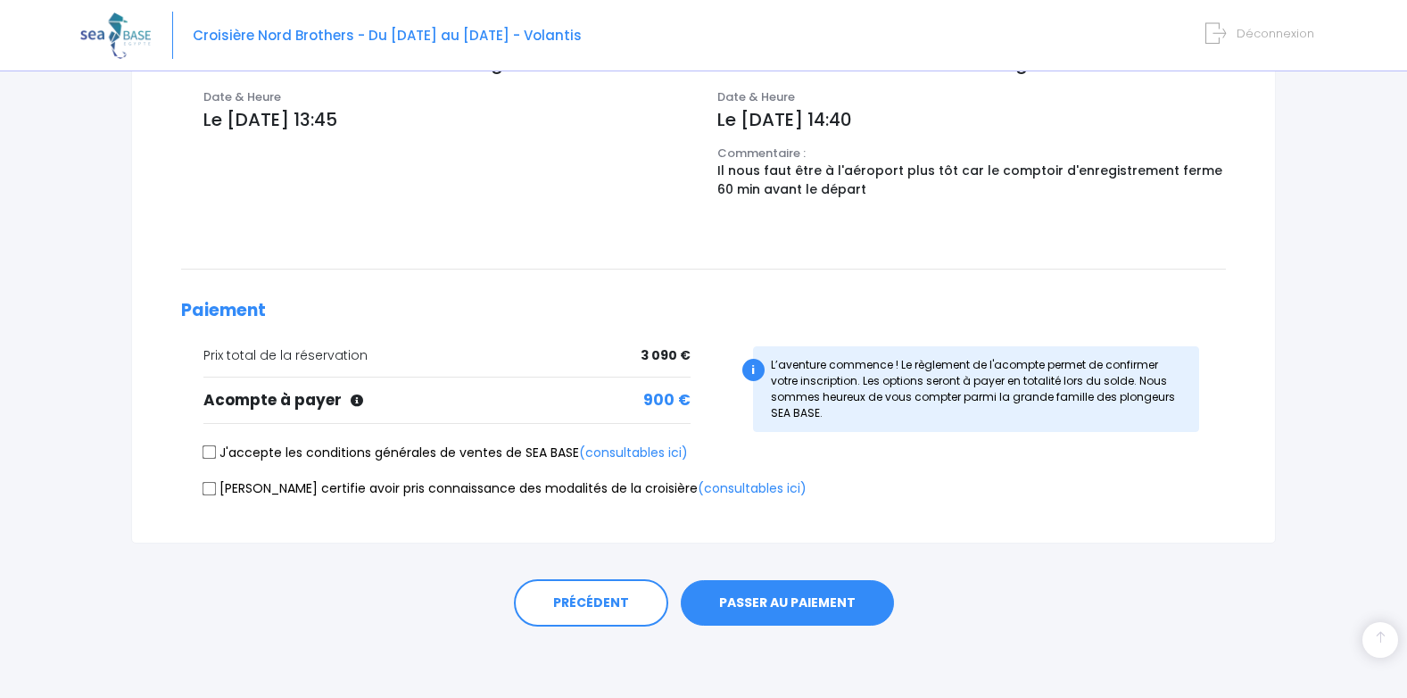
click at [213, 450] on input "J'accepte les conditions générales de ventes de SEA BASE (consultables ici)" at bounding box center [210, 452] width 14 height 14
checkbox input "true"
click at [210, 492] on input "Je certifie avoir pris connaissance des modalités de la croisière (consultables…" at bounding box center [210, 488] width 14 height 14
checkbox input "true"
click at [1069, 272] on div "Vous trouverez-ci-dessous le récapitulatif de votre réservation. Merci de vérif…" at bounding box center [703, 57] width 1071 height 894
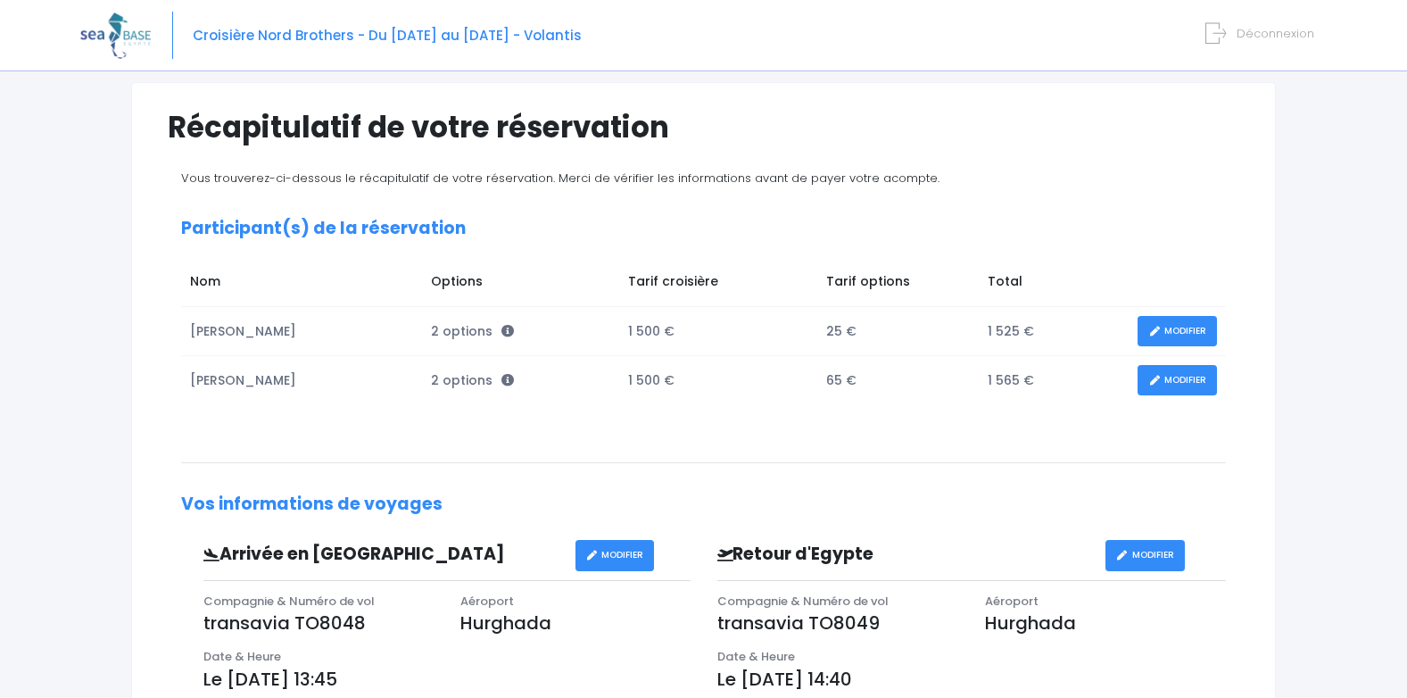
scroll to position [79, 0]
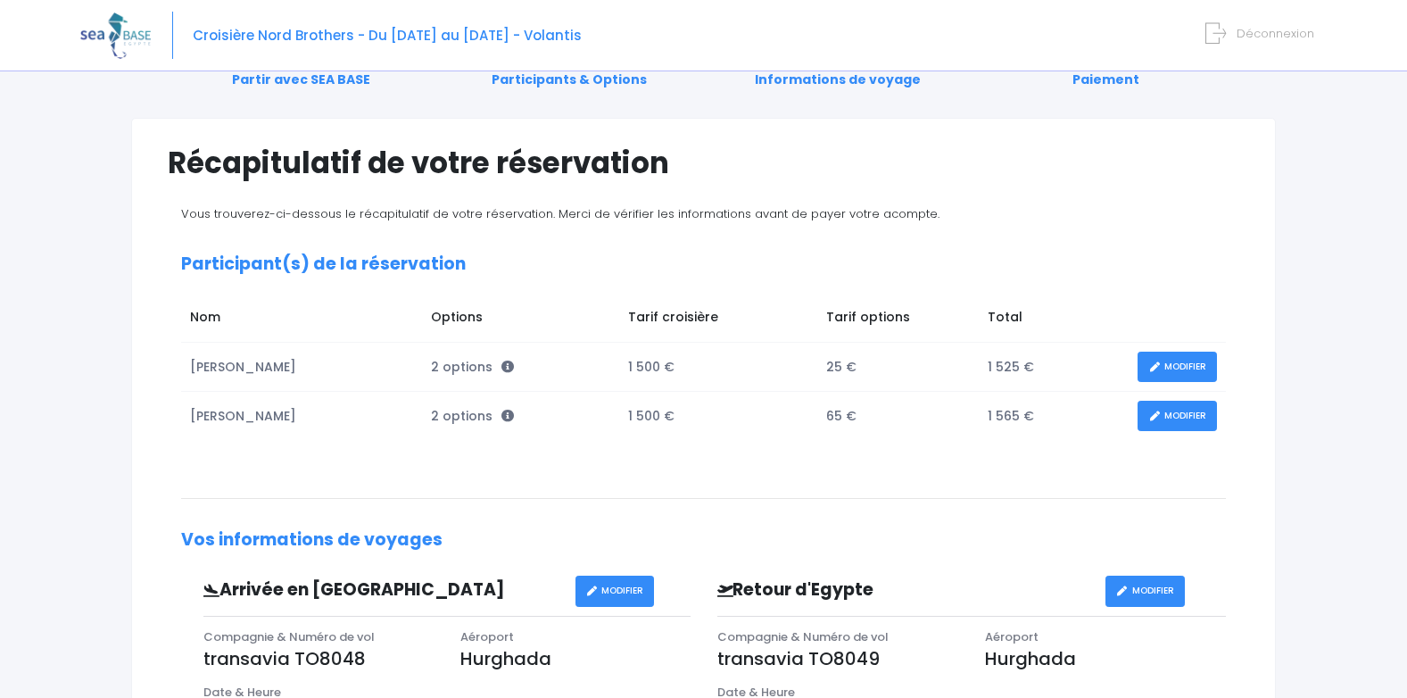
click at [1168, 365] on link "MODIFIER" at bounding box center [1176, 367] width 79 height 31
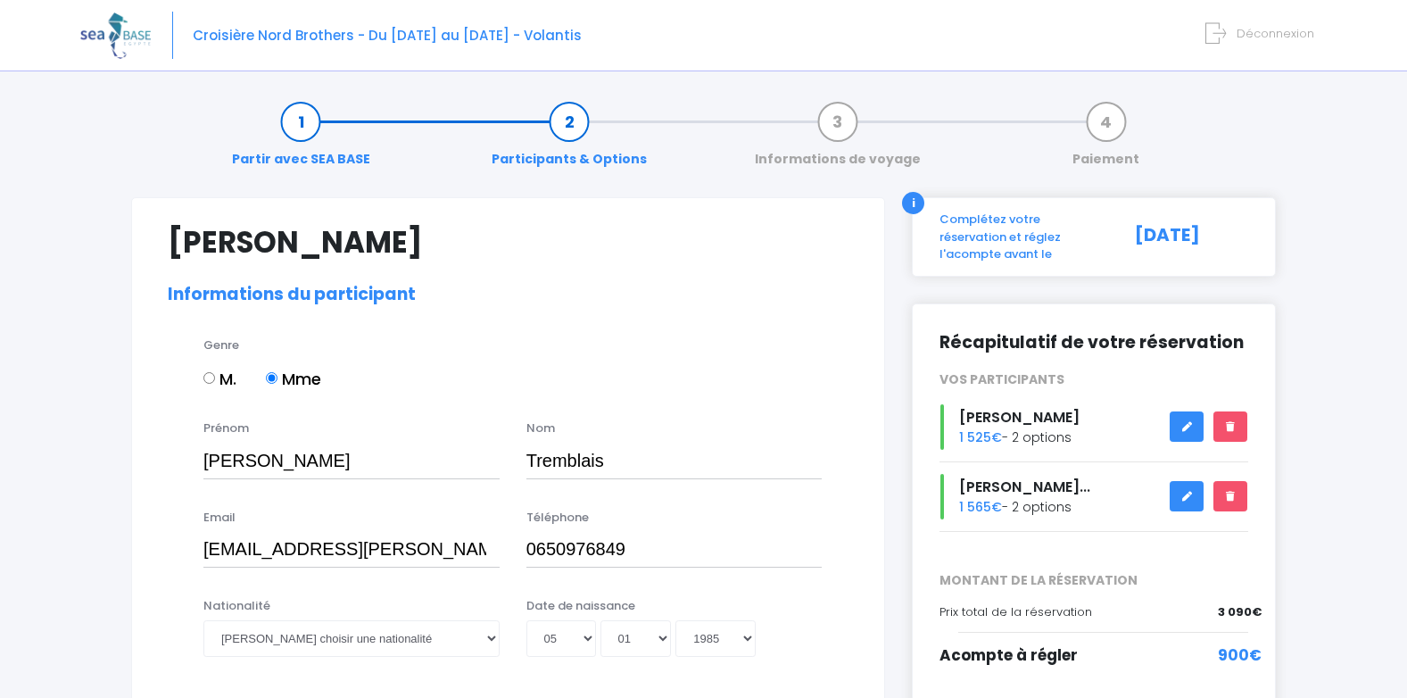
select select "N4"
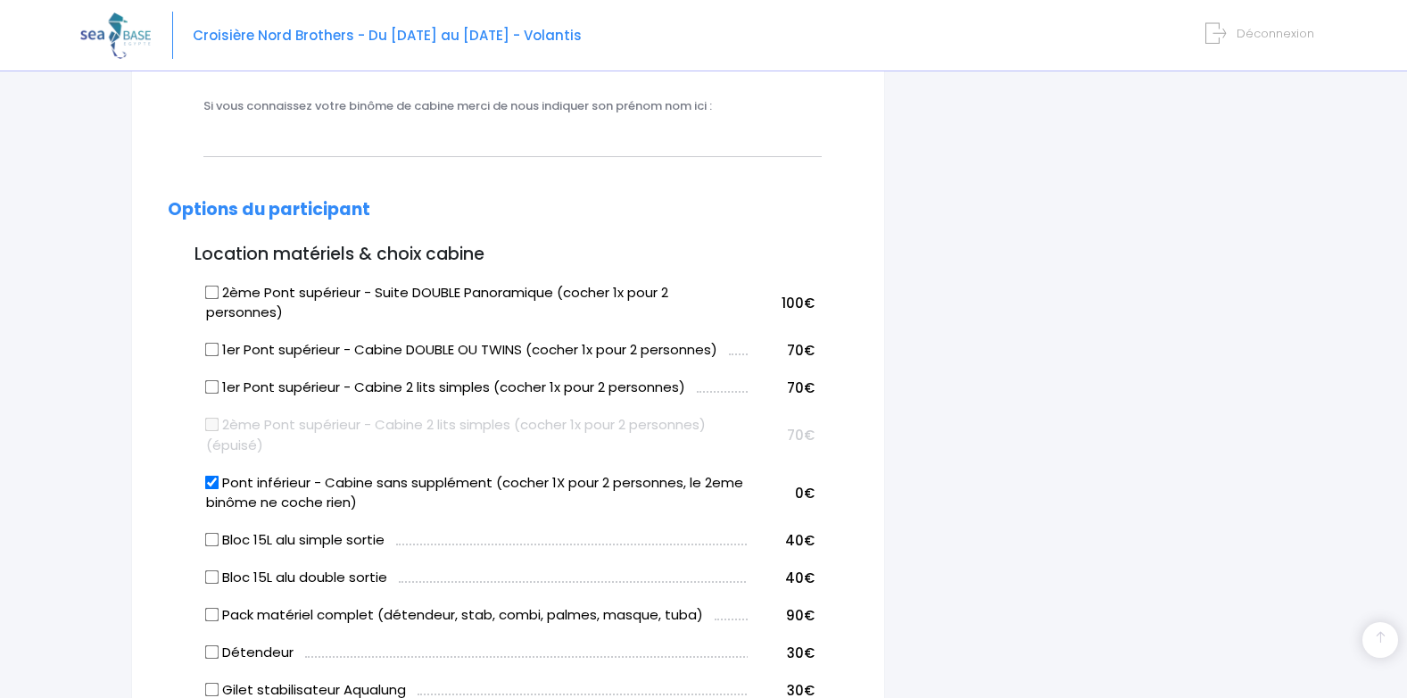
scroll to position [718, 0]
